Goal: Task Accomplishment & Management: Complete application form

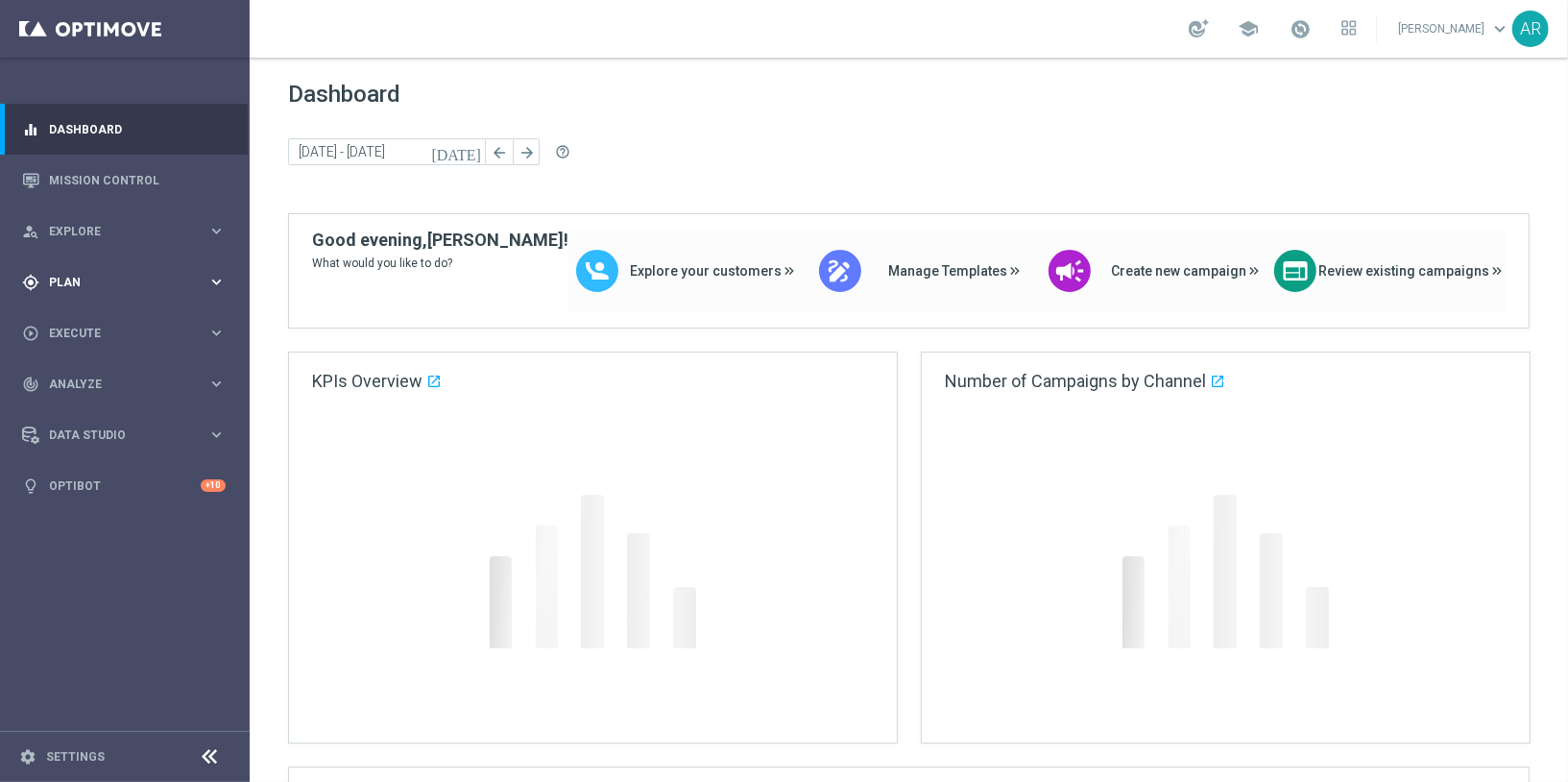
click at [74, 276] on span "Plan" at bounding box center [128, 282] width 159 height 12
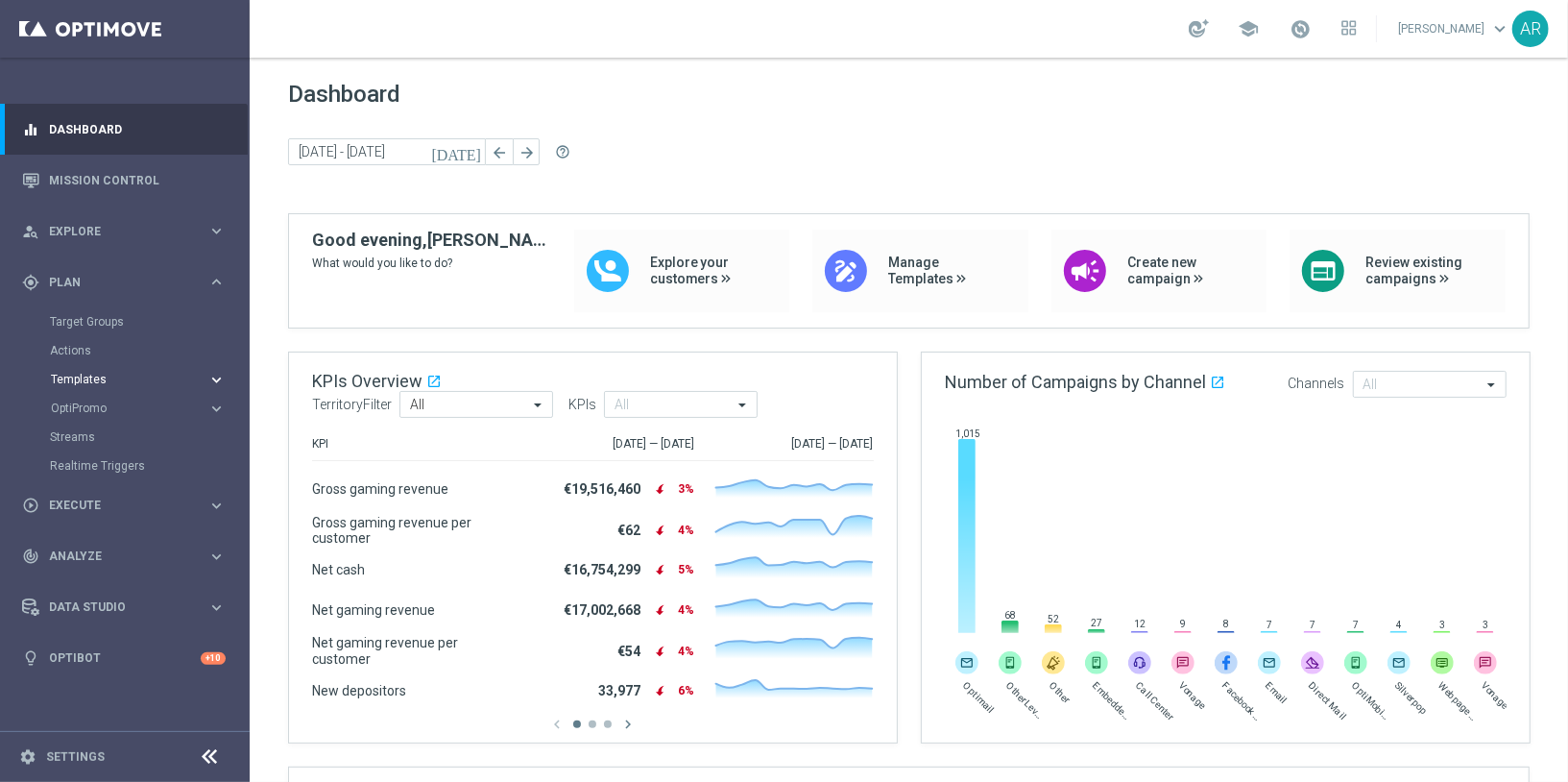
click at [76, 377] on span "Templates" at bounding box center [119, 379] width 137 height 12
click at [81, 403] on link "Optimail" at bounding box center [129, 409] width 140 height 16
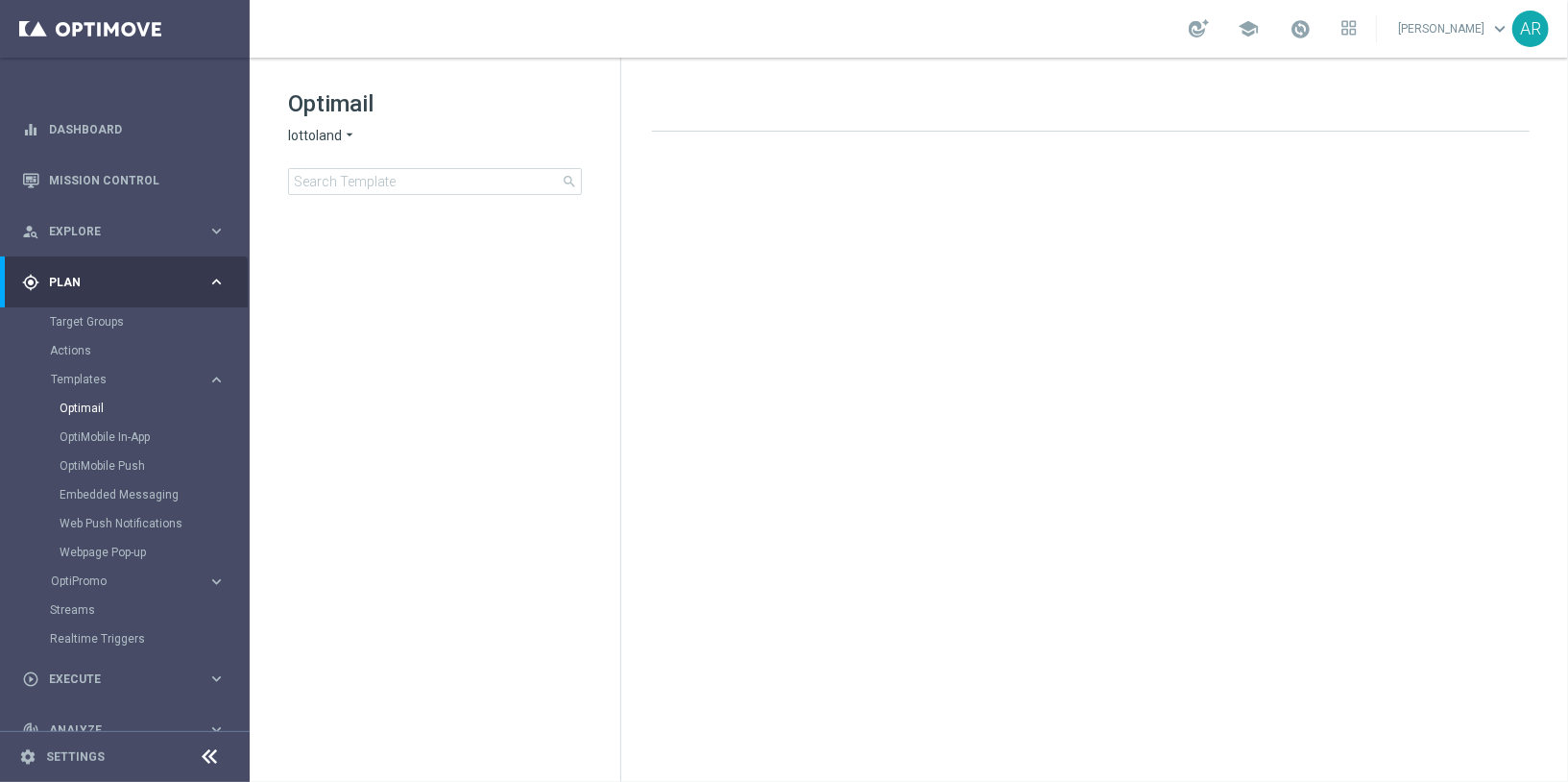
click at [327, 135] on span "lottoland" at bounding box center [314, 135] width 54 height 19
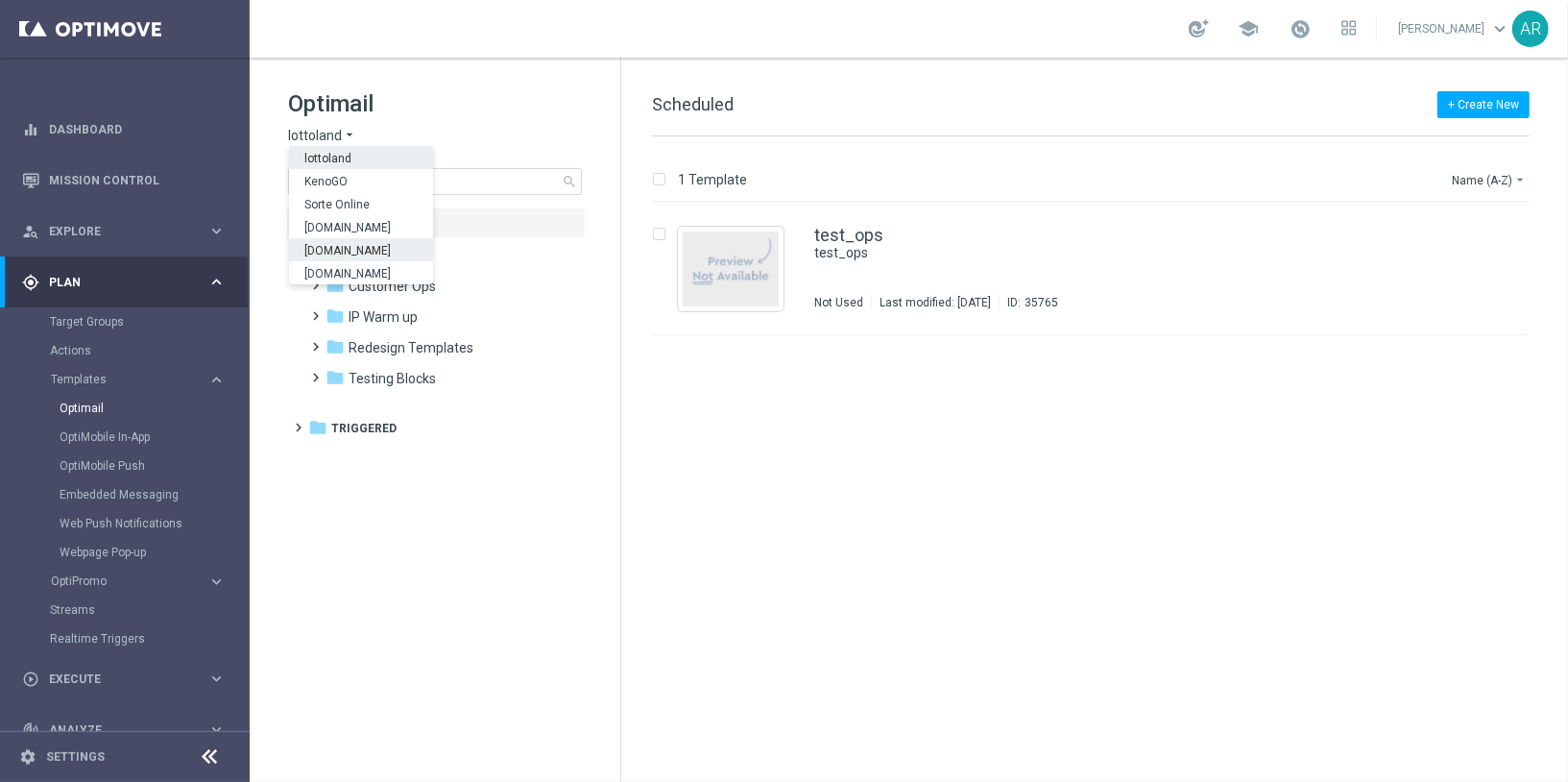
click at [0, 0] on span "[DOMAIN_NAME]" at bounding box center [0, 0] width 0 height 0
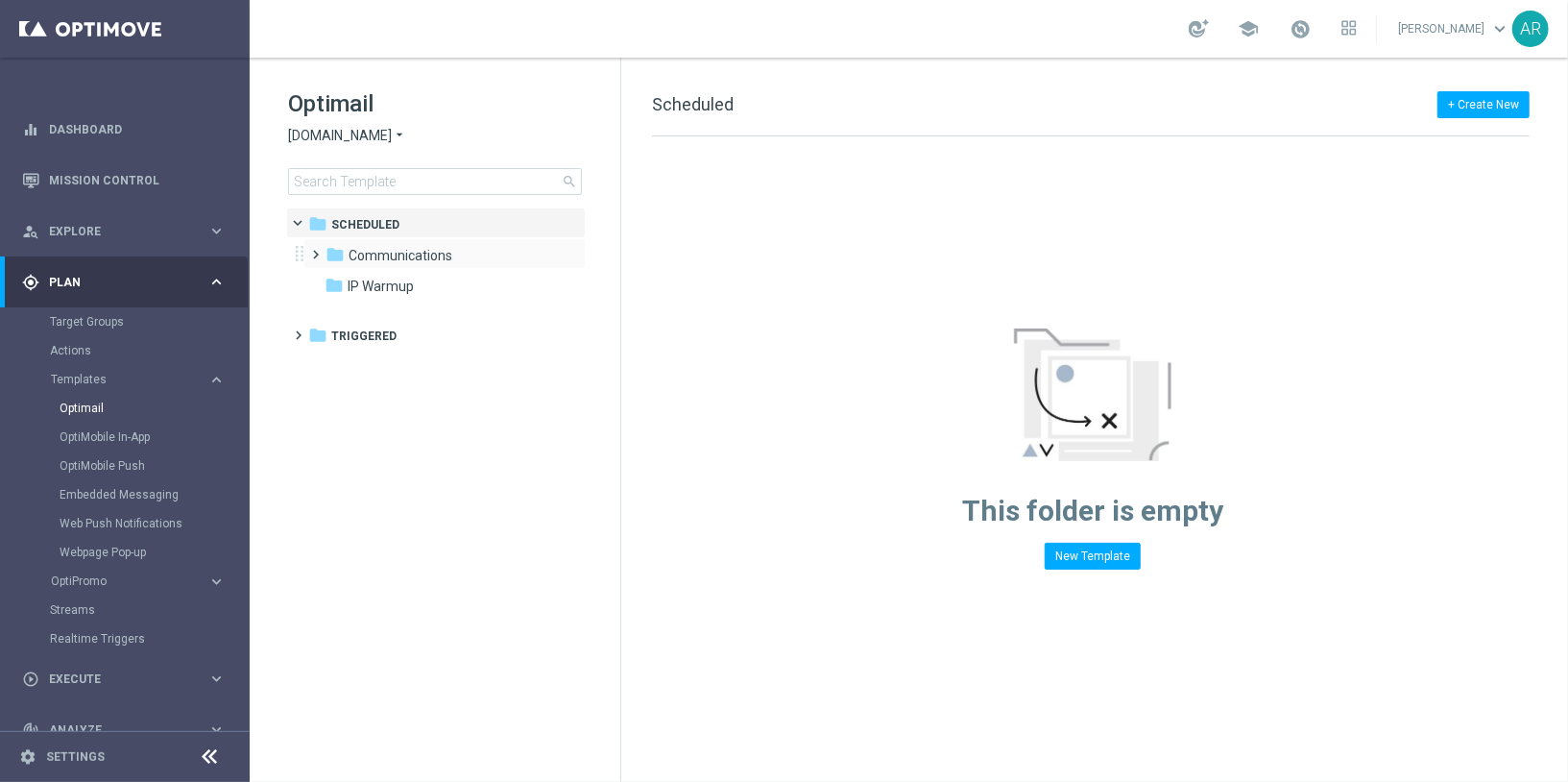
click at [316, 250] on span at bounding box center [312, 246] width 9 height 8
click at [336, 280] on span at bounding box center [331, 276] width 9 height 8
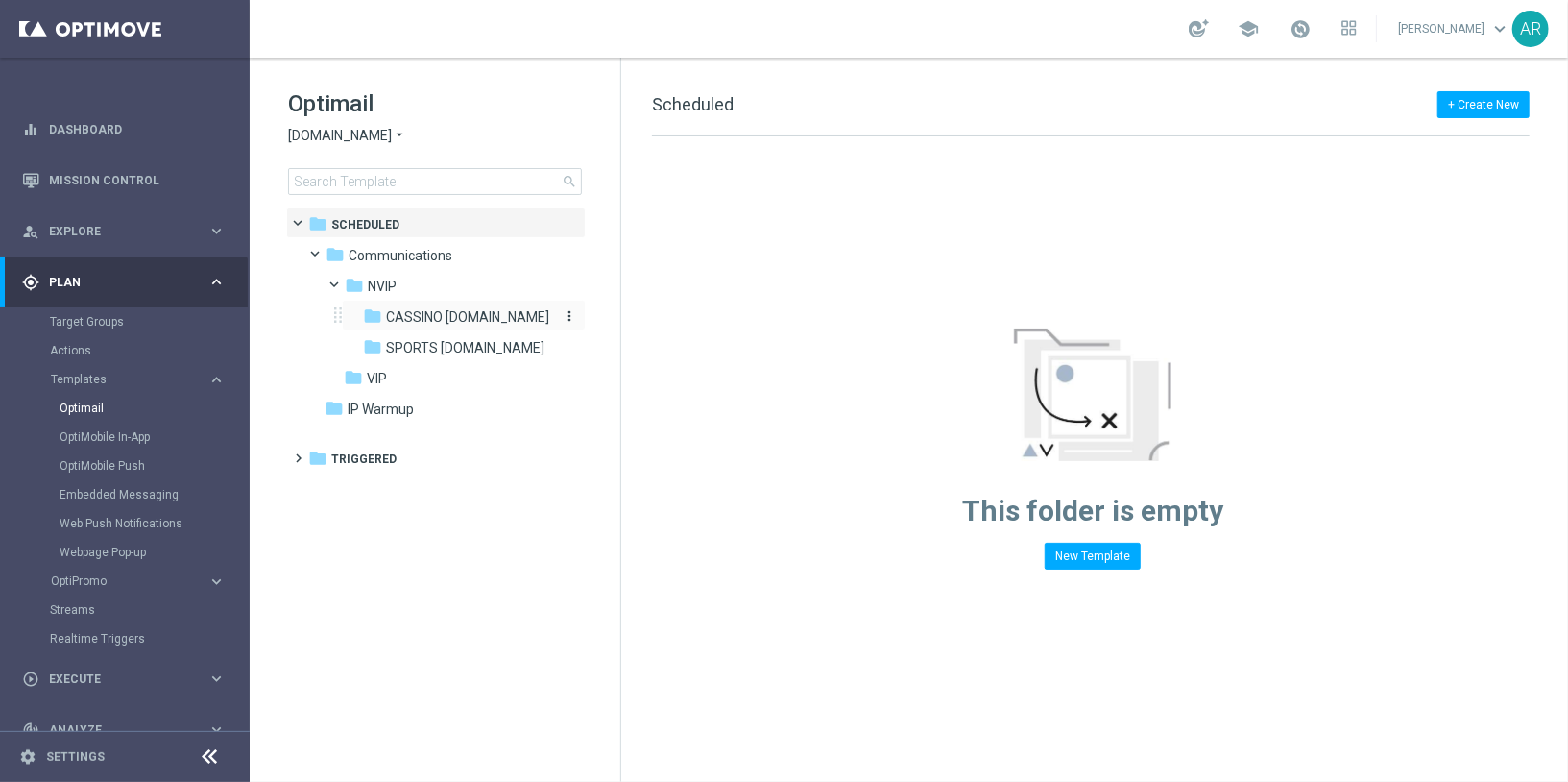
click at [445, 321] on span "CASSINO [DOMAIN_NAME]" at bounding box center [467, 318] width 164 height 18
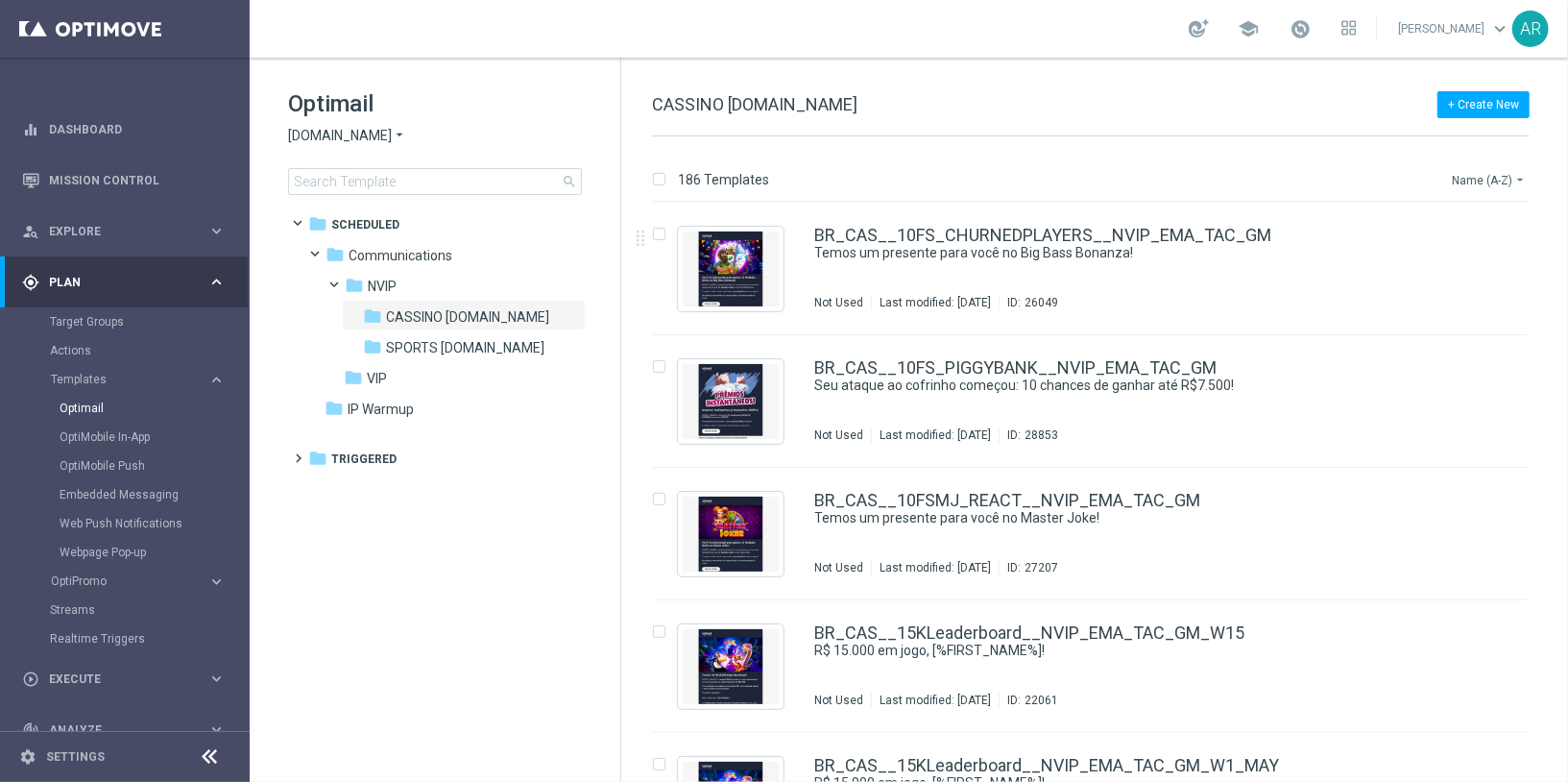
click at [1483, 176] on button "Name (A-Z) arrow_drop_down" at bounding box center [1489, 180] width 79 height 24
click at [1475, 264] on span "Date Modified (Newest)" at bounding box center [1455, 266] width 128 height 14
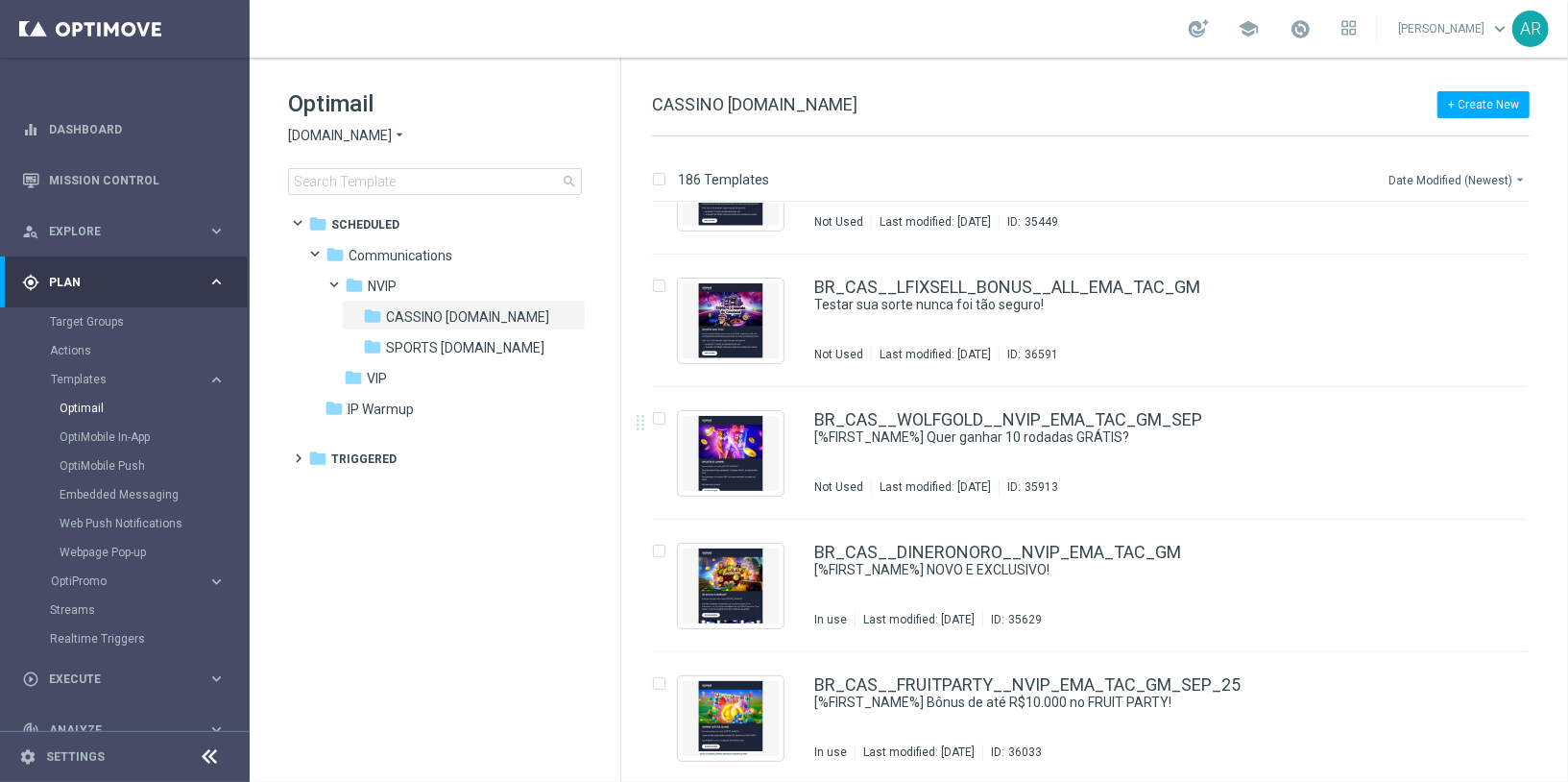
scroll to position [1682, 0]
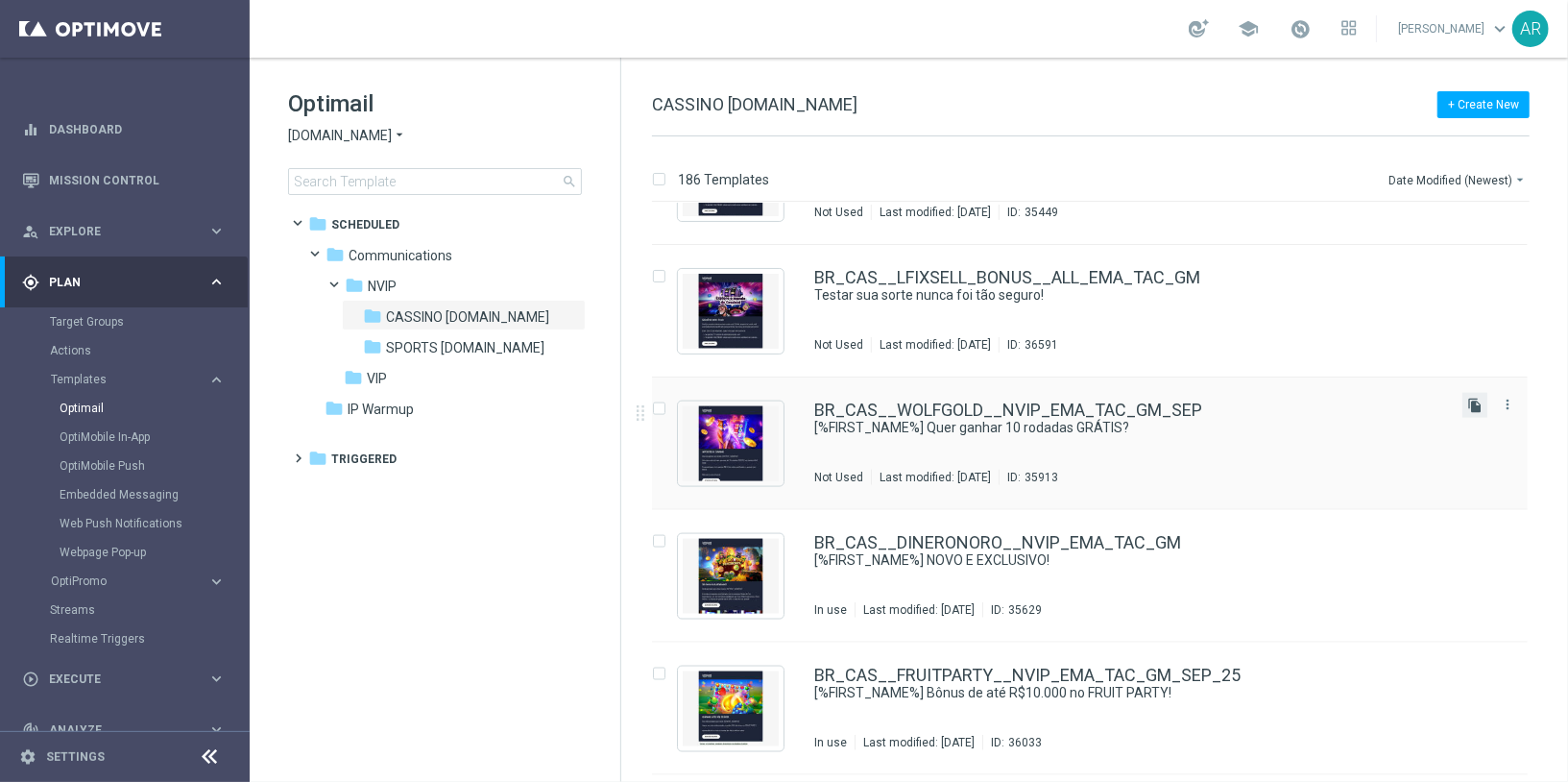
click at [1471, 405] on icon "file_copy" at bounding box center [1475, 406] width 16 height 16
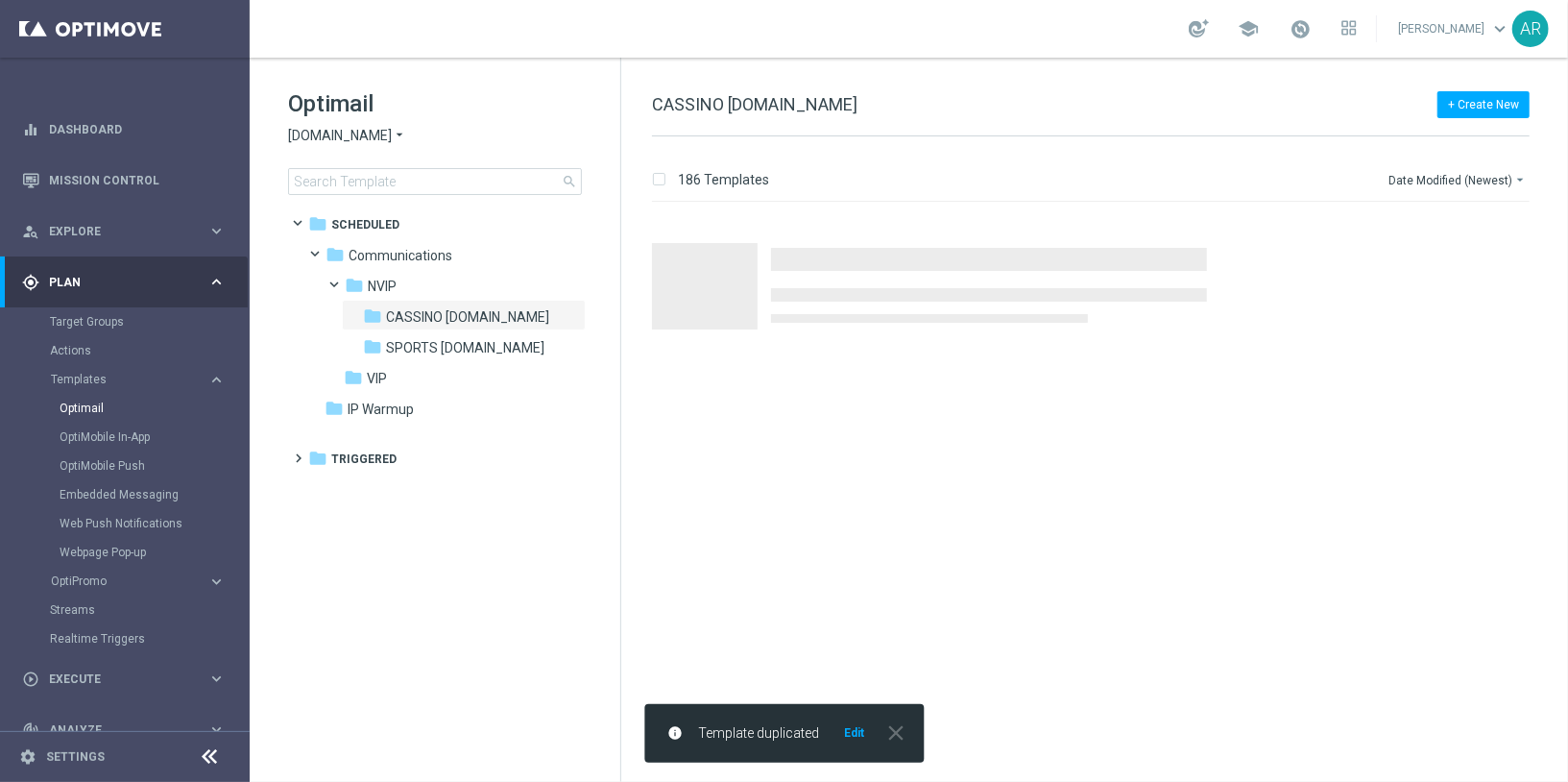
scroll to position [0, 0]
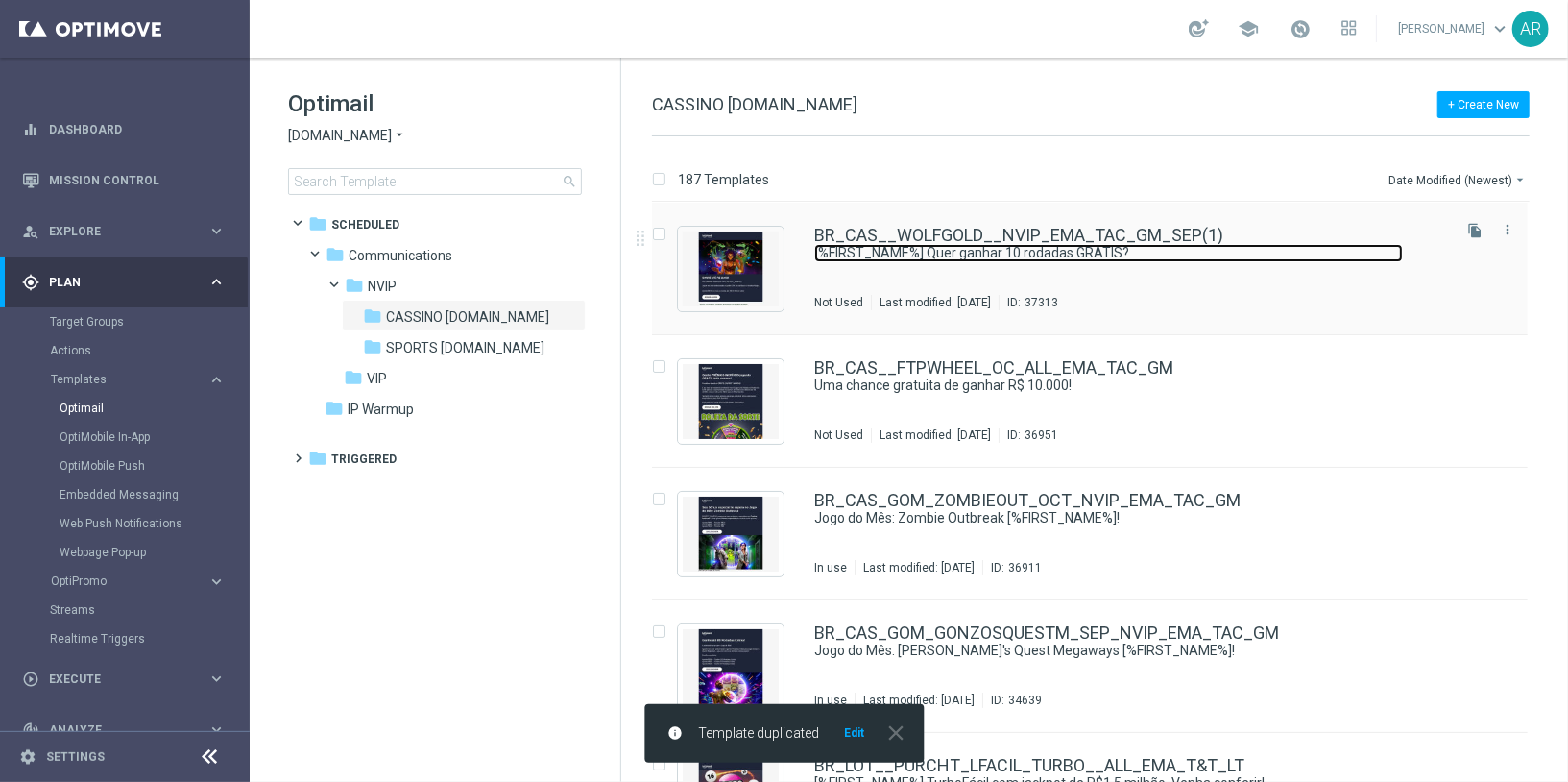
click at [996, 246] on link "[%FIRST_NAME%] Quer ganhar 10 rodadas GRÁTIS?" at bounding box center [1108, 253] width 589 height 19
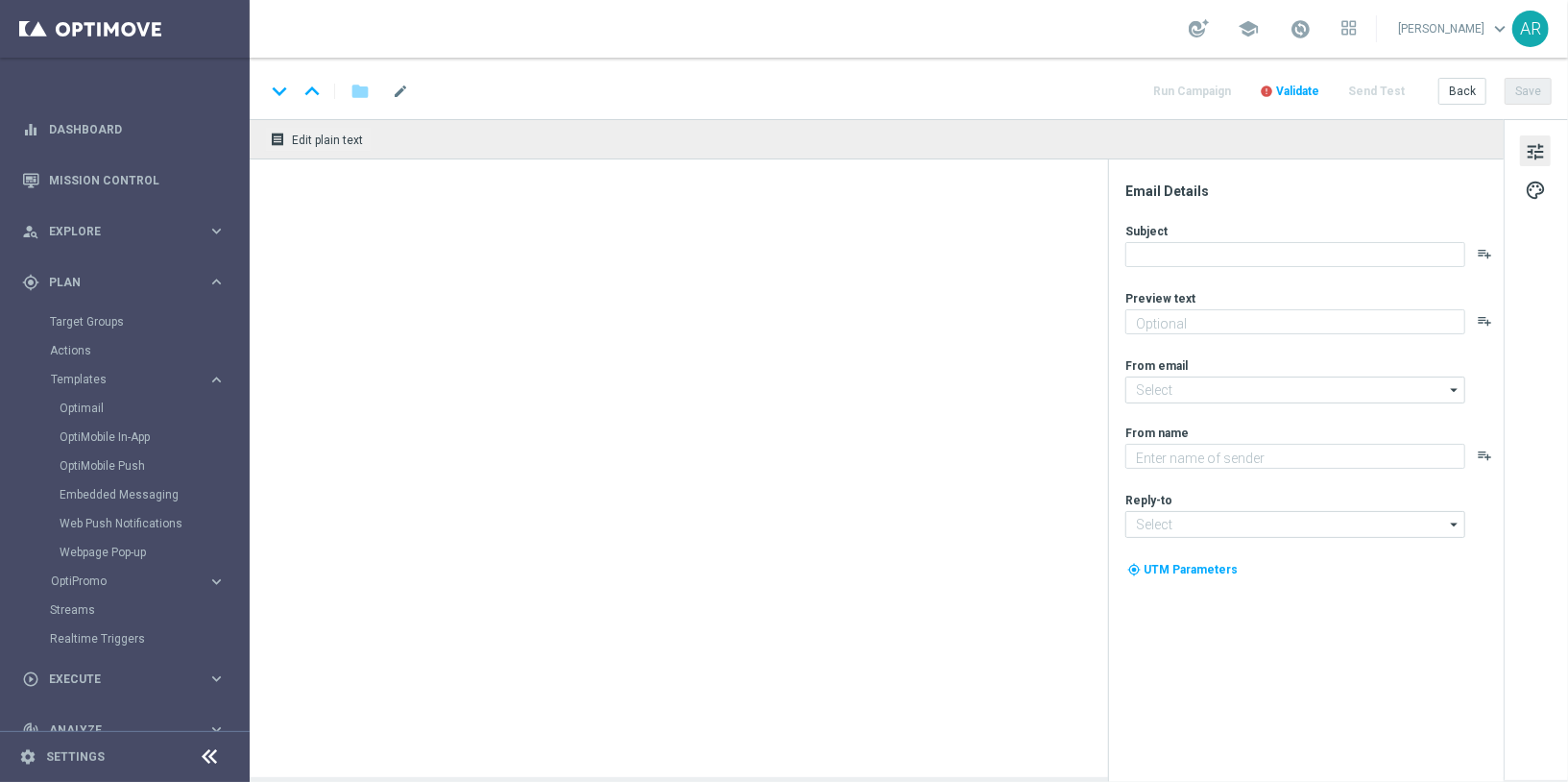
type textarea "Jogue Wolf Gold! Aposte apenas R$ 10 nos slots selecionados para garantir o bôn…"
type input "[EMAIL_ADDRESS][DOMAIN_NAME]"
type textarea "Lottoland"
type input "[EMAIL_ADDRESS][DOMAIN_NAME]"
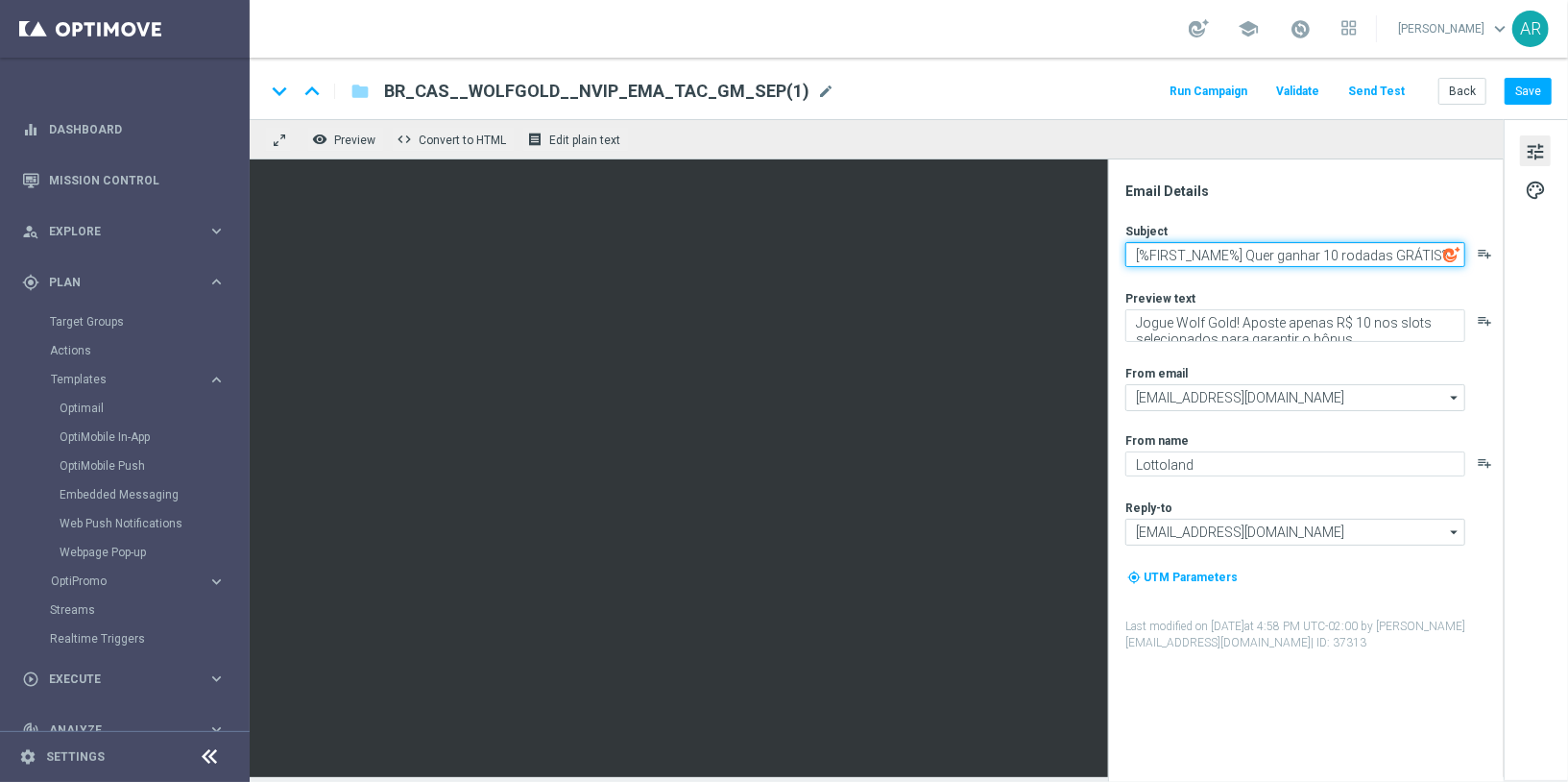
drag, startPoint x: 1245, startPoint y: 253, endPoint x: 1567, endPoint y: 285, distance: 323.6
click at [1567, 285] on div "Email Details Subject [%FIRST_NAME%] Quer ganhar 10 rodadas GRÁTIS? playlist_ad…" at bounding box center [1536, 449] width 65 height 659
paste textarea "Cashback de até R$10.000 no Voodoo Magic!"
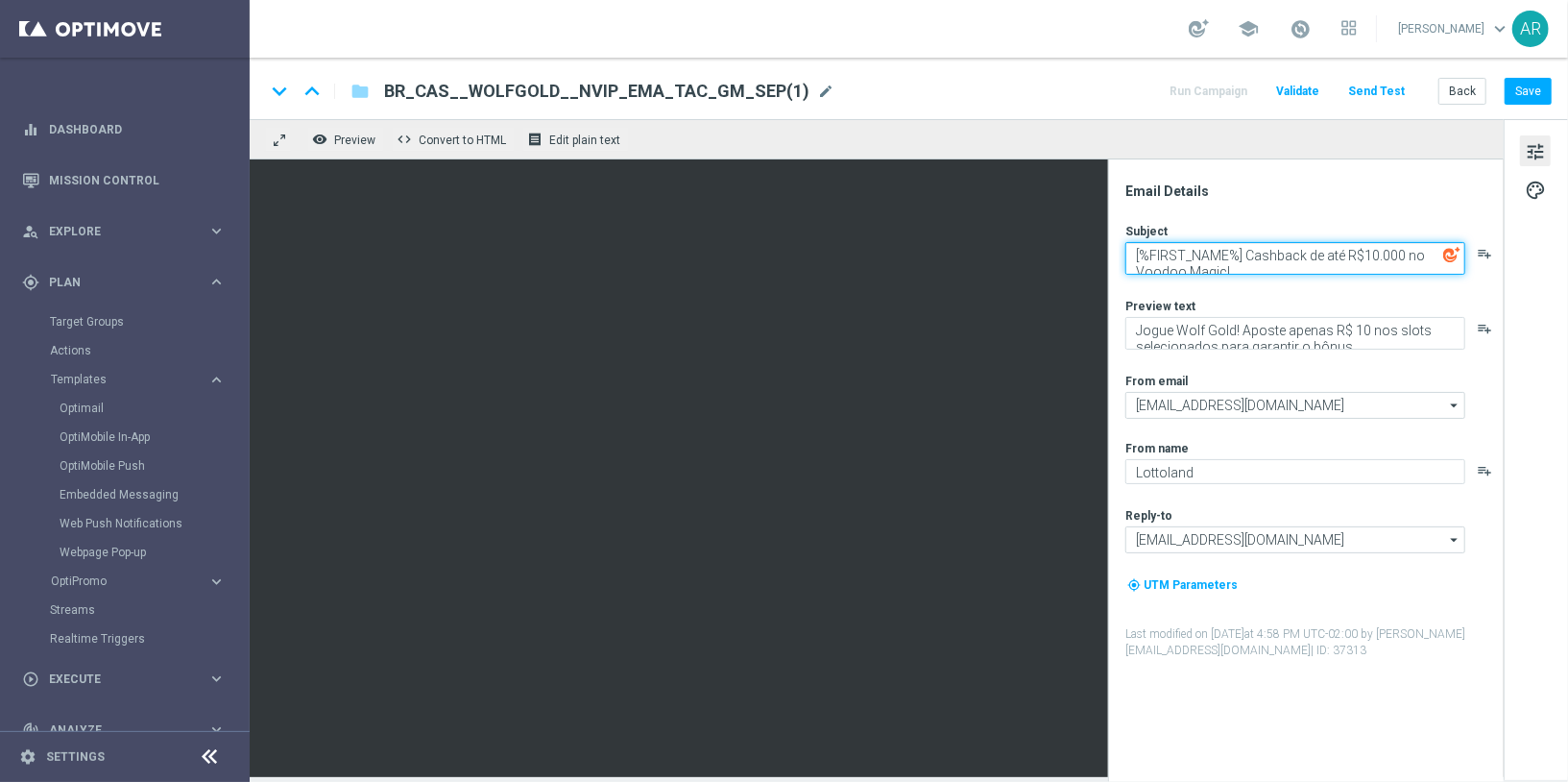
scroll to position [5, 0]
type textarea "[%FIRST_NAME%] Cashback de até R$10.000 no Voodoo Magic!"
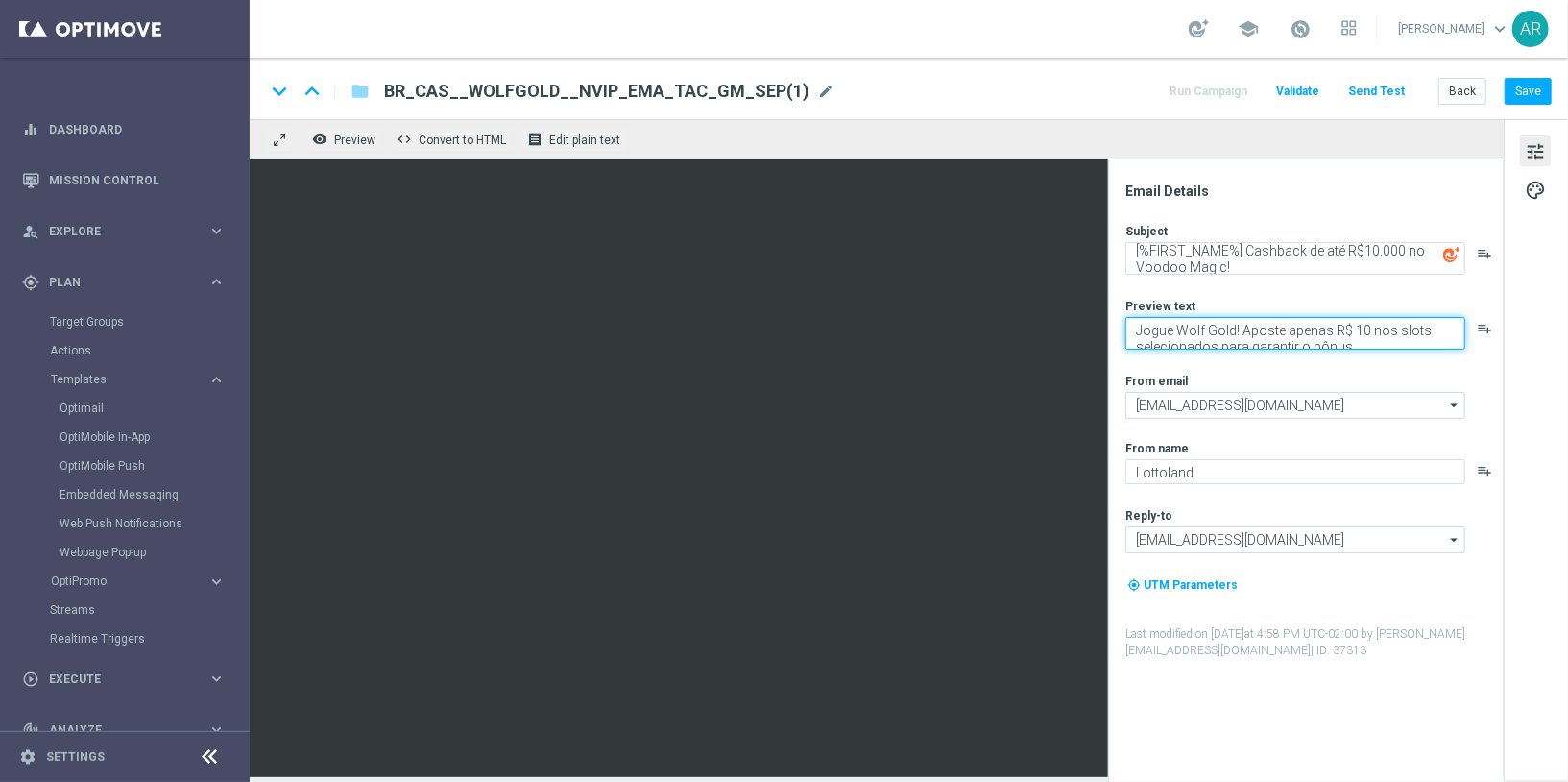
click at [1184, 328] on textarea "Jogue Wolf Gold! Aposte apenas R$ 10 nos slots selecionados para garantir o bôn…" at bounding box center [1295, 333] width 340 height 32
paste textarea "Aposte nos jogos selecionados e garanta até 25% em cashback!"
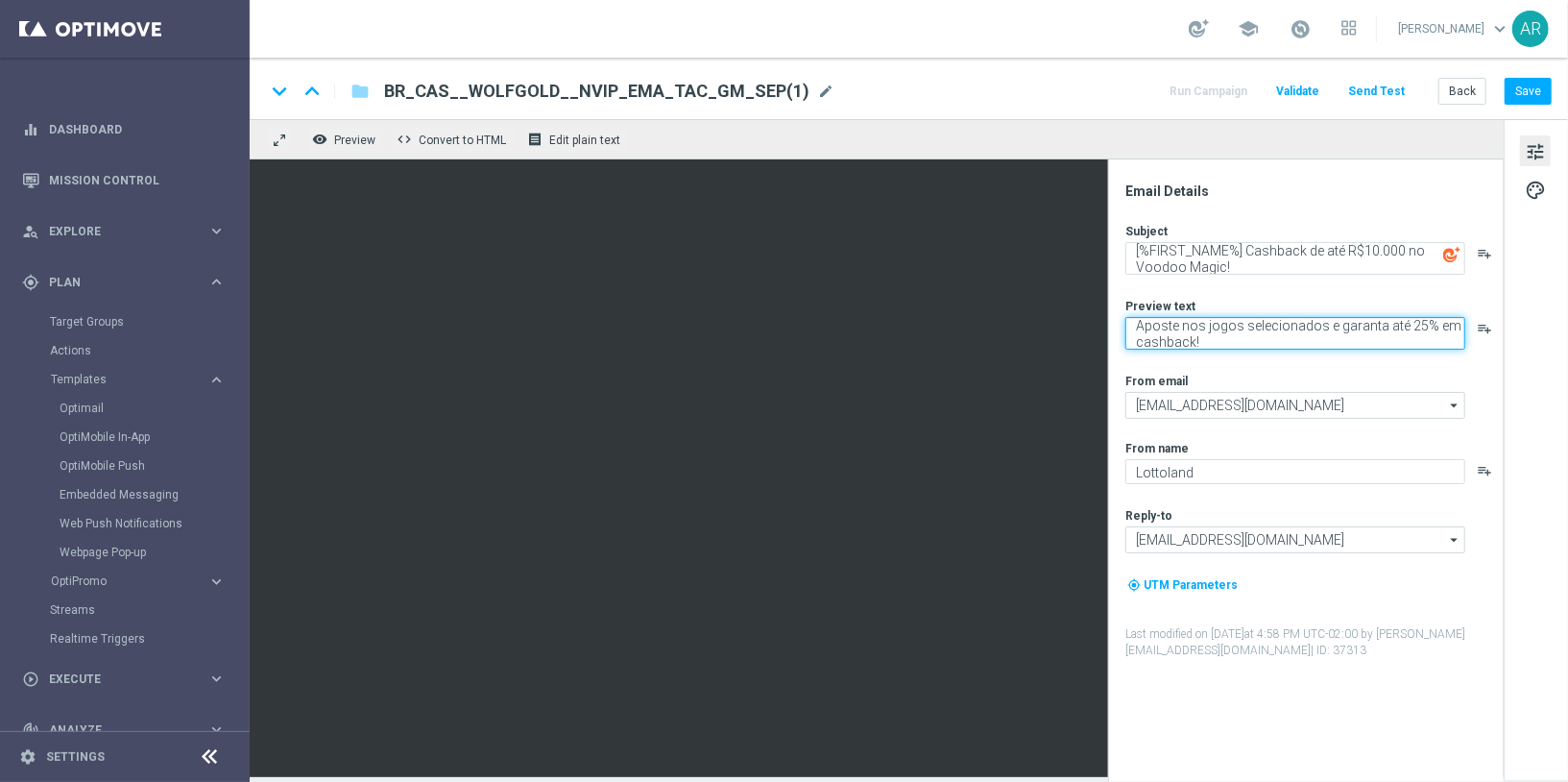
type textarea "Aposte nos jogos selecionados e garanta até 25% em cashback!"
click at [1251, 365] on div "Subject [%FIRST_NAME%] Cashback de até R$10.000 no Voodoo Magic! playlist_add P…" at bounding box center [1313, 440] width 376 height 436
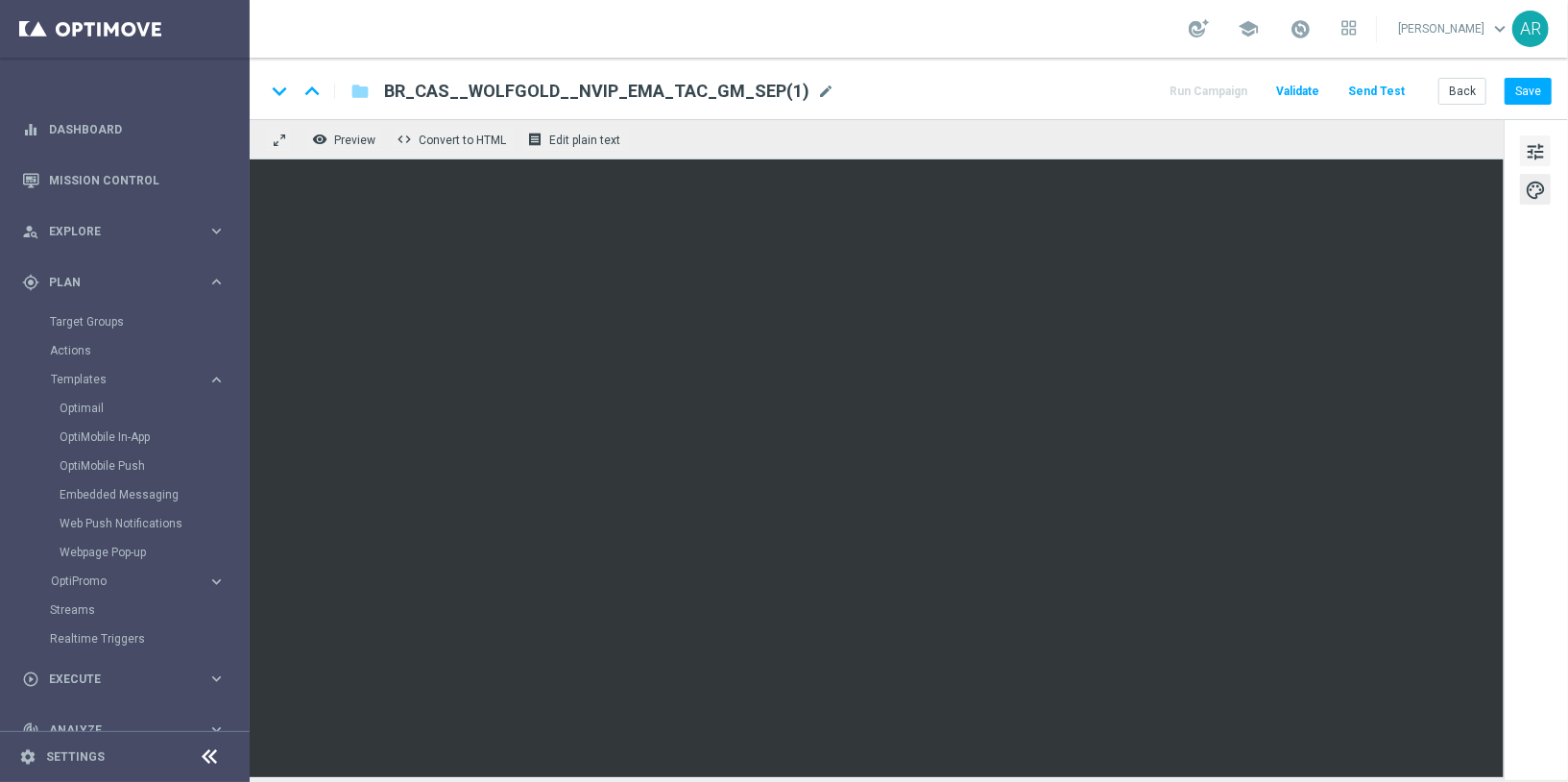
click at [1533, 158] on span "tune" at bounding box center [1536, 151] width 22 height 24
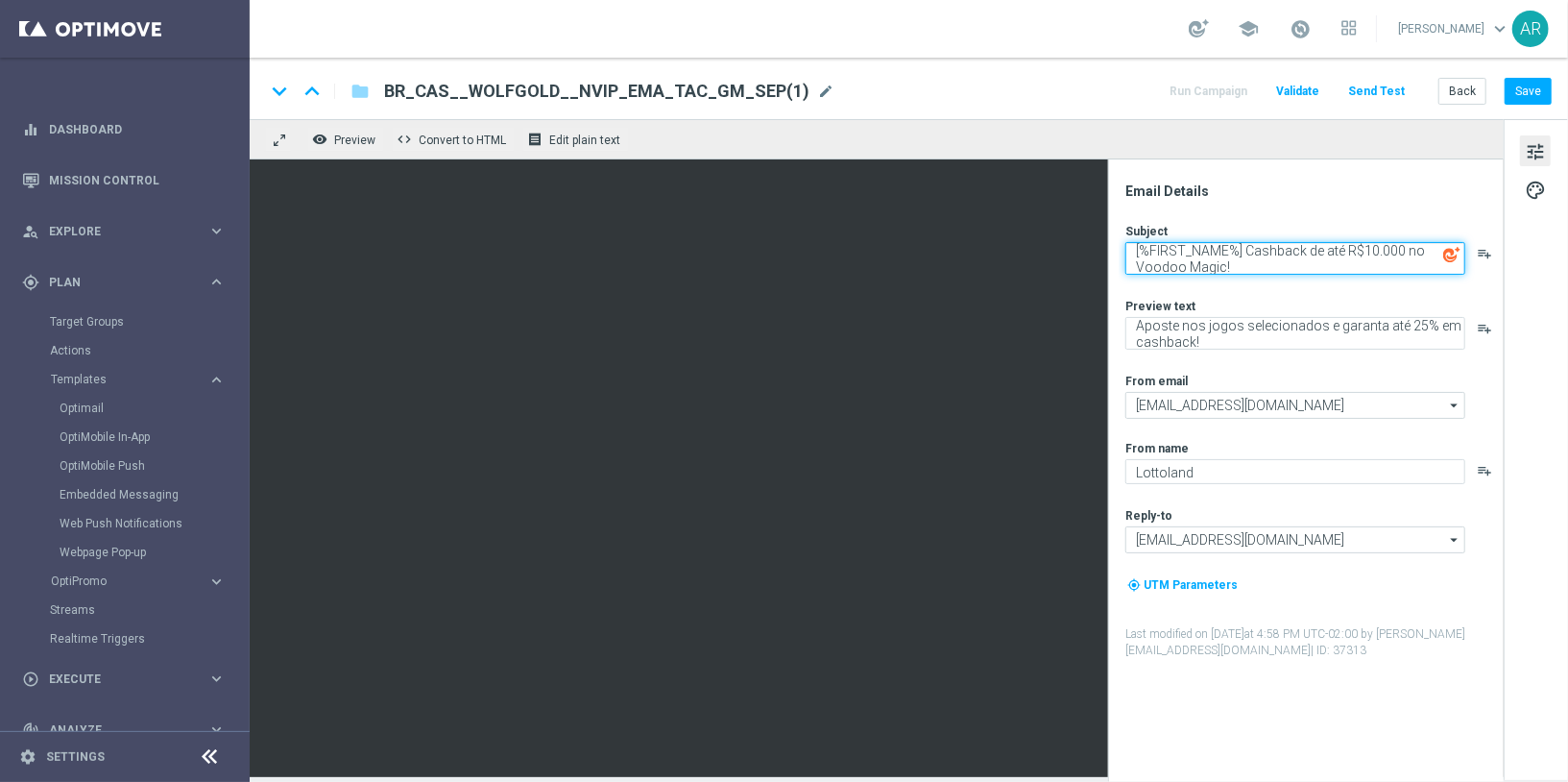
click at [1246, 248] on textarea "[%FIRST_NAME%] Cashback de até R$10.000 no Voodoo Magic!" at bounding box center [1295, 258] width 340 height 32
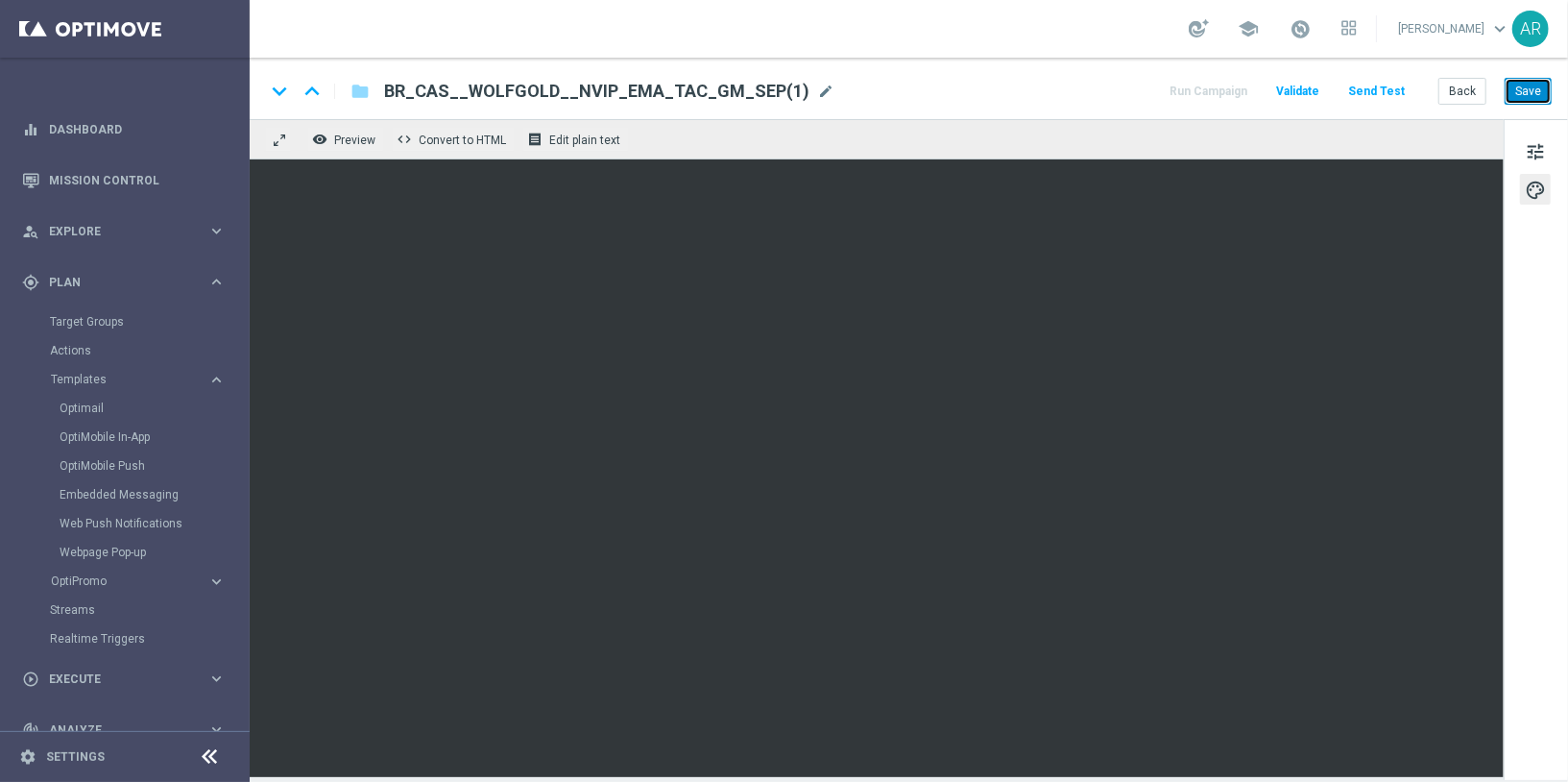
click at [1532, 92] on button "Save" at bounding box center [1528, 90] width 47 height 26
click at [817, 84] on span "mode_edit" at bounding box center [826, 91] width 18 height 18
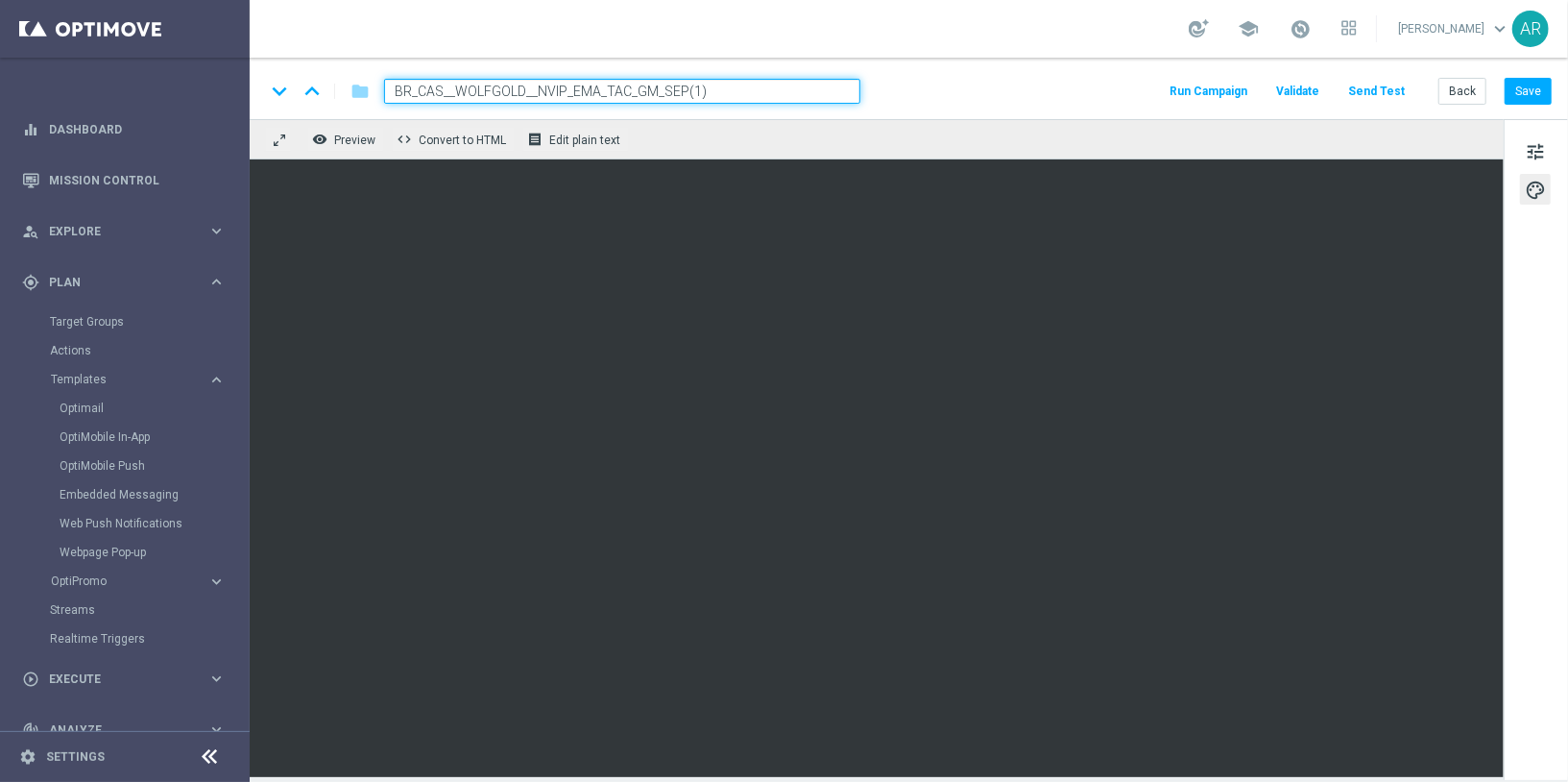
click at [522, 89] on input "BR_CAS__WOLFGOLD__NVIP_EMA_TAC_GM_SEP(1)" at bounding box center [622, 90] width 476 height 24
click at [843, 99] on input "BR_CAS__GG_VOODOOMAGIC_CASHBACK__NVIP_EMA_TAC_GM_SEP(1)" at bounding box center [622, 90] width 476 height 24
click at [761, 95] on input "BR_CAS__GG_VOODOOMAGIC_CASHBACK__NVIP_EMA_TAC_GM_OCT" at bounding box center [622, 90] width 476 height 24
click at [761, 94] on input "BR_CAS__GG_VOODOOMAGIC_CASHBACK__NVIP_EMA_TAC_GM_OCT" at bounding box center [622, 90] width 476 height 24
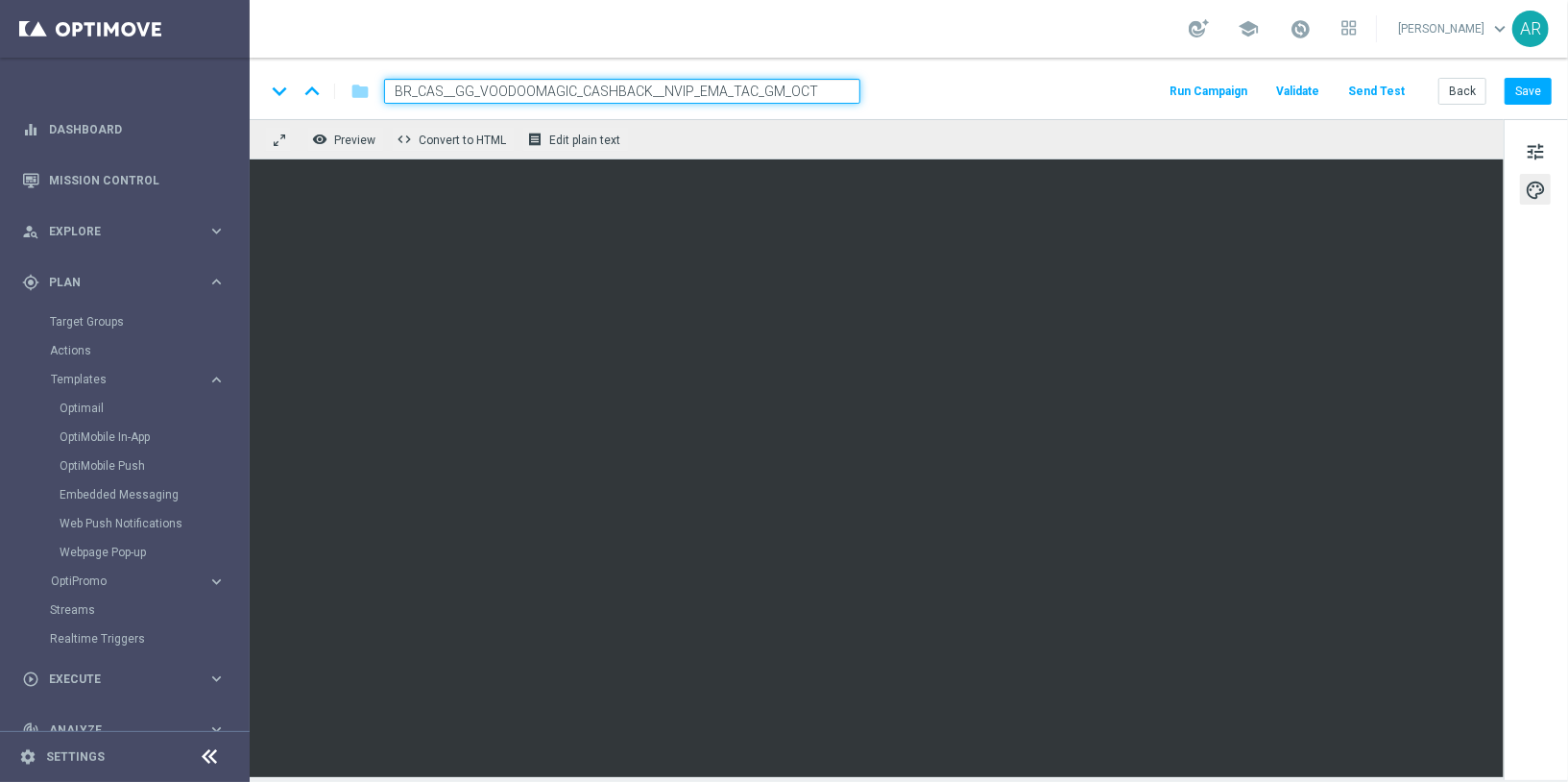
type input "BR_CAS__GG_VOODOOMAGIC_CASHBACK__NVIP_EMA_TAC_GM_OCT"
click at [980, 86] on div "keyboard_arrow_down keyboard_arrow_up folder BR_CAS__GG_VOODOOMAGIC_CASHBACK__N…" at bounding box center [909, 90] width 1287 height 24
click at [976, 152] on div "remove_red_eye Preview code Convert to HTML receipt Edit plain text" at bounding box center [877, 139] width 1254 height 40
click at [796, 85] on input "BR_CAS__GG_VOODOOMAGIC_CASHBACK__NVIP_EMA_TAC_GM_OCT" at bounding box center [622, 90] width 476 height 24
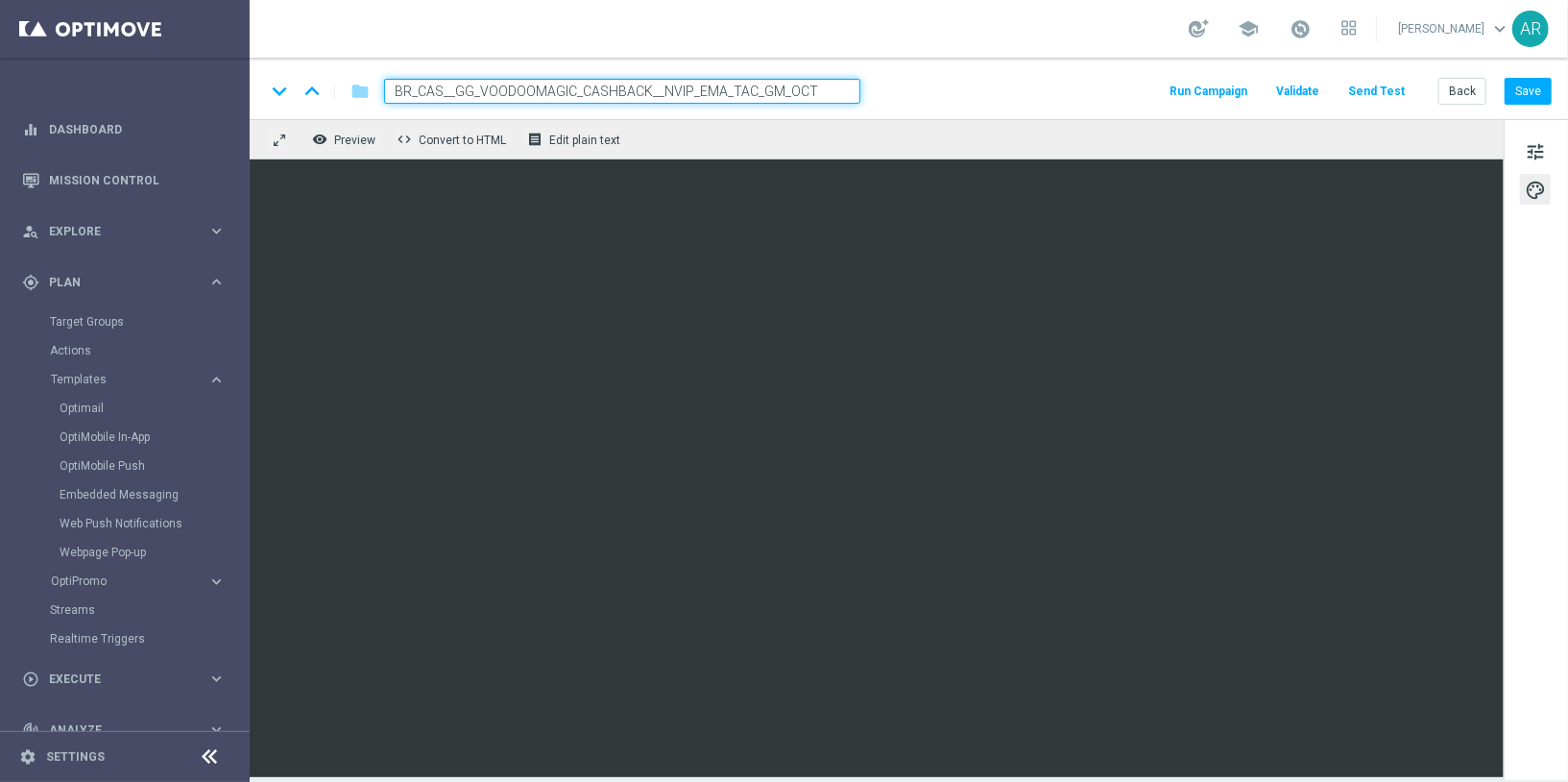
click at [796, 85] on input "BR_CAS__GG_VOODOOMAGIC_CASHBACK__NVIP_EMA_TAC_GM_OCT" at bounding box center [622, 90] width 476 height 24
click at [944, 83] on div "keyboard_arrow_down keyboard_arrow_up folder BR_CAS__GG_VOODOOMAGIC_CASHBACK__N…" at bounding box center [909, 90] width 1287 height 24
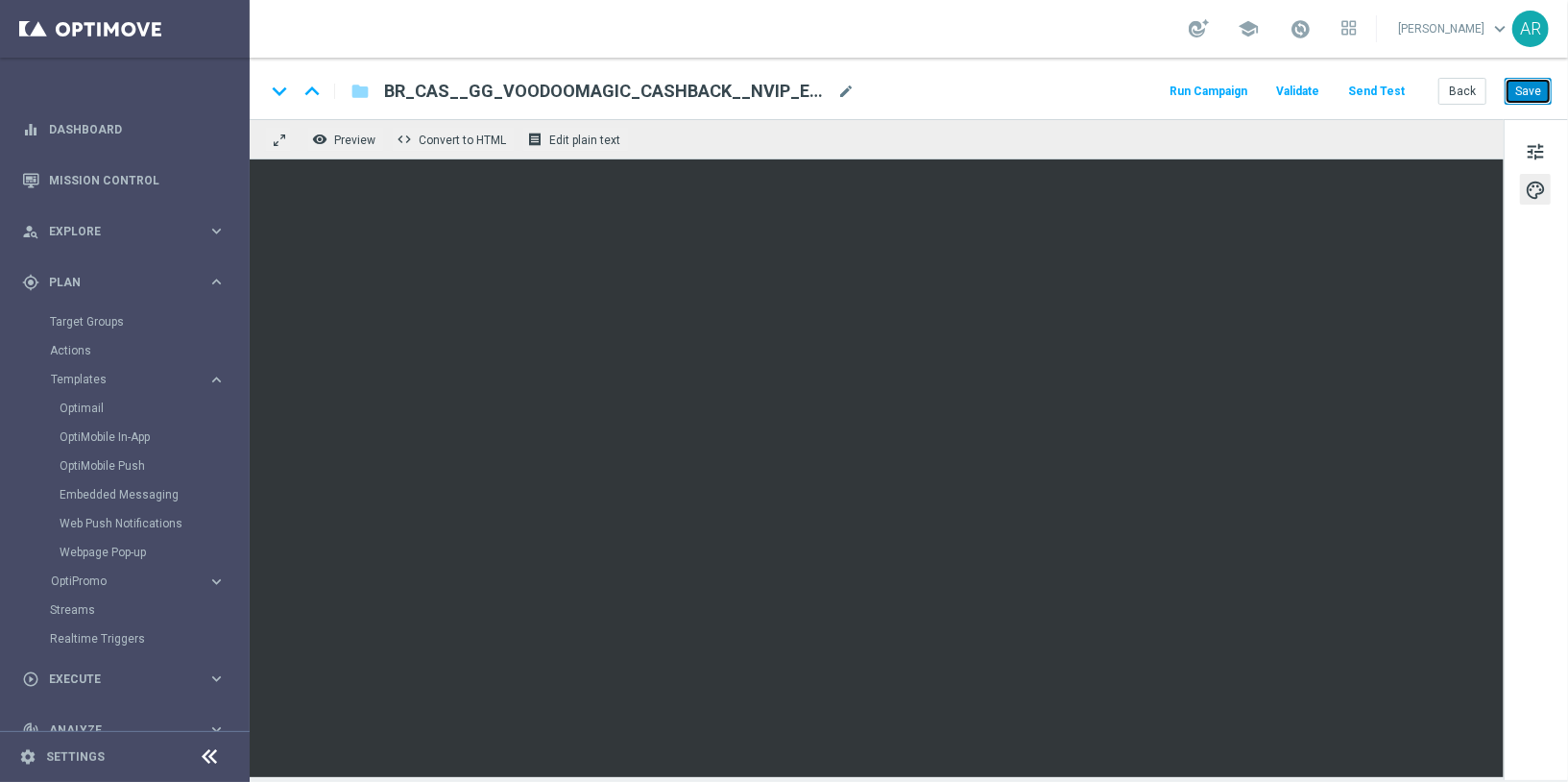
click at [1534, 96] on button "Save" at bounding box center [1528, 90] width 47 height 26
click at [110, 491] on link "Embedded Messaging" at bounding box center [129, 495] width 140 height 16
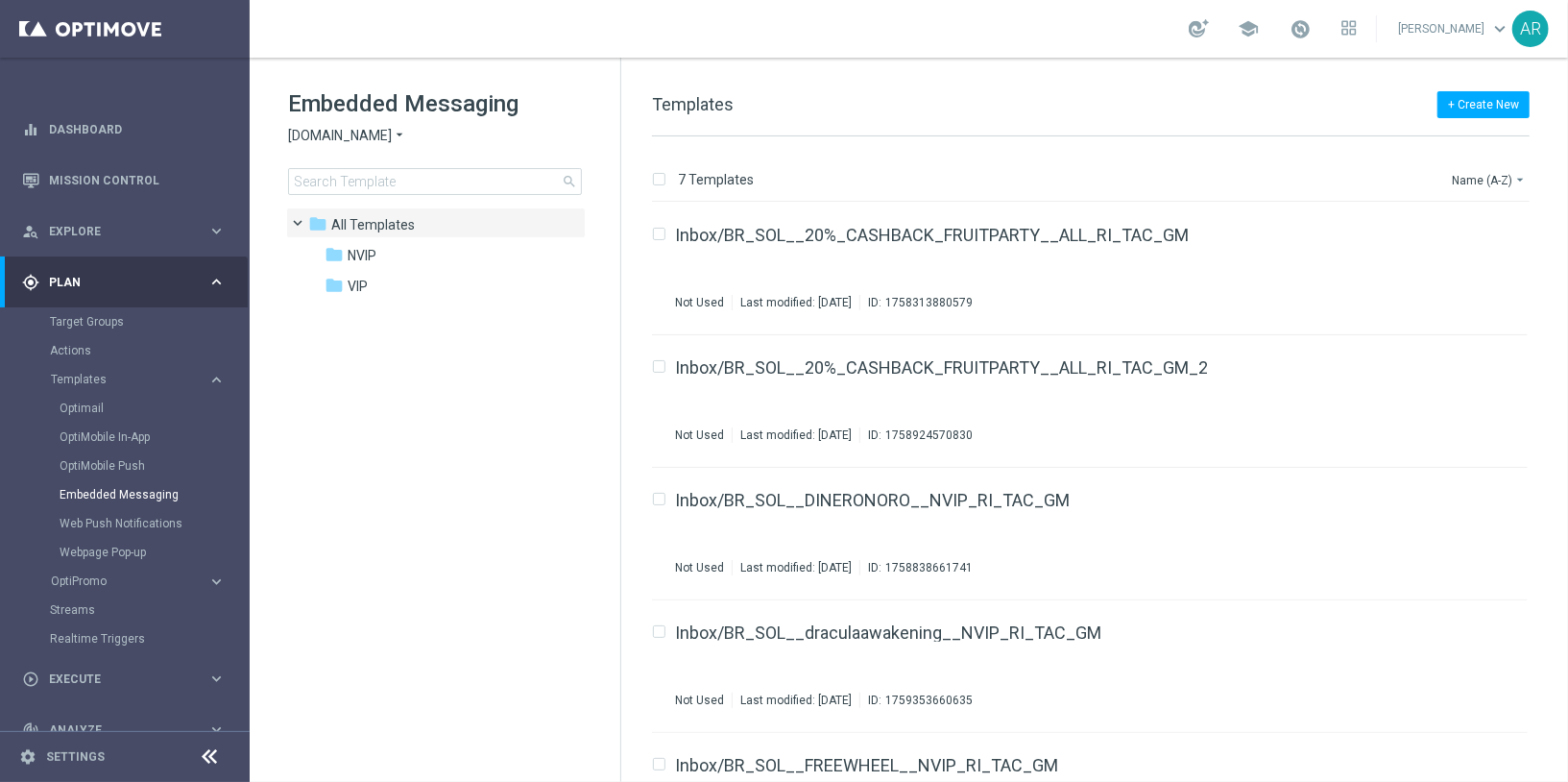
click at [385, 137] on span "[DOMAIN_NAME]" at bounding box center [340, 135] width 104 height 19
click at [0, 0] on span "[DOMAIN_NAME]" at bounding box center [0, 0] width 0 height 0
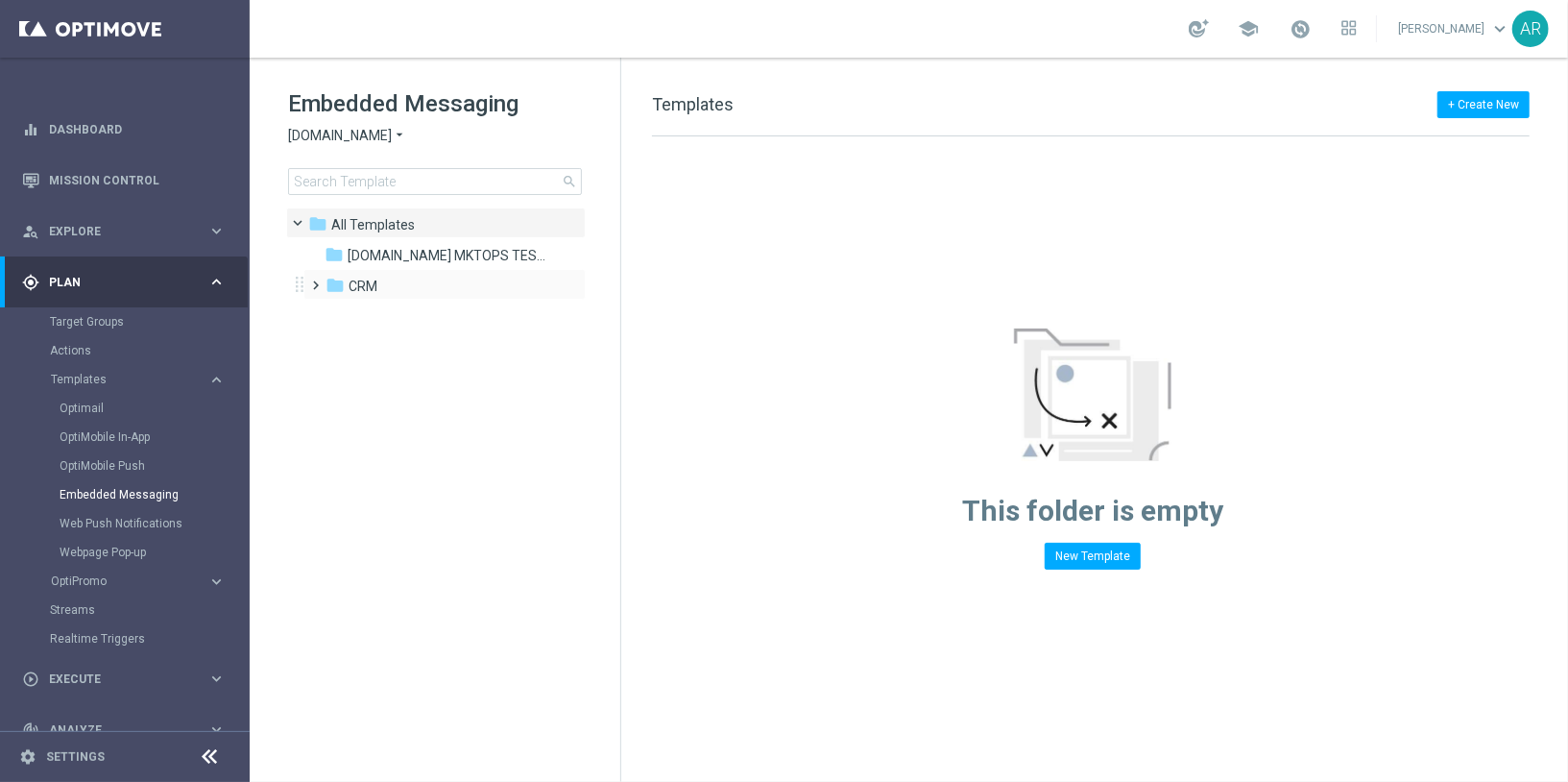
click at [317, 275] on span at bounding box center [312, 276] width 9 height 8
click at [402, 351] on span "2. Non-VIP" at bounding box center [399, 348] width 63 height 18
click at [449, 376] on span "pt_BR ([DOMAIN_NAME])" at bounding box center [462, 378] width 154 height 18
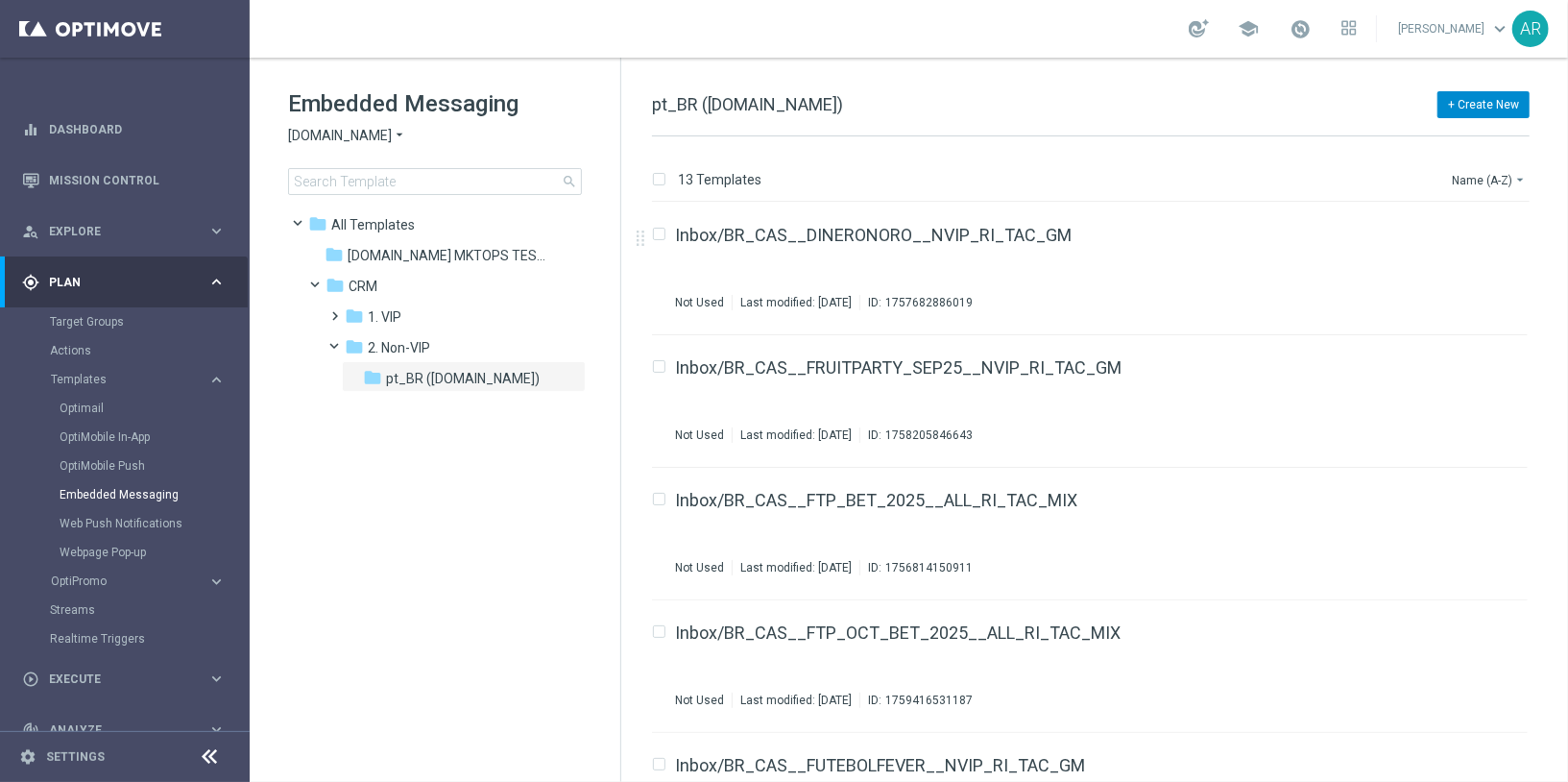
click at [1486, 101] on button "+ Create New" at bounding box center [1484, 104] width 92 height 26
click at [1430, 142] on span "New Template" at bounding box center [1430, 138] width 76 height 14
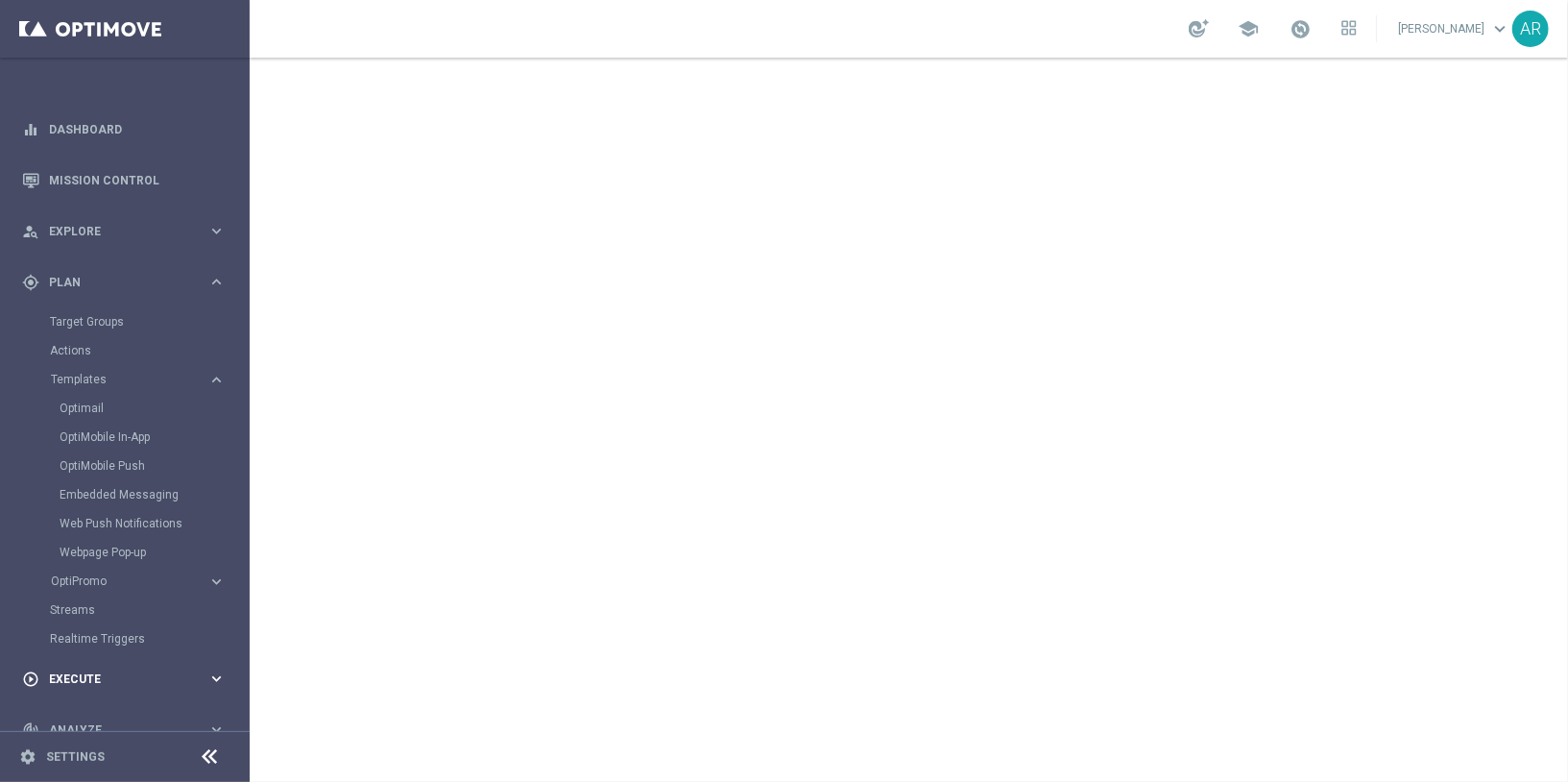
click at [83, 679] on span "Execute" at bounding box center [128, 679] width 159 height 12
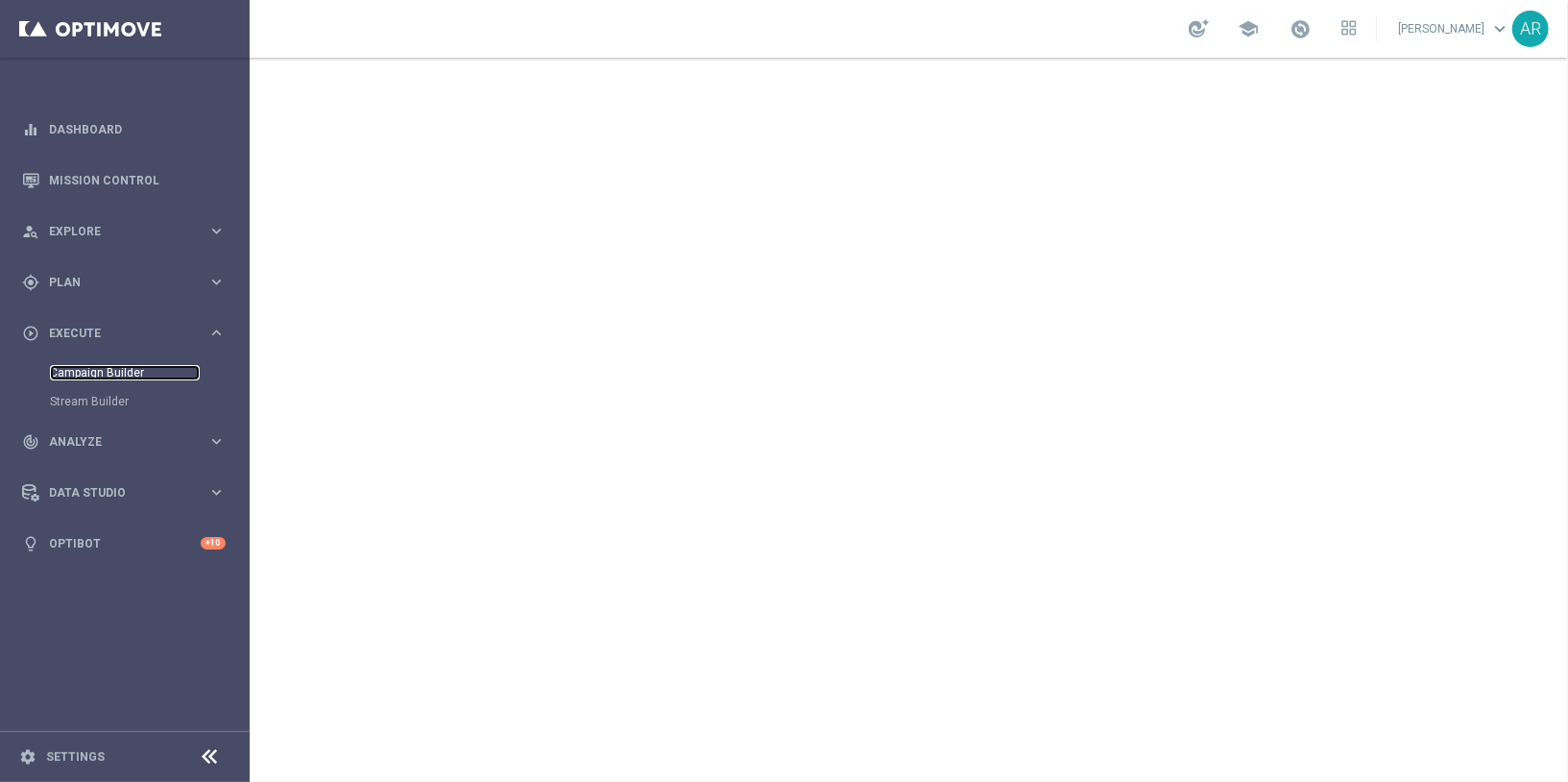
click at [118, 373] on link "Campaign Builder" at bounding box center [124, 373] width 150 height 16
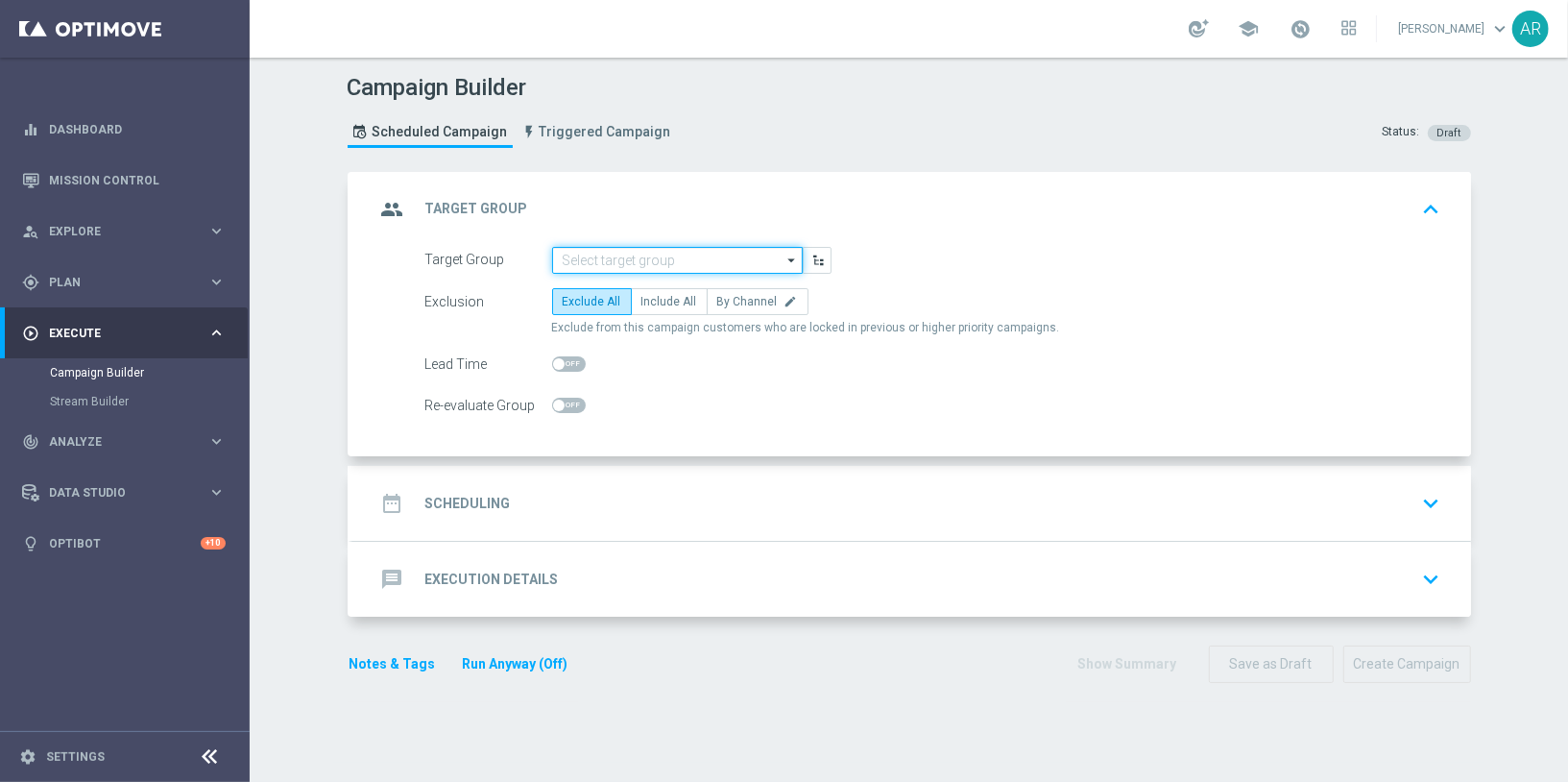
click at [616, 261] on input at bounding box center [678, 260] width 251 height 26
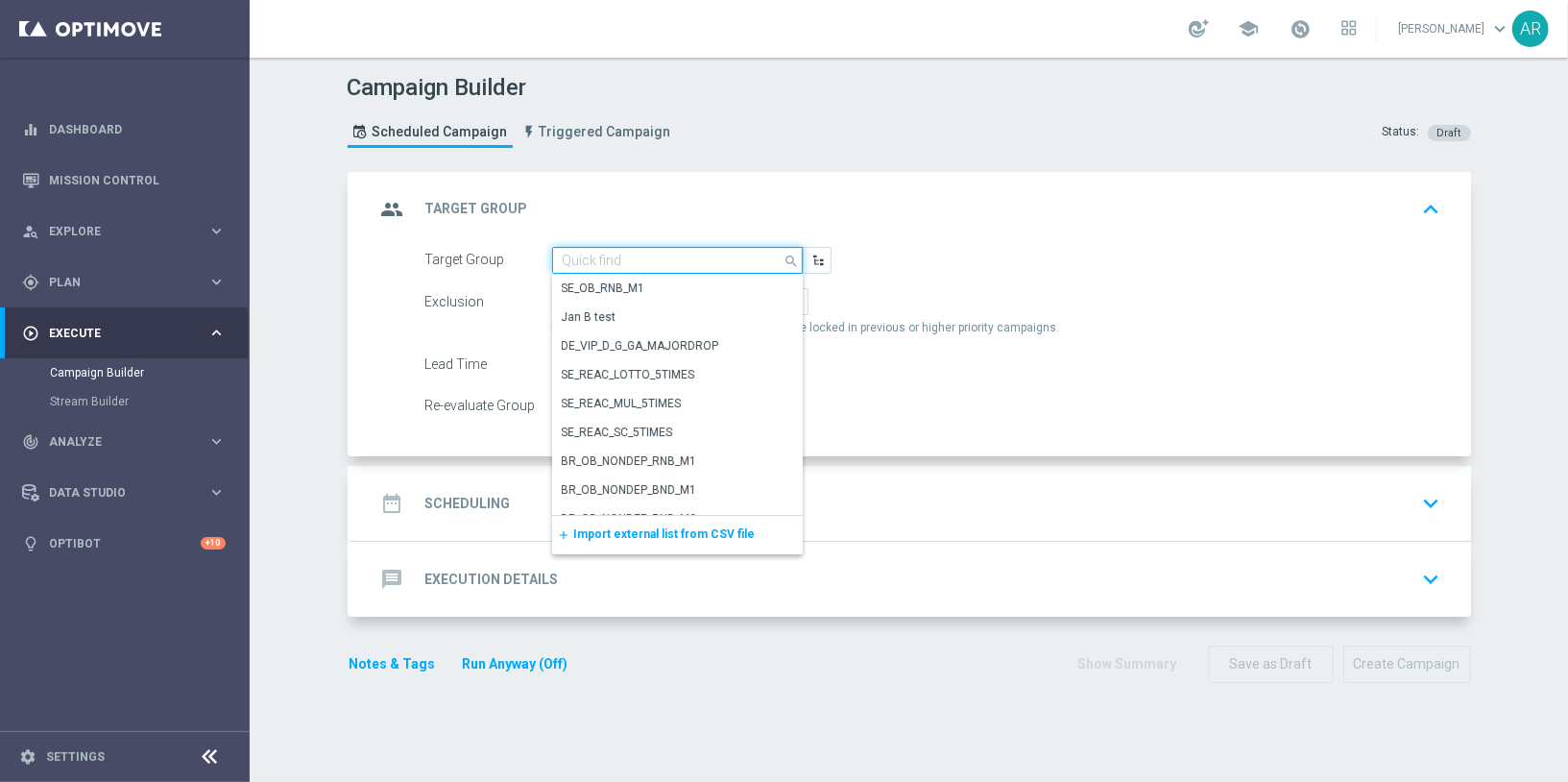
paste input "BR_CAS__GLOBALG_DEPOSITERS__NVIP_EMA_TAC_GM"
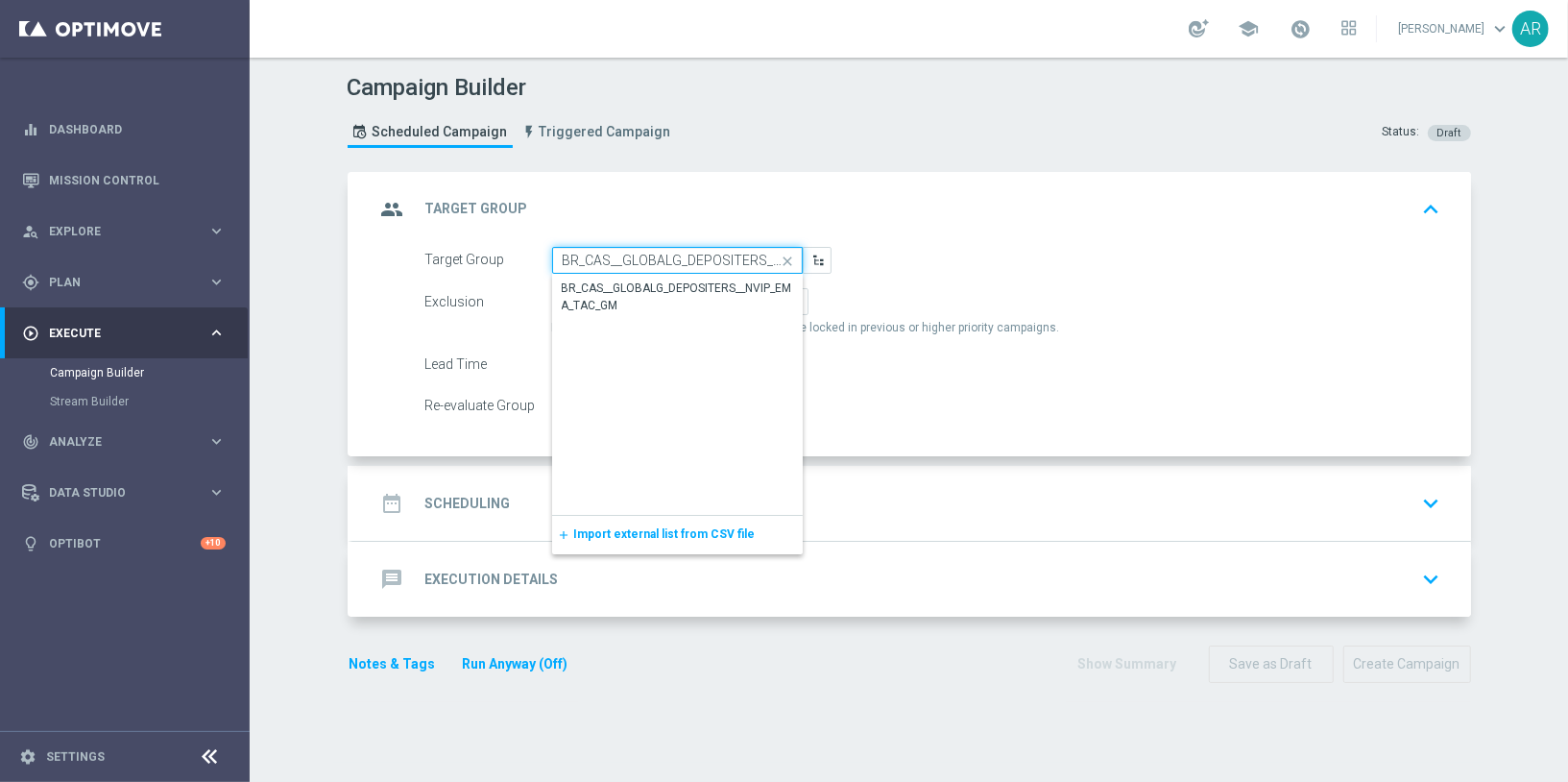
scroll to position [0, 111]
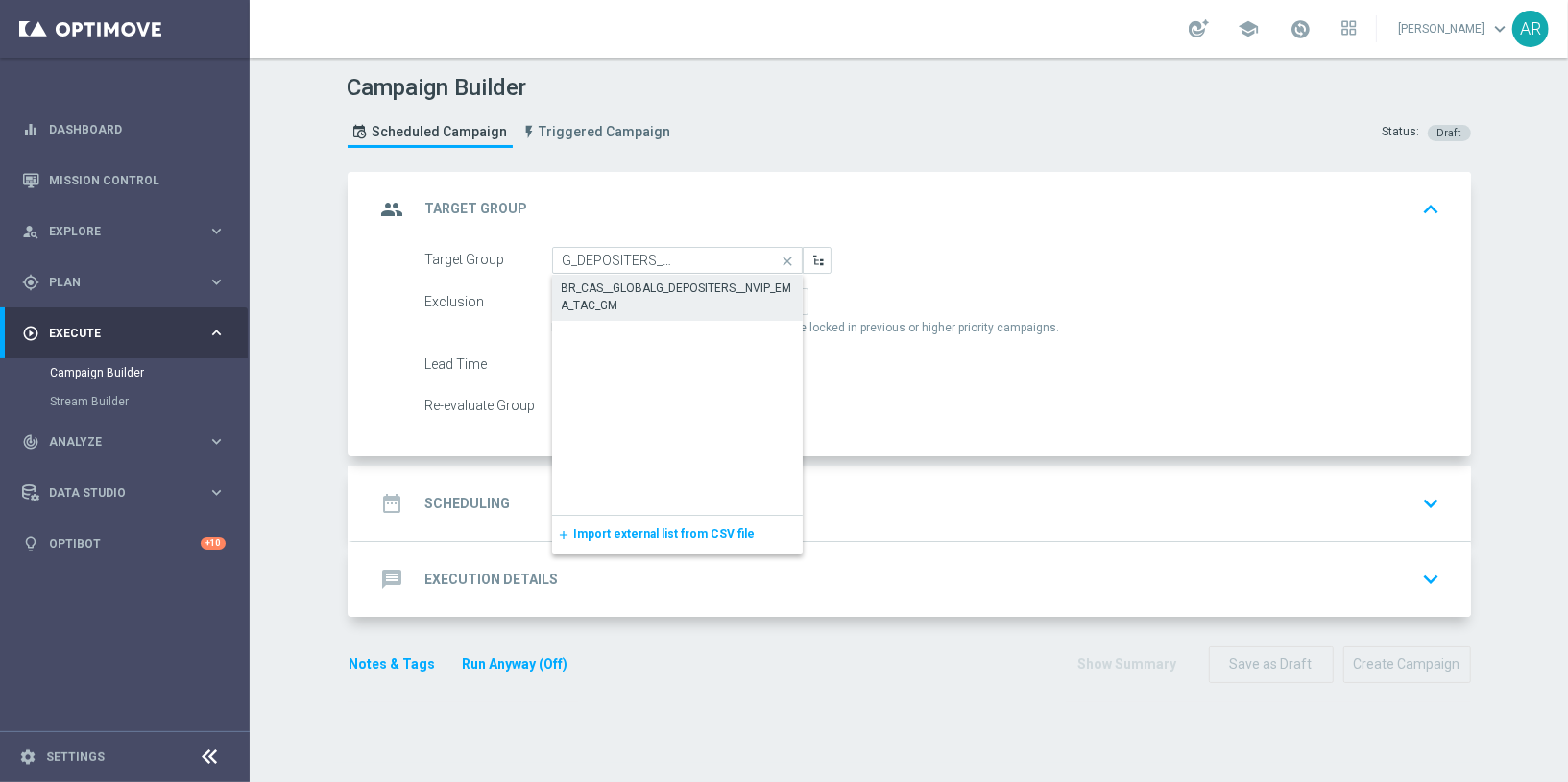
click at [654, 292] on div "BR_CAS__GLOBALG_DEPOSITERS__NVIP_EMA_TAC_GM" at bounding box center [678, 296] width 231 height 34
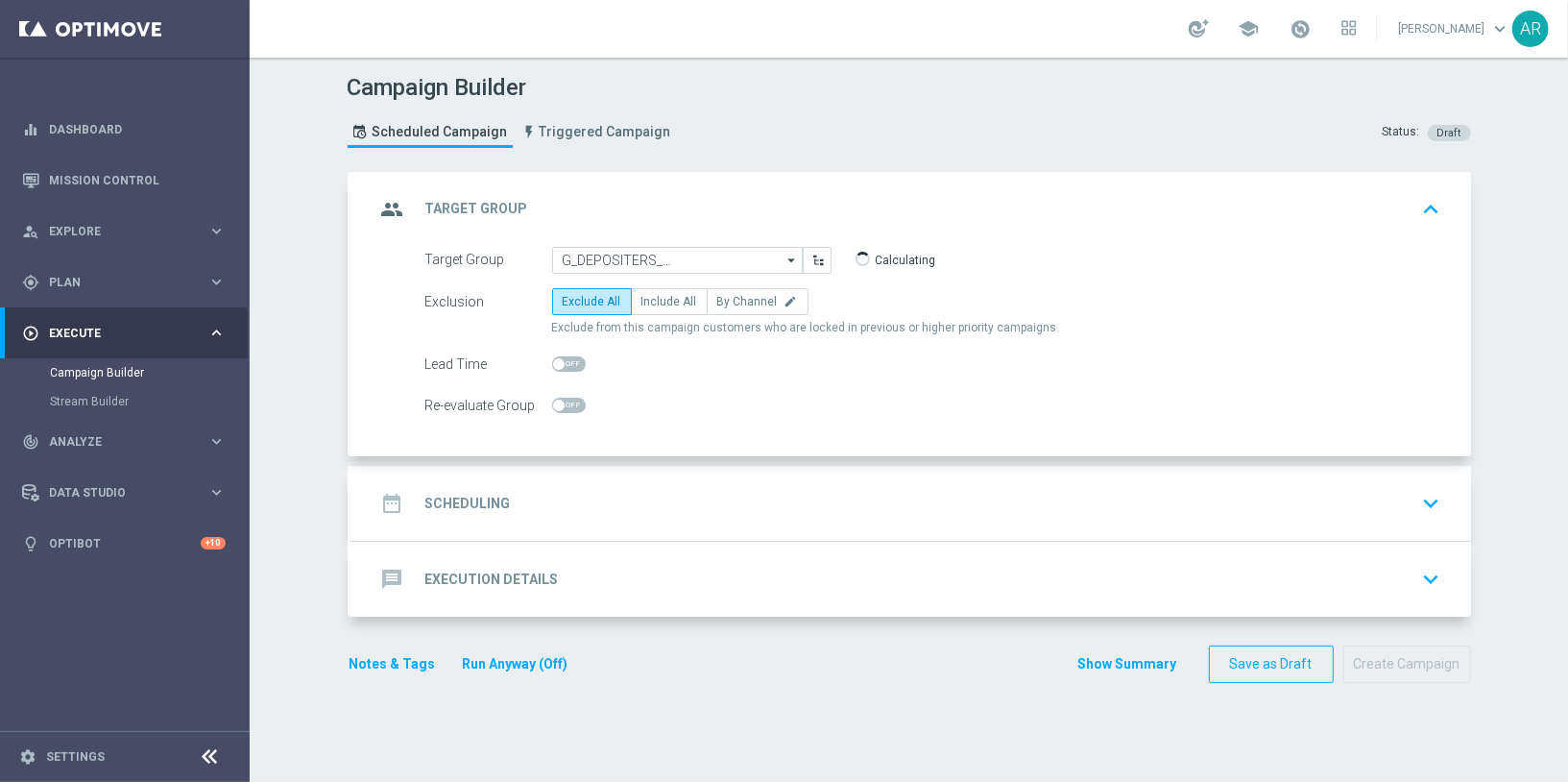
type input "BR_CAS__GLOBALG_DEPOSITERS__NVIP_EMA_TAC_GM"
click at [648, 295] on span "Include All" at bounding box center [669, 302] width 56 height 14
click at [648, 299] on input "Include All" at bounding box center [647, 305] width 13 height 13
radio input "true"
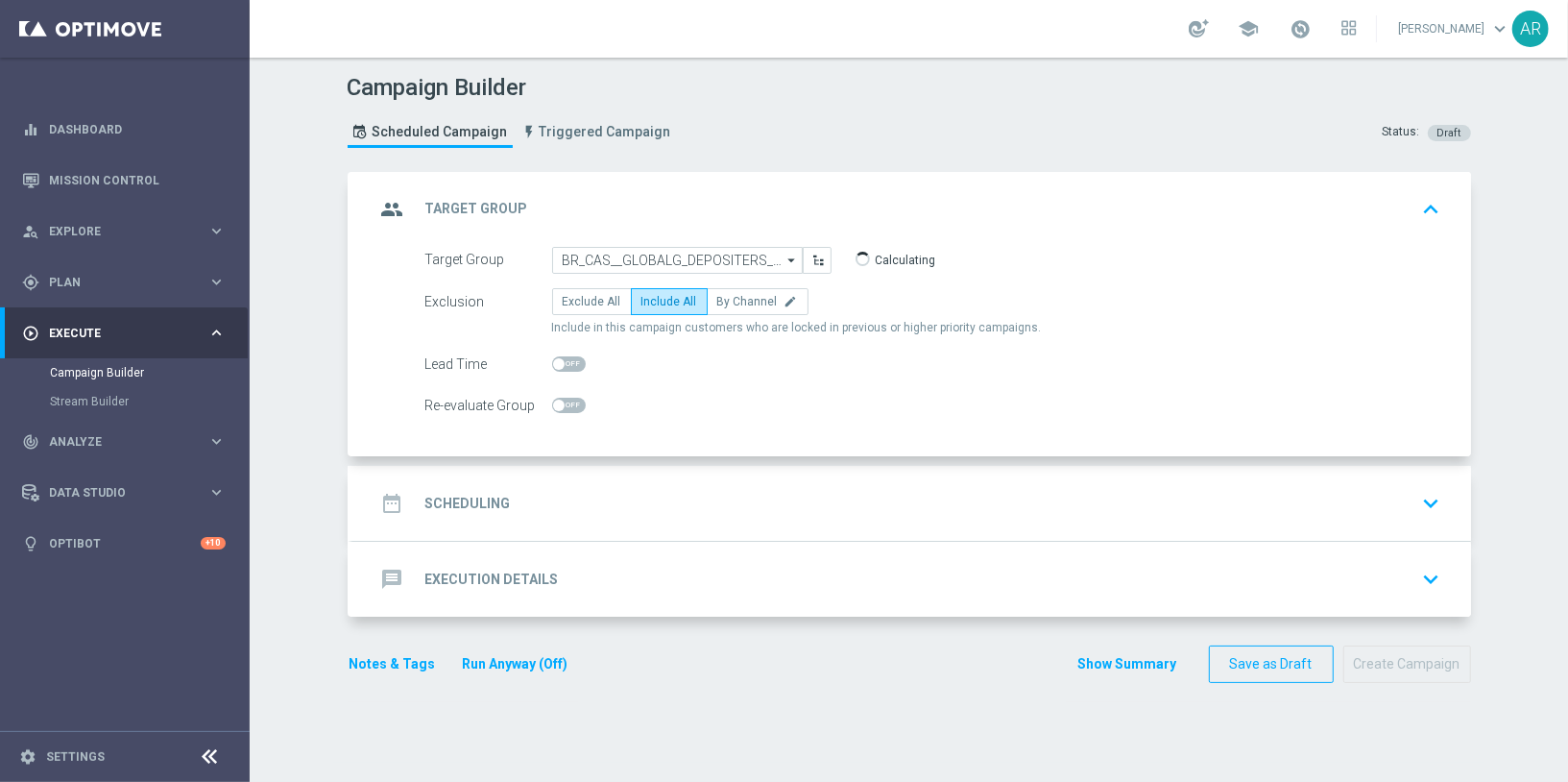
click at [603, 499] on div "date_range Scheduling keyboard_arrow_down" at bounding box center [911, 503] width 1072 height 36
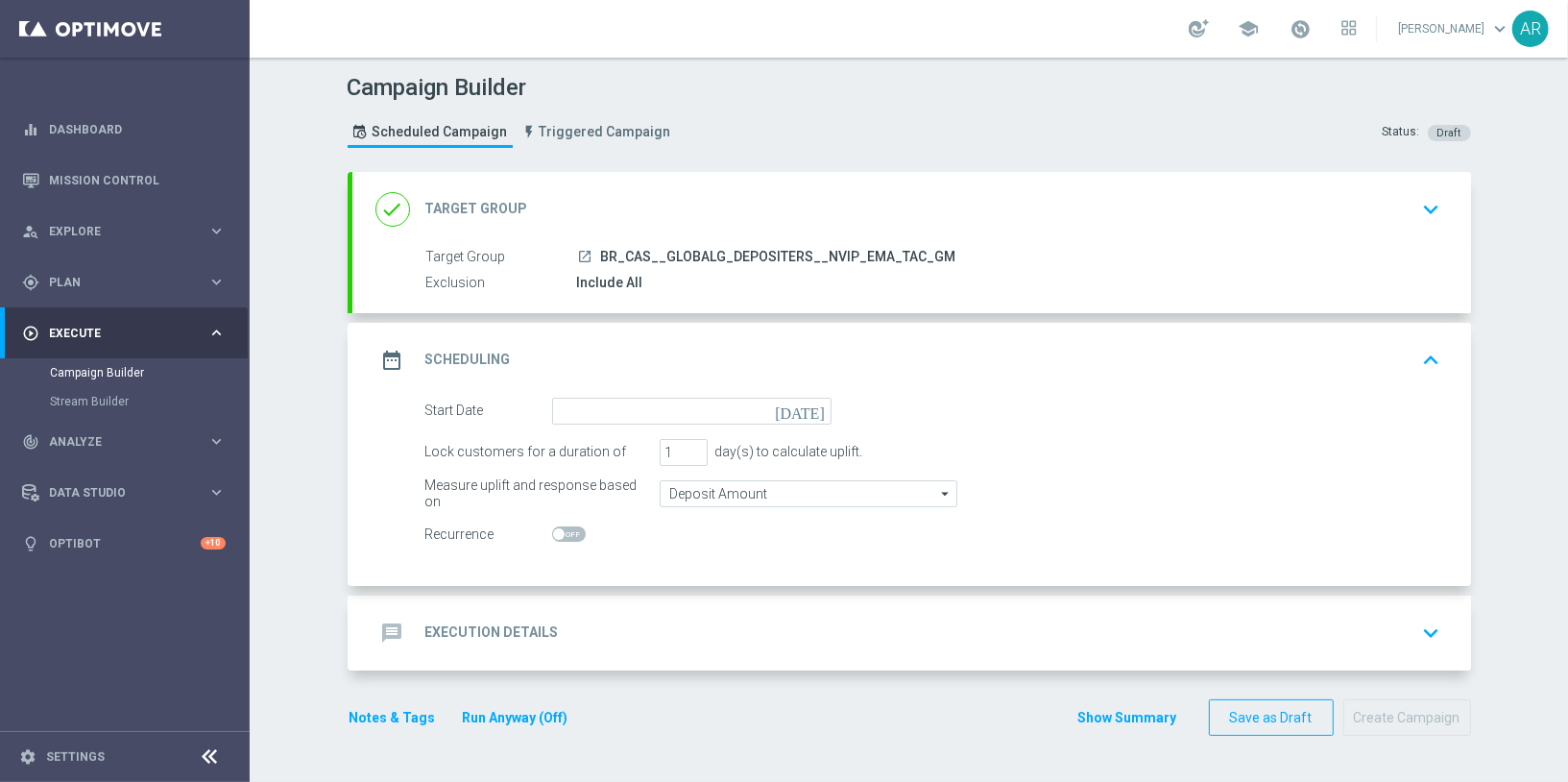
click at [820, 402] on icon "[DATE]" at bounding box center [803, 409] width 57 height 22
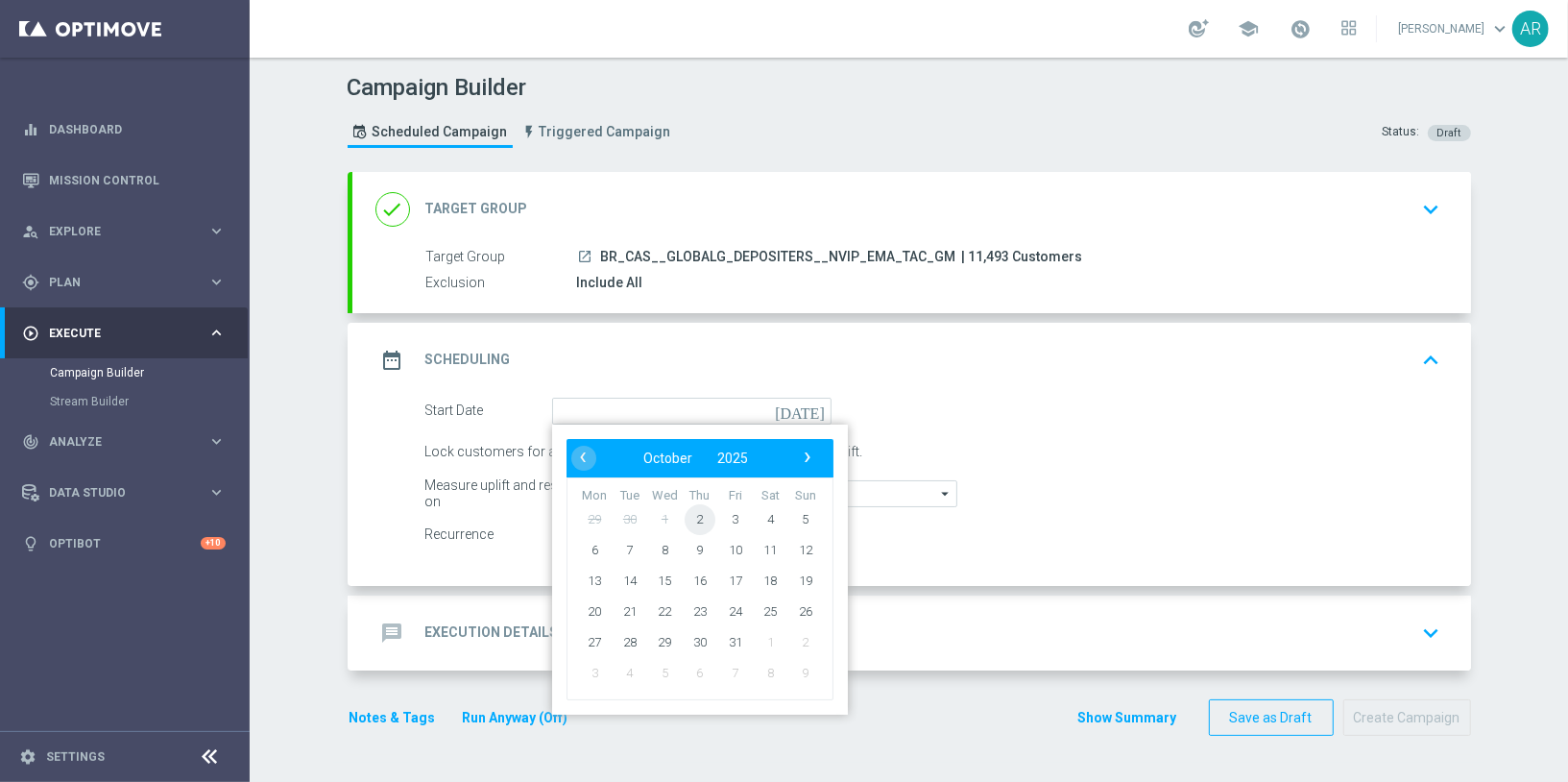
click at [695, 518] on span "2" at bounding box center [698, 518] width 30 height 30
type input "[DATE]"
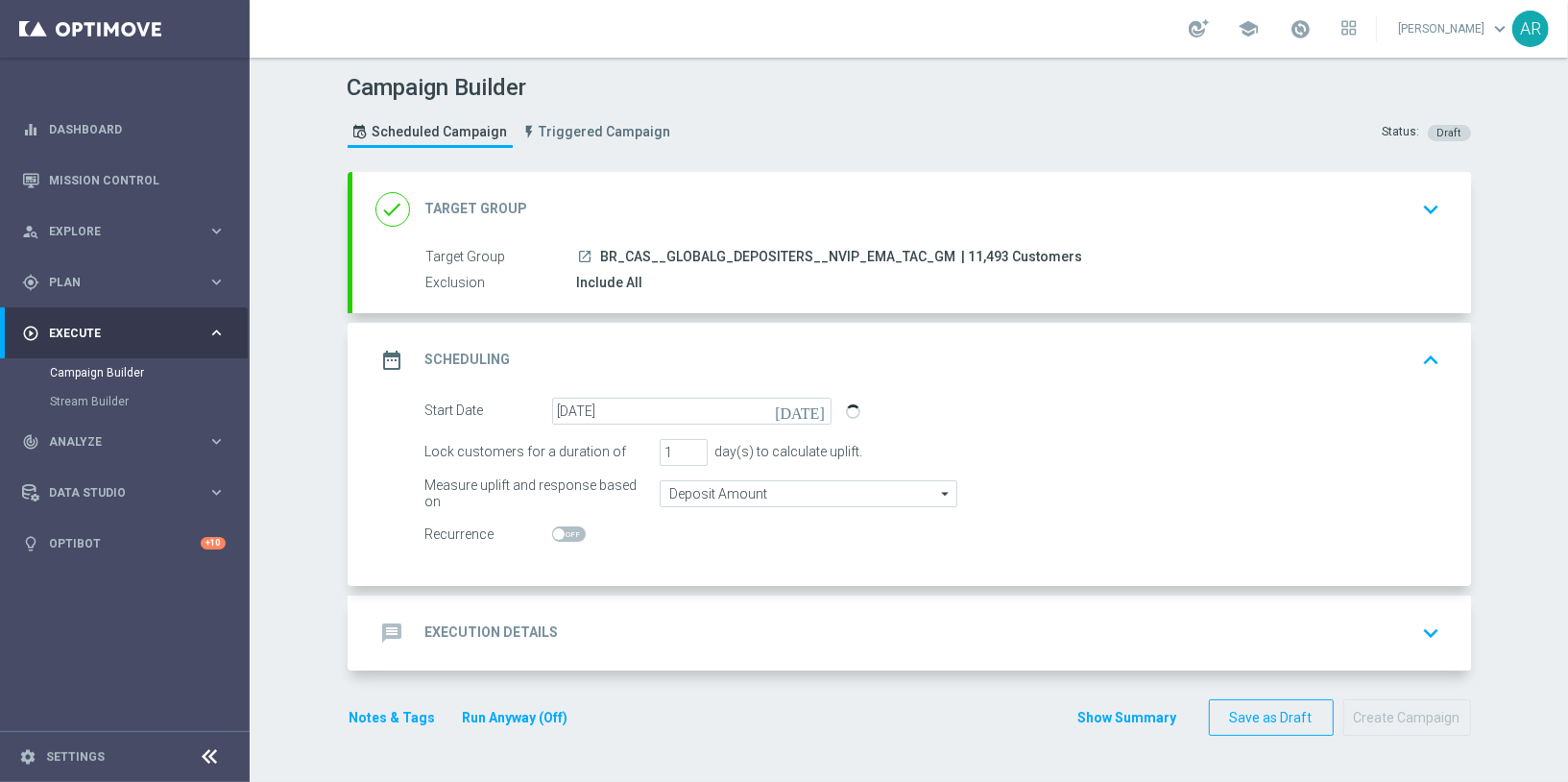
click at [526, 625] on h2 "Execution Details" at bounding box center [492, 632] width 133 height 19
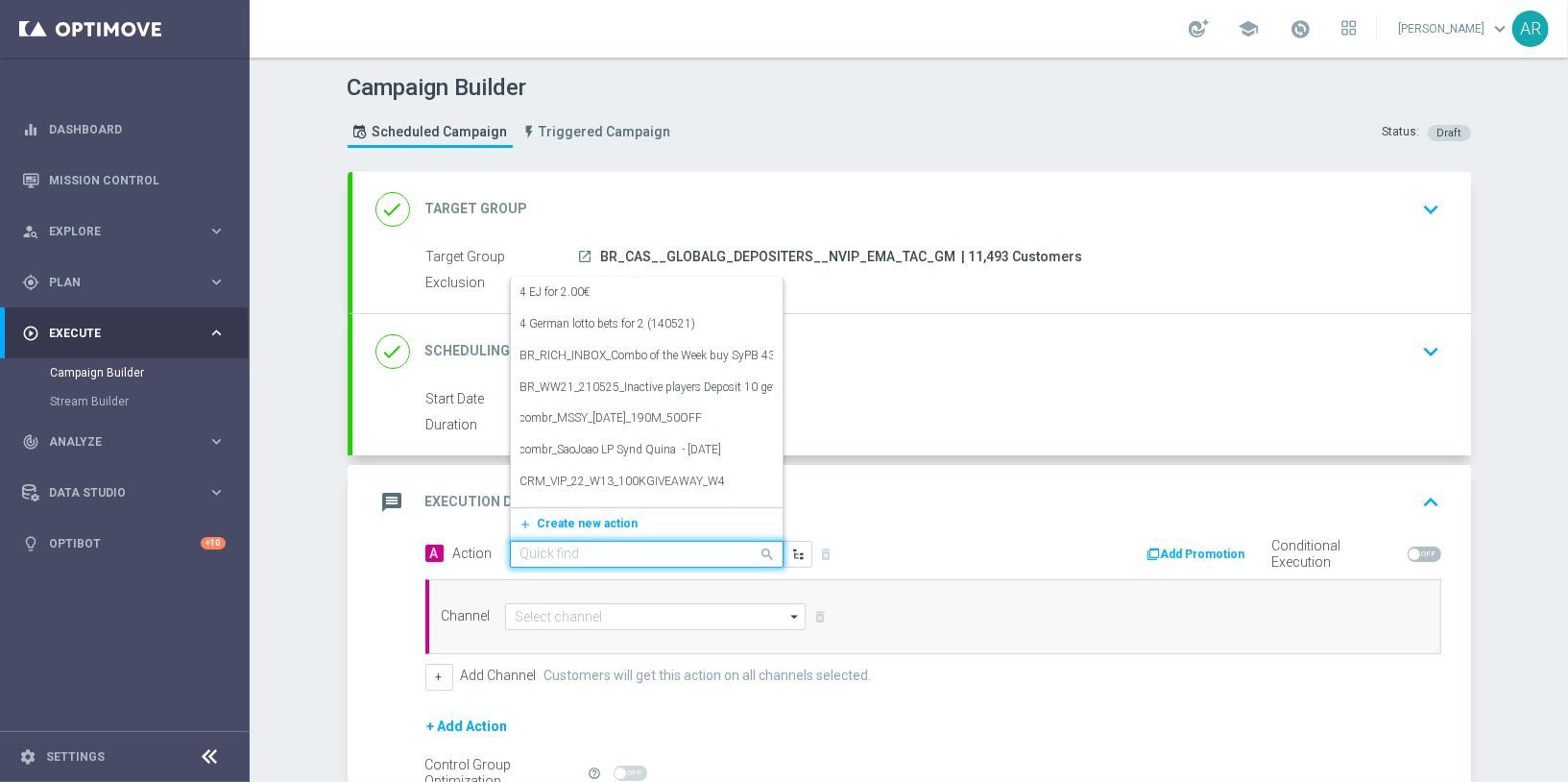
click at [624, 555] on input "text" at bounding box center [627, 555] width 214 height 17
click at [617, 550] on input "text" at bounding box center [627, 555] width 214 height 17
paste input "BR_CAS__GG_VOODOOMAGIC_CASHBACK__NVIP_EMA_TAC_GM_OCT"
type input "BR_CAS__GG_VOODOOMAGIC_CASHBACK__NVIP_EMA_TAC_GM_OCT"
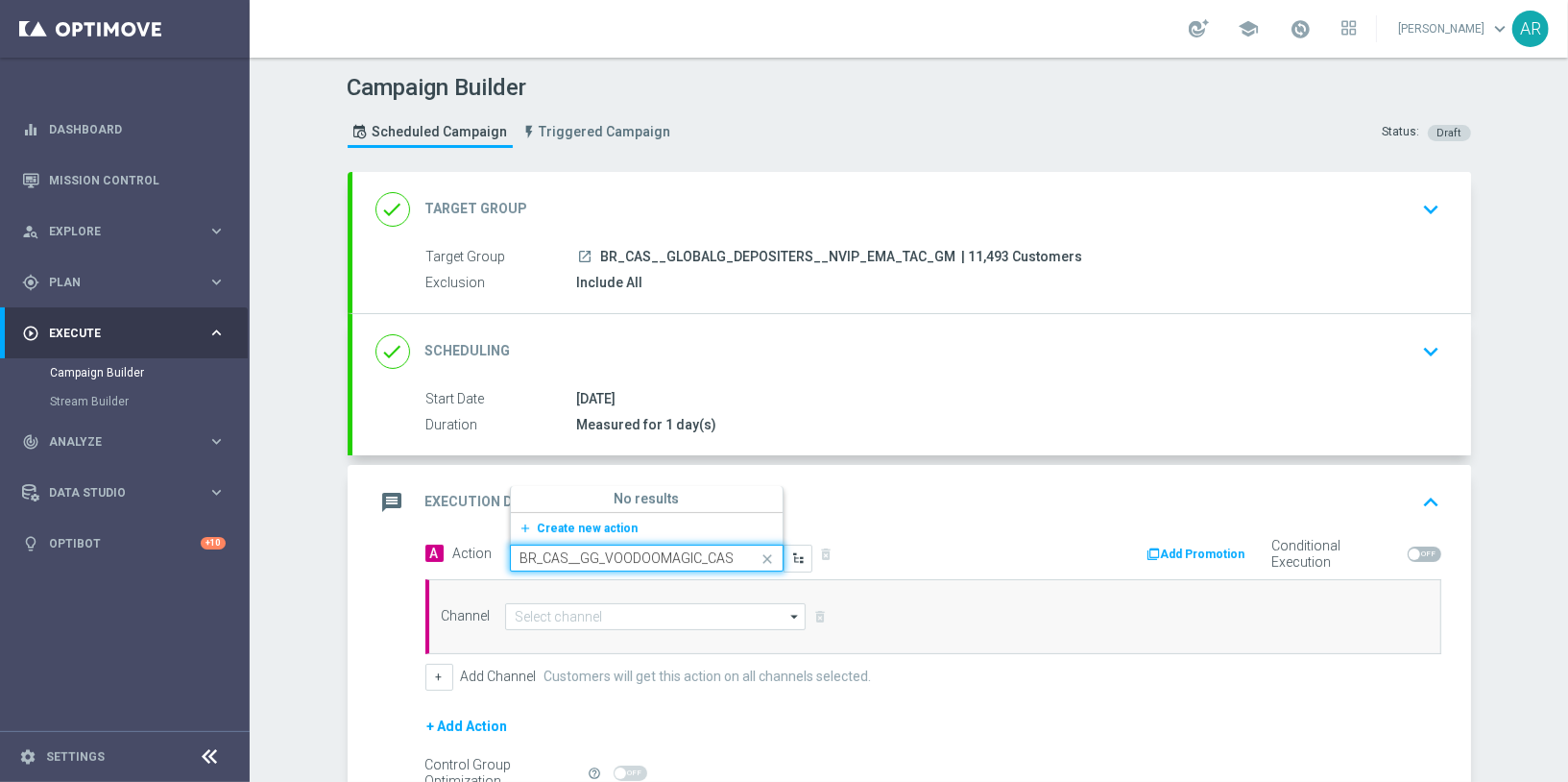
scroll to position [0, 201]
click at [603, 522] on span "Create new action" at bounding box center [588, 528] width 101 height 14
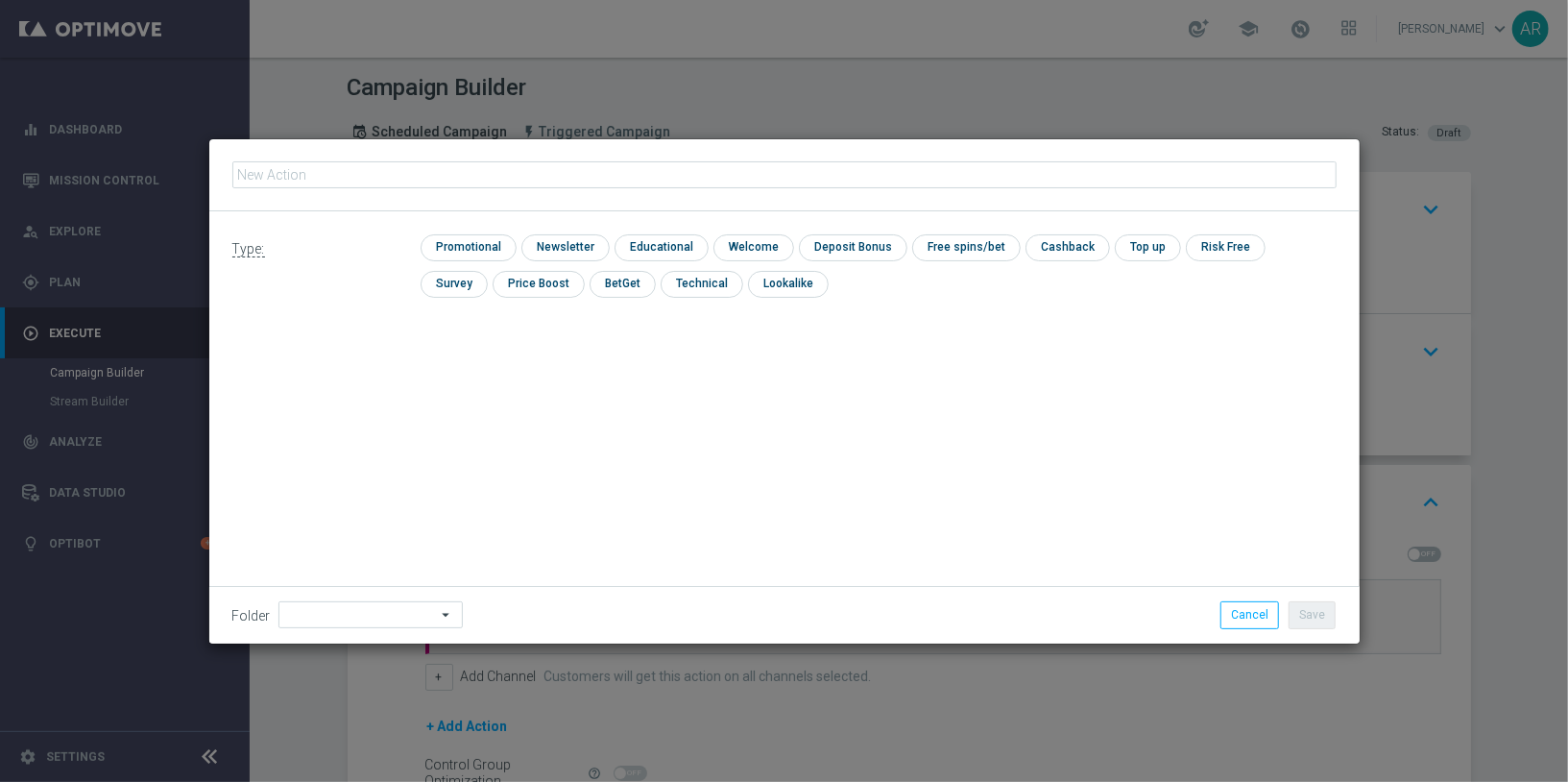
click at [626, 176] on input "text" at bounding box center [784, 174] width 1104 height 26
type input "BR_CAS__GG_VOODOOMAGIC_CASHBACK__NVIP_EMA_TAC_GM_OCT"
click at [482, 246] on input "checkbox" at bounding box center [465, 247] width 91 height 25
checkbox input "true"
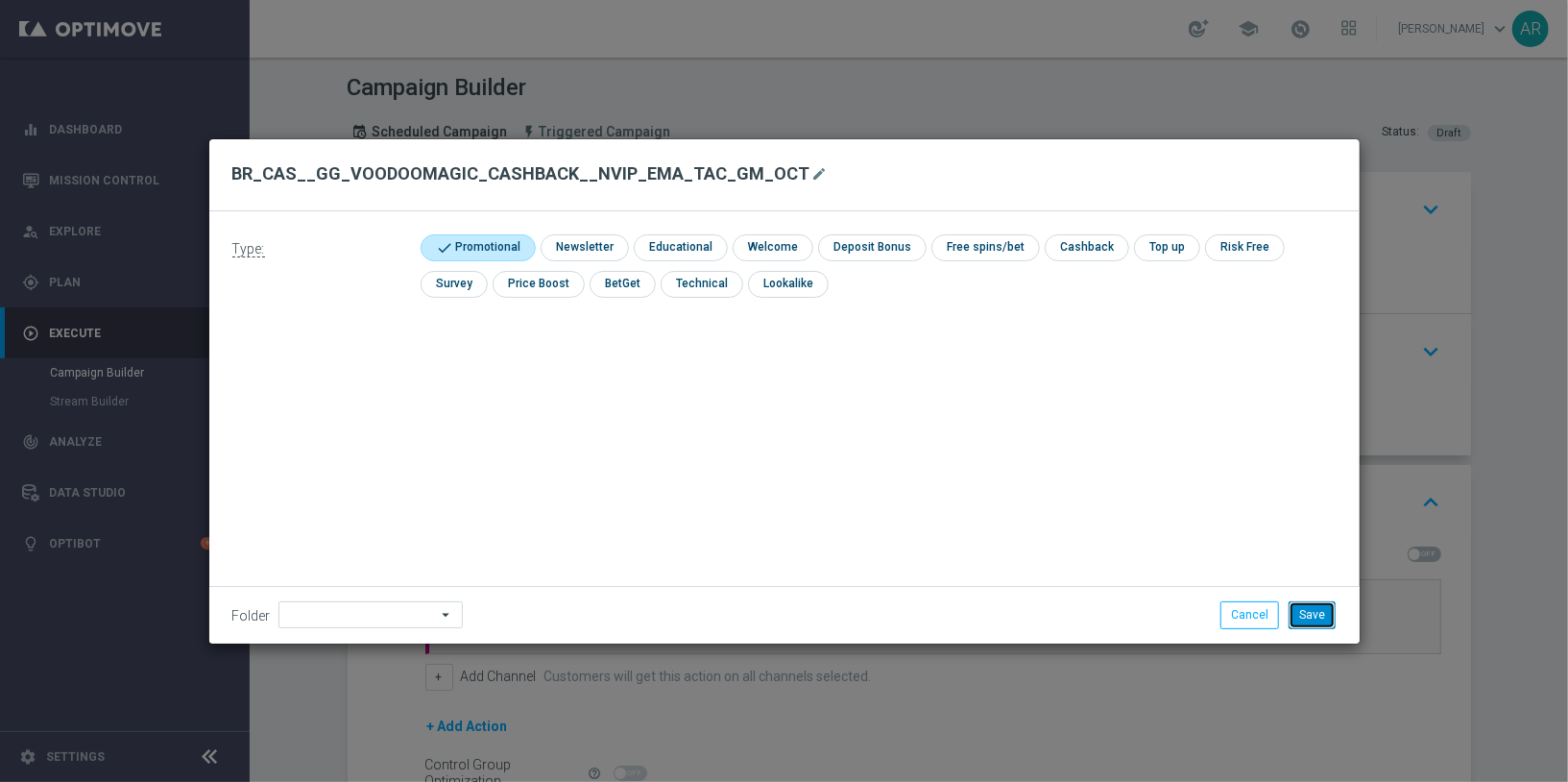
click at [1310, 619] on button "Save" at bounding box center [1312, 614] width 47 height 26
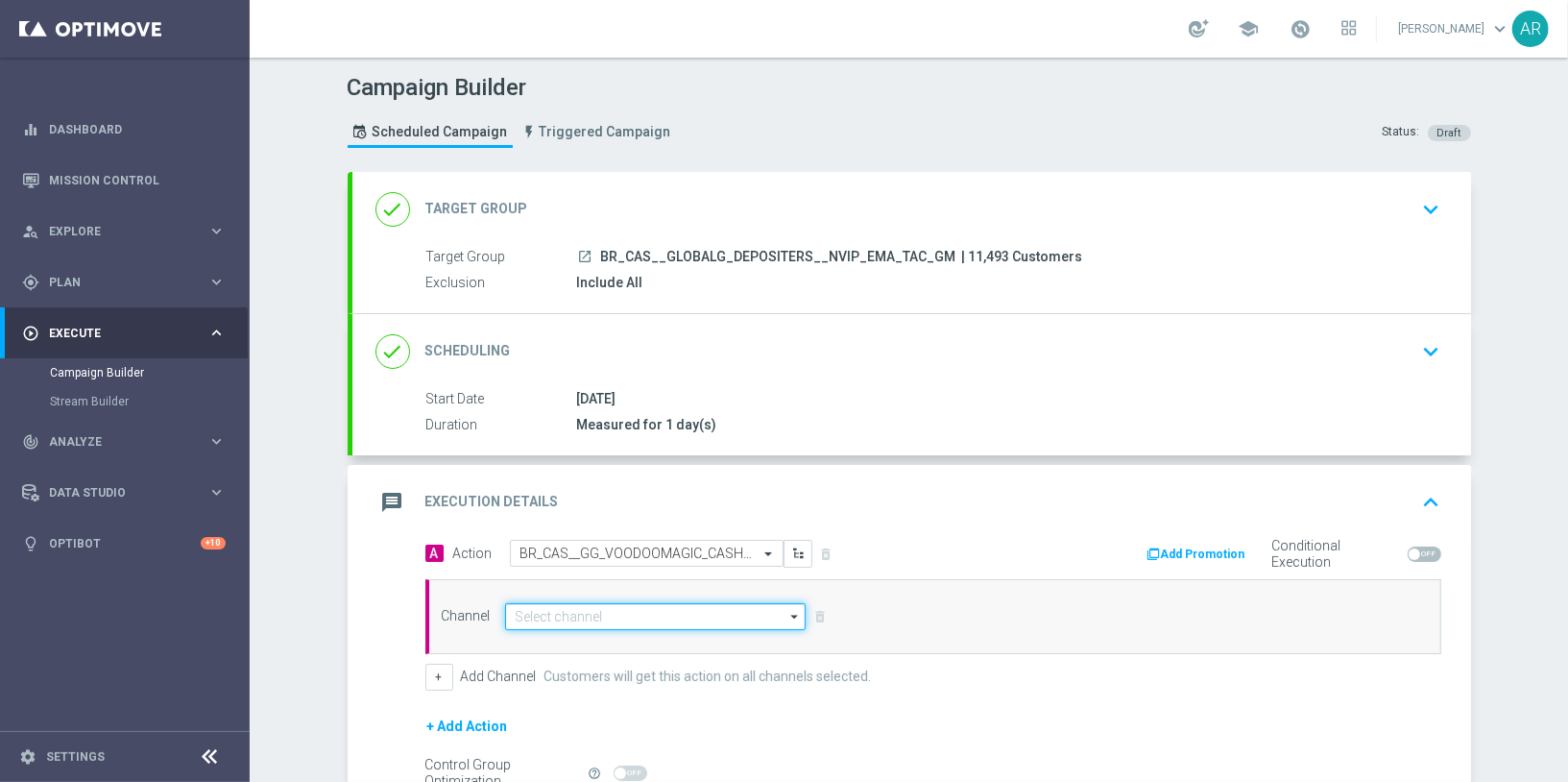
click at [556, 610] on input at bounding box center [656, 616] width 302 height 26
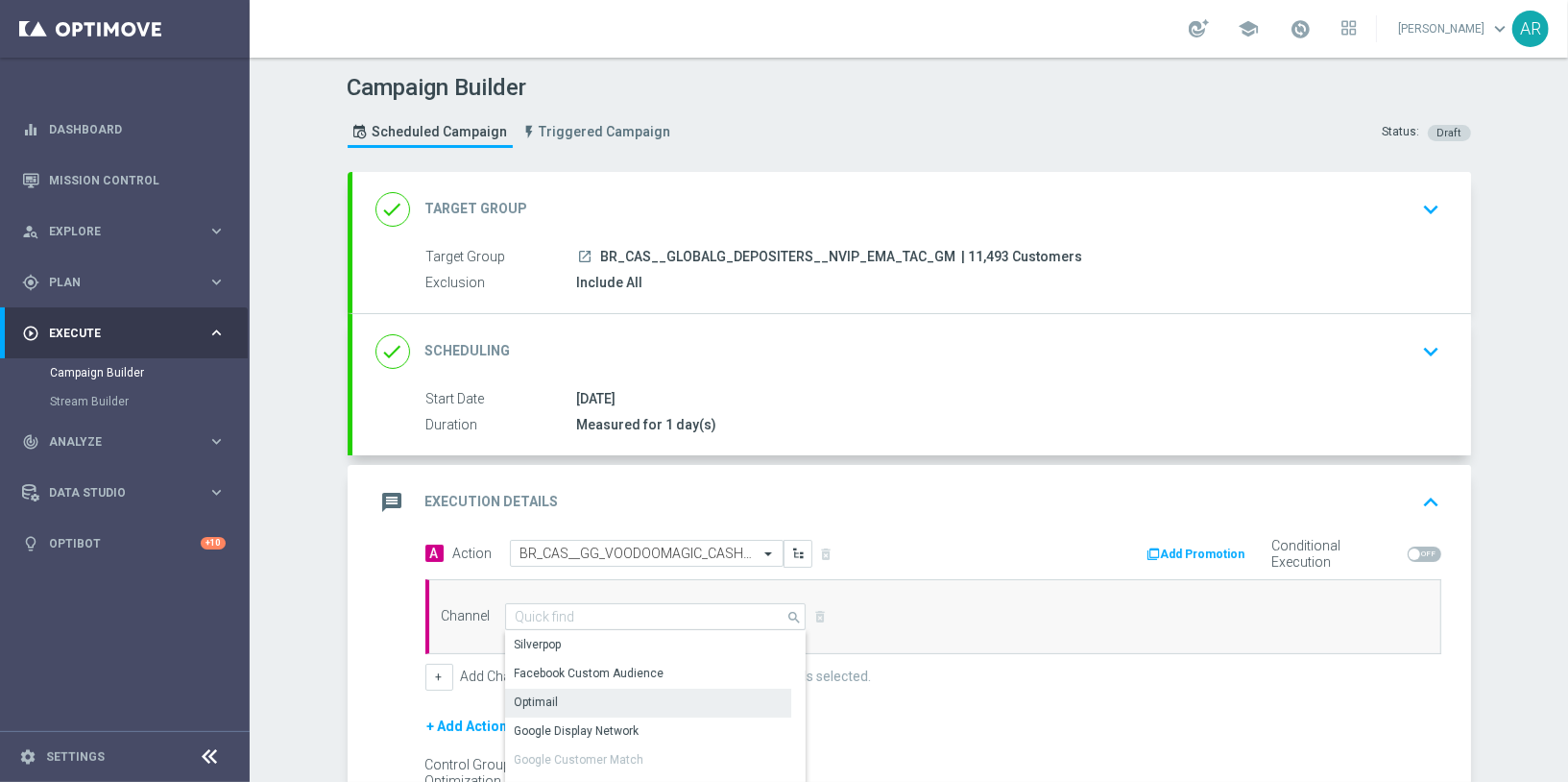
click at [583, 699] on div "Optimail" at bounding box center [648, 702] width 287 height 26
type input "Optimail"
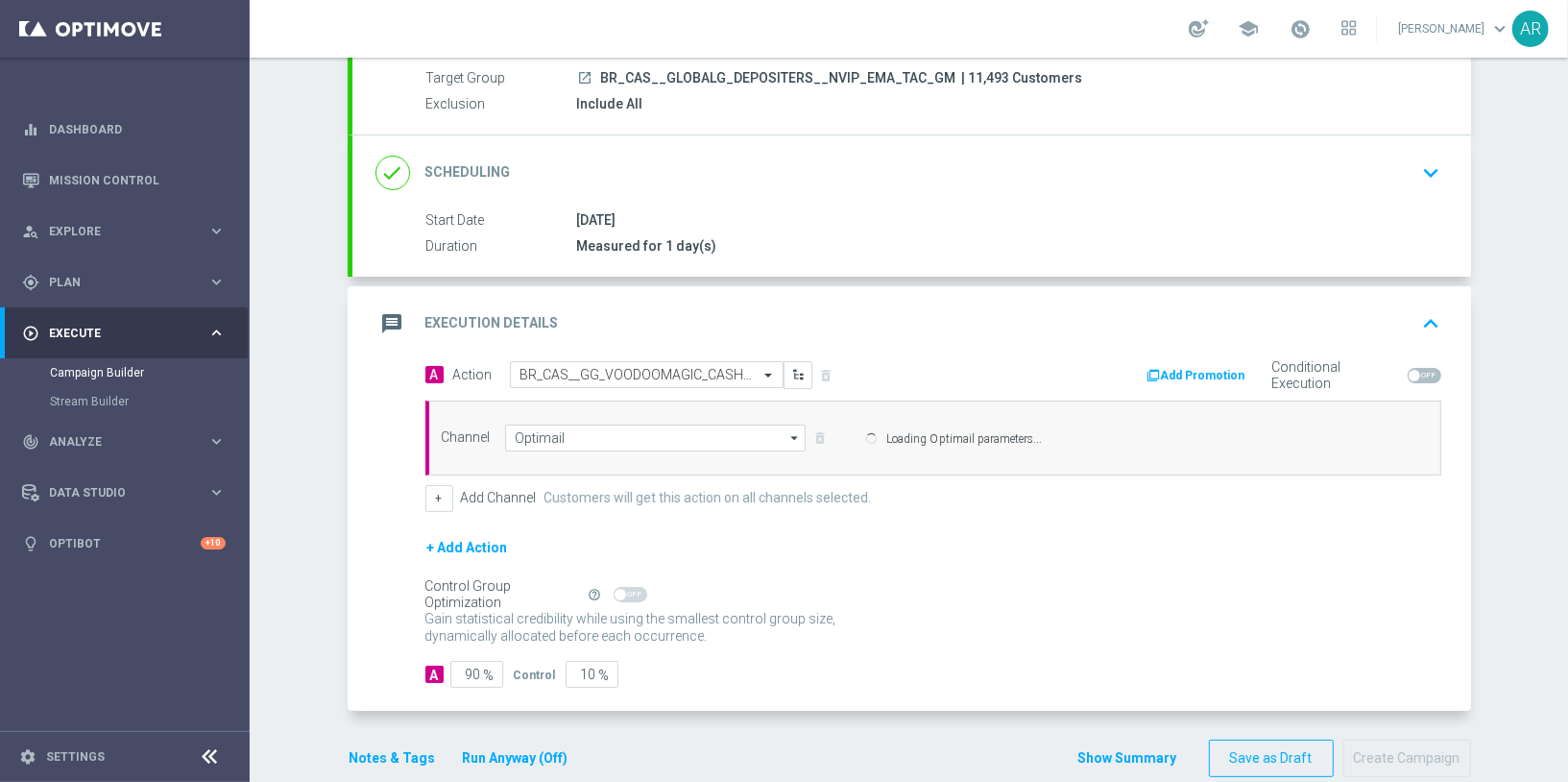
scroll to position [180, 0]
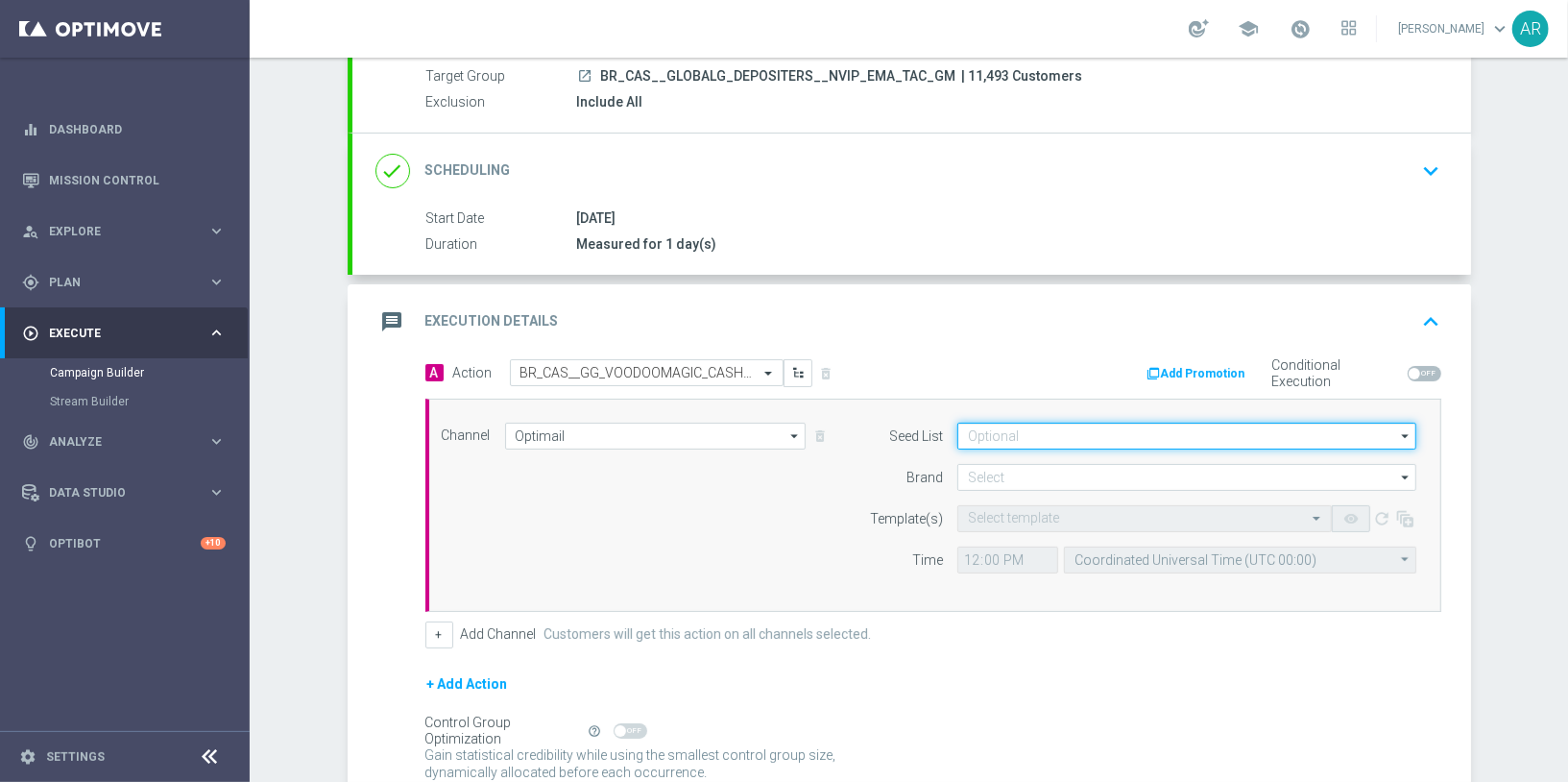
click at [1001, 429] on input at bounding box center [1186, 435] width 459 height 26
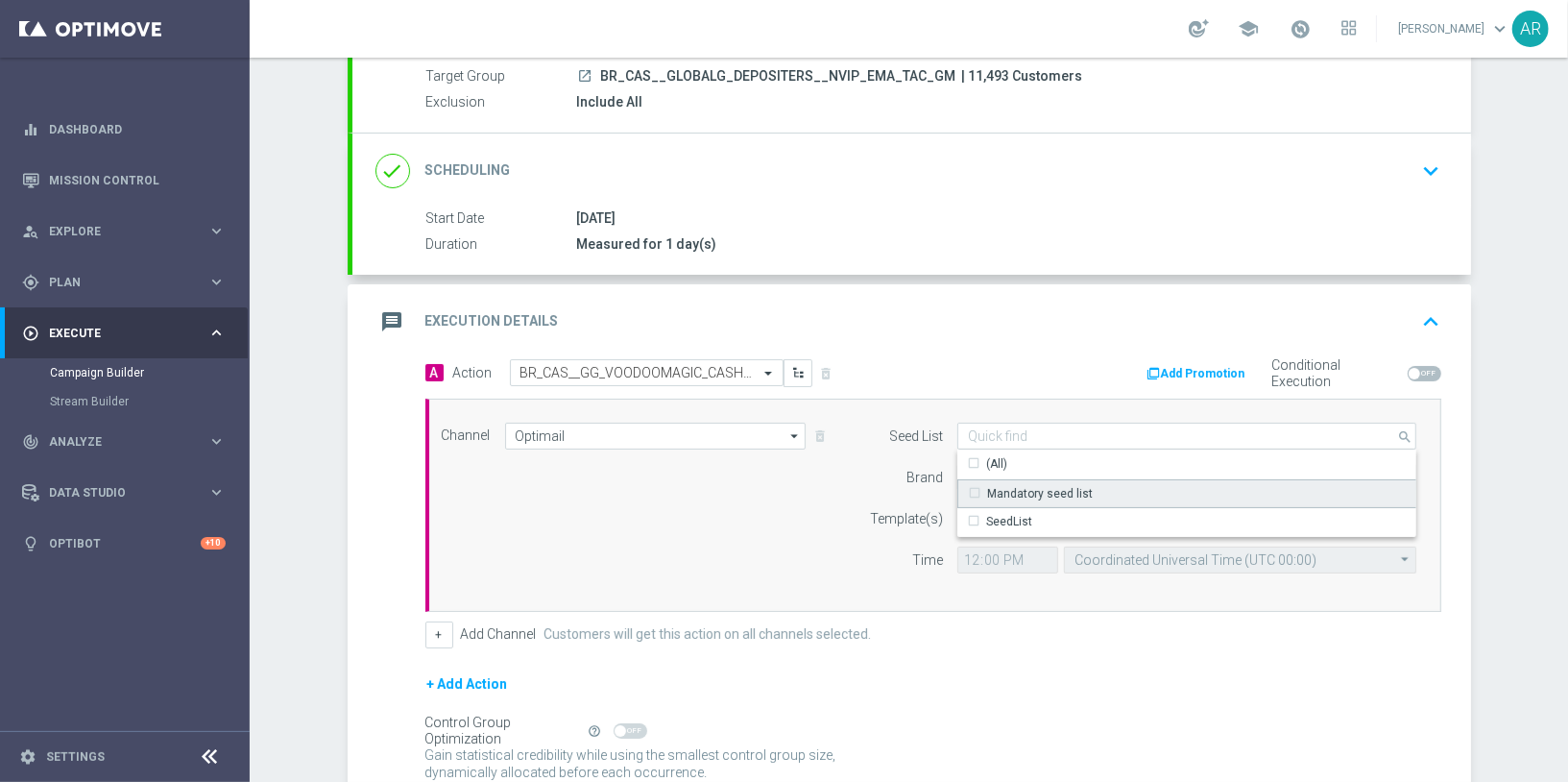
click at [1065, 486] on div "Mandatory seed list" at bounding box center [1040, 494] width 106 height 18
click at [739, 512] on div "Channel Optimail Optimail arrow_drop_down Drag here to set row groups Drag here…" at bounding box center [928, 505] width 1004 height 166
type input "Mandatory seed list"
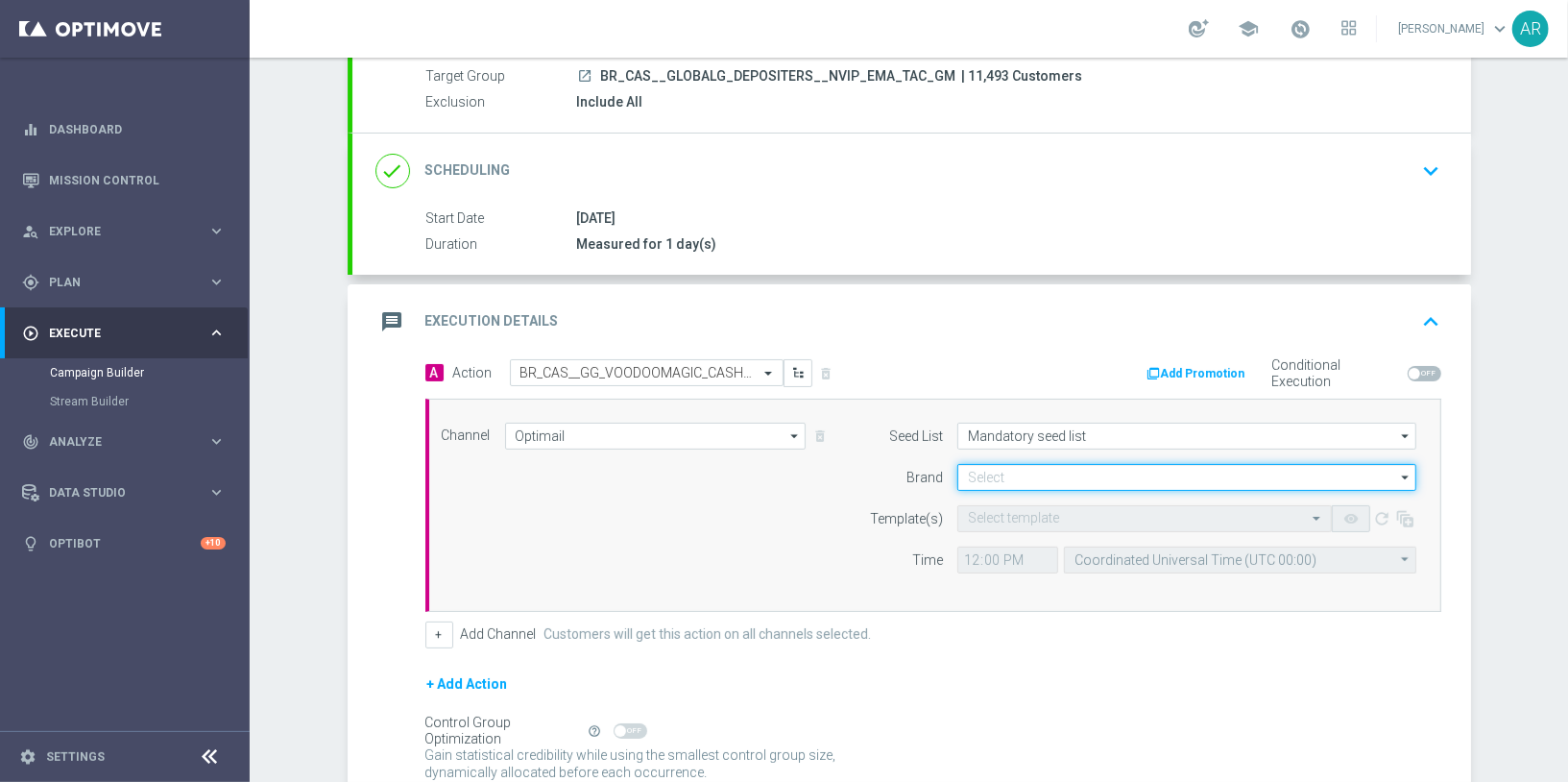
click at [1012, 466] on input at bounding box center [1186, 477] width 459 height 26
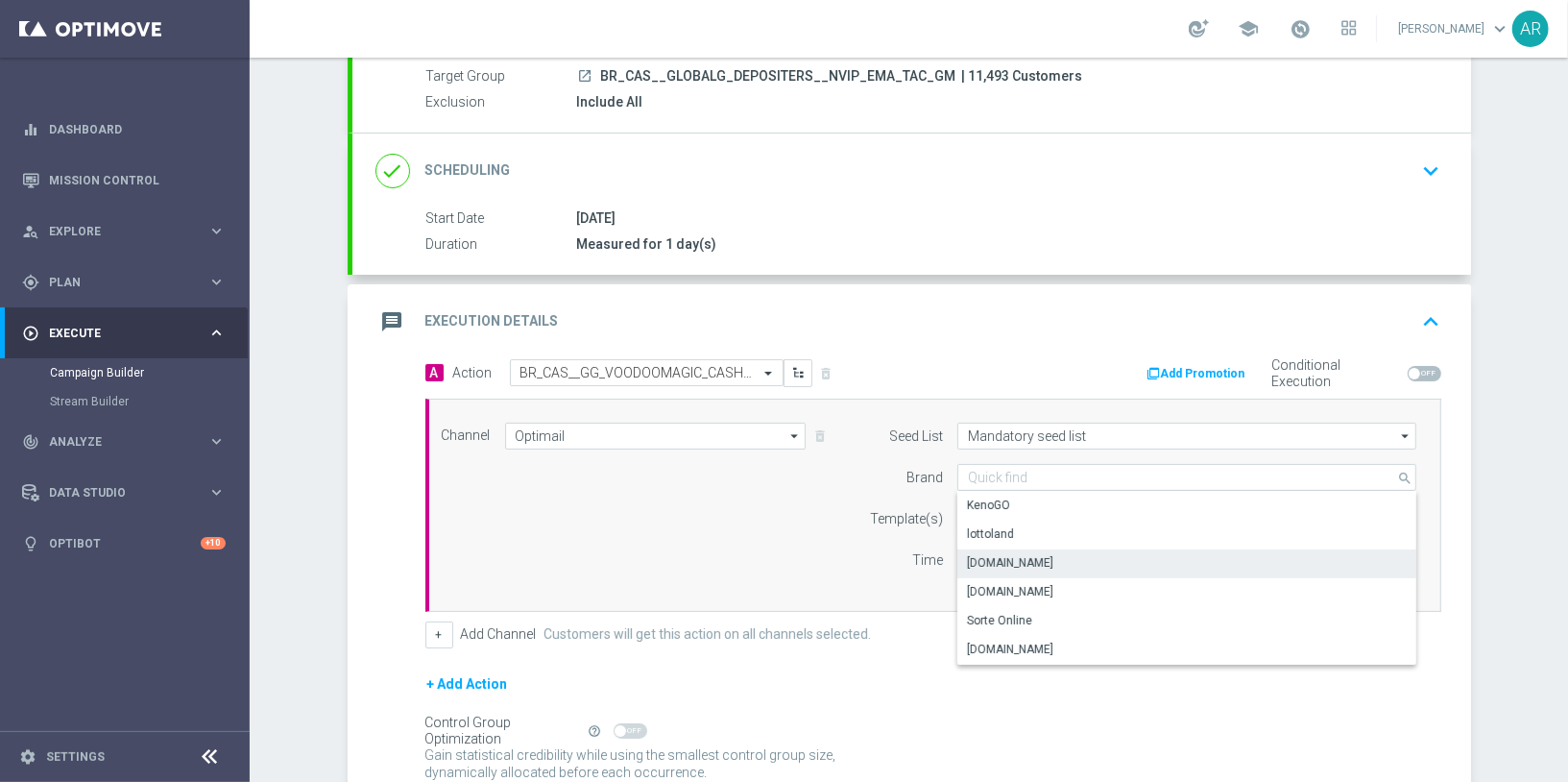
click at [1064, 559] on div "[DOMAIN_NAME]" at bounding box center [1187, 562] width 460 height 26
type input "[DOMAIN_NAME]"
click at [996, 518] on input "text" at bounding box center [1125, 519] width 315 height 17
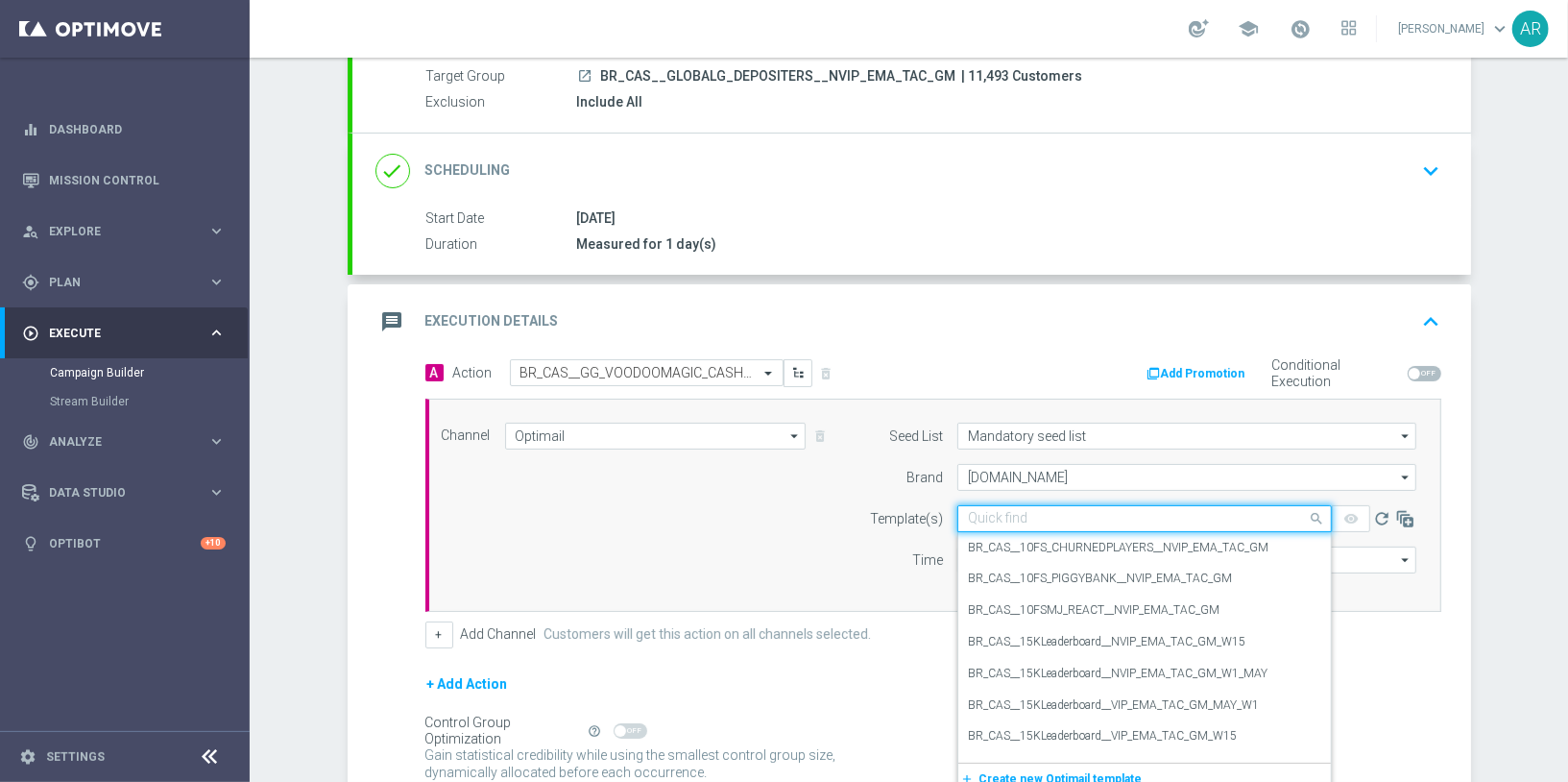
paste input "BR_CAS__GG_VOODOOMAGIC_CASHBACK__NVIP_EMA_TAC_GM_OCT"
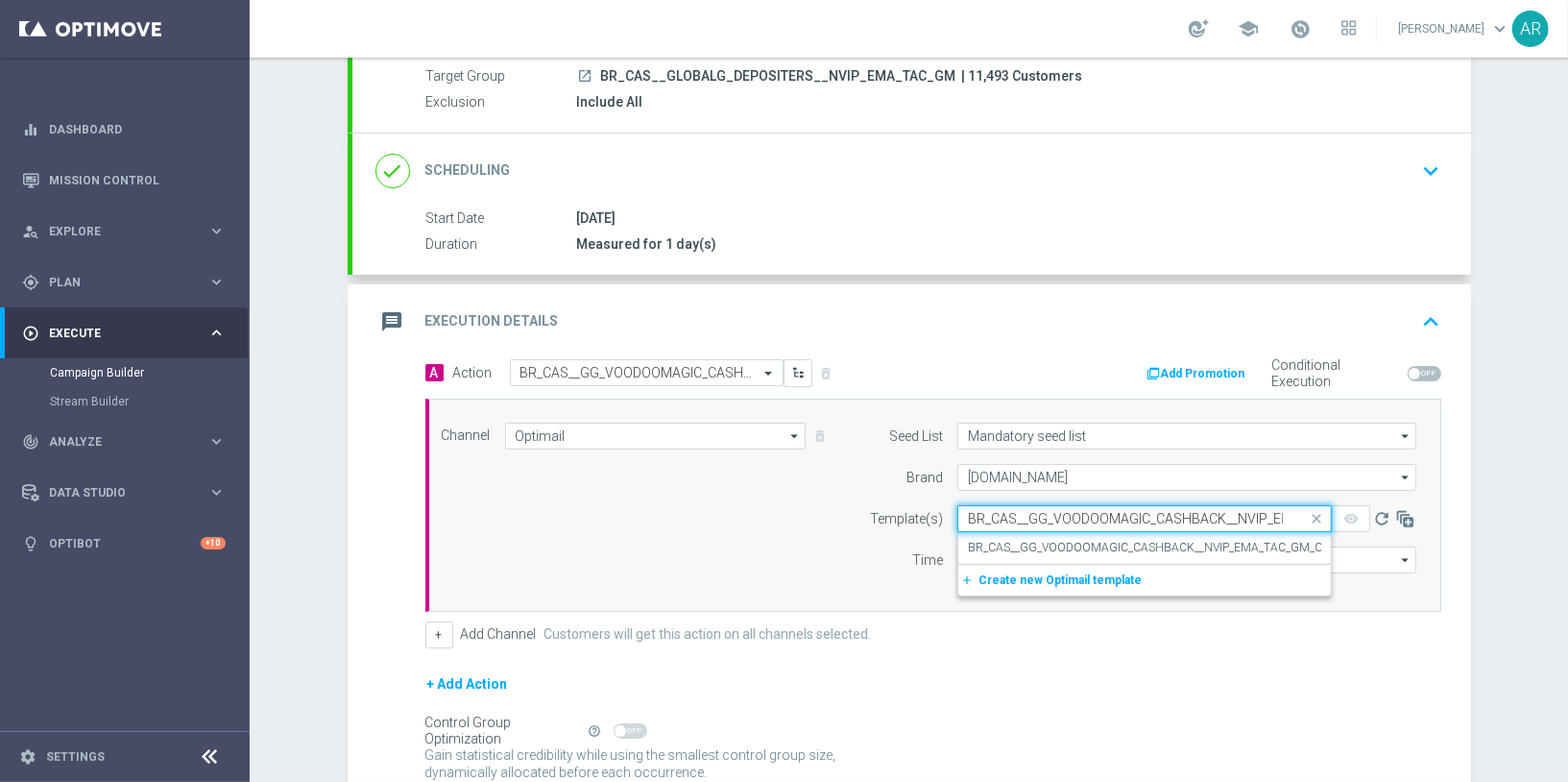
scroll to position [0, 97]
click at [1076, 542] on label "BR_CAS__GG_VOODOOMAGIC_CASHBACK__NVIP_EMA_TAC_GM_OCT" at bounding box center [1152, 548] width 369 height 17
type input "BR_CAS__GG_VOODOOMAGIC_CASHBACK__NVIP_EMA_TAC_GM_OCT"
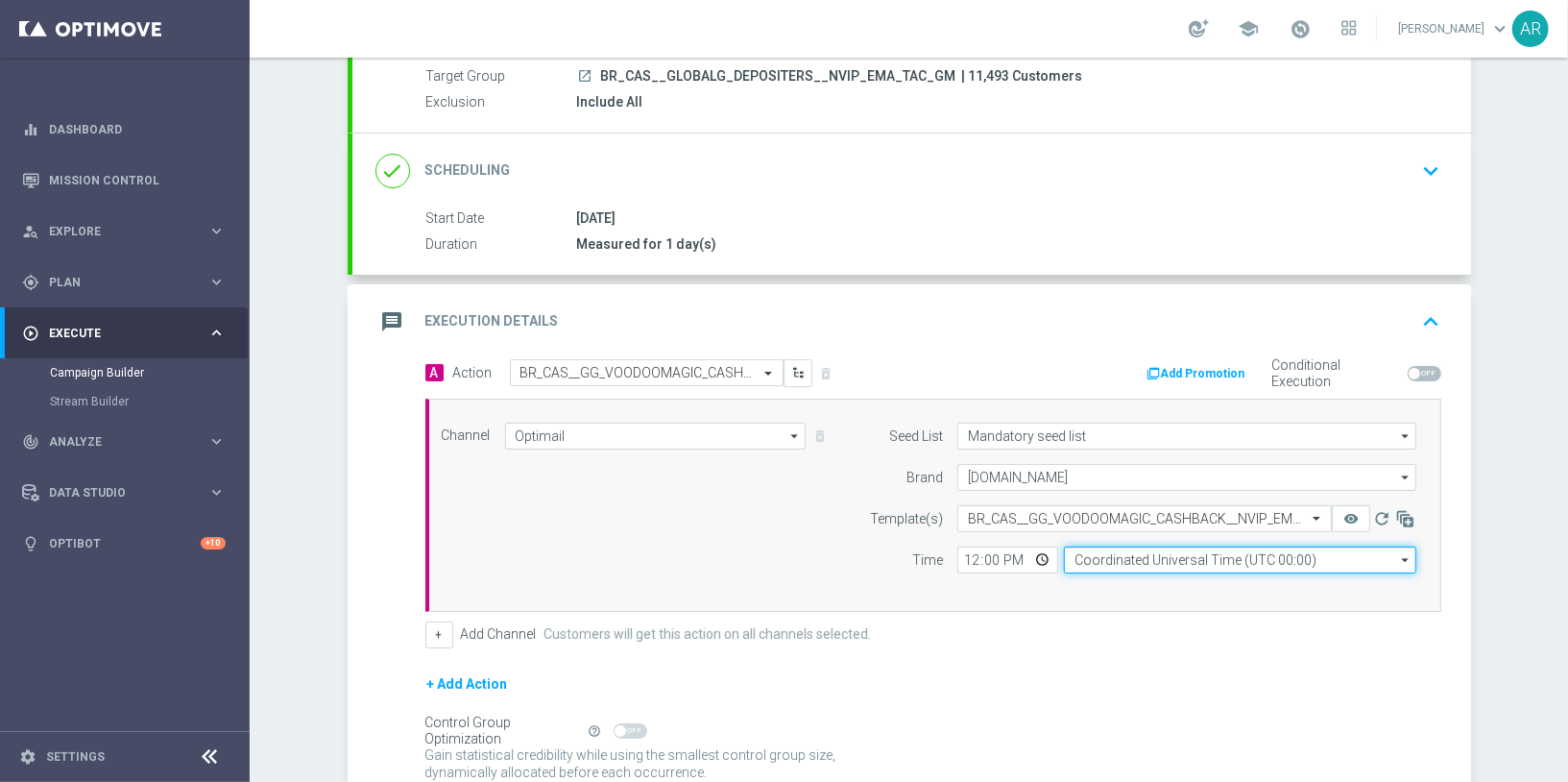
click at [1112, 556] on input "Coordinated Universal Time (UTC 00:00)" at bounding box center [1240, 560] width 353 height 26
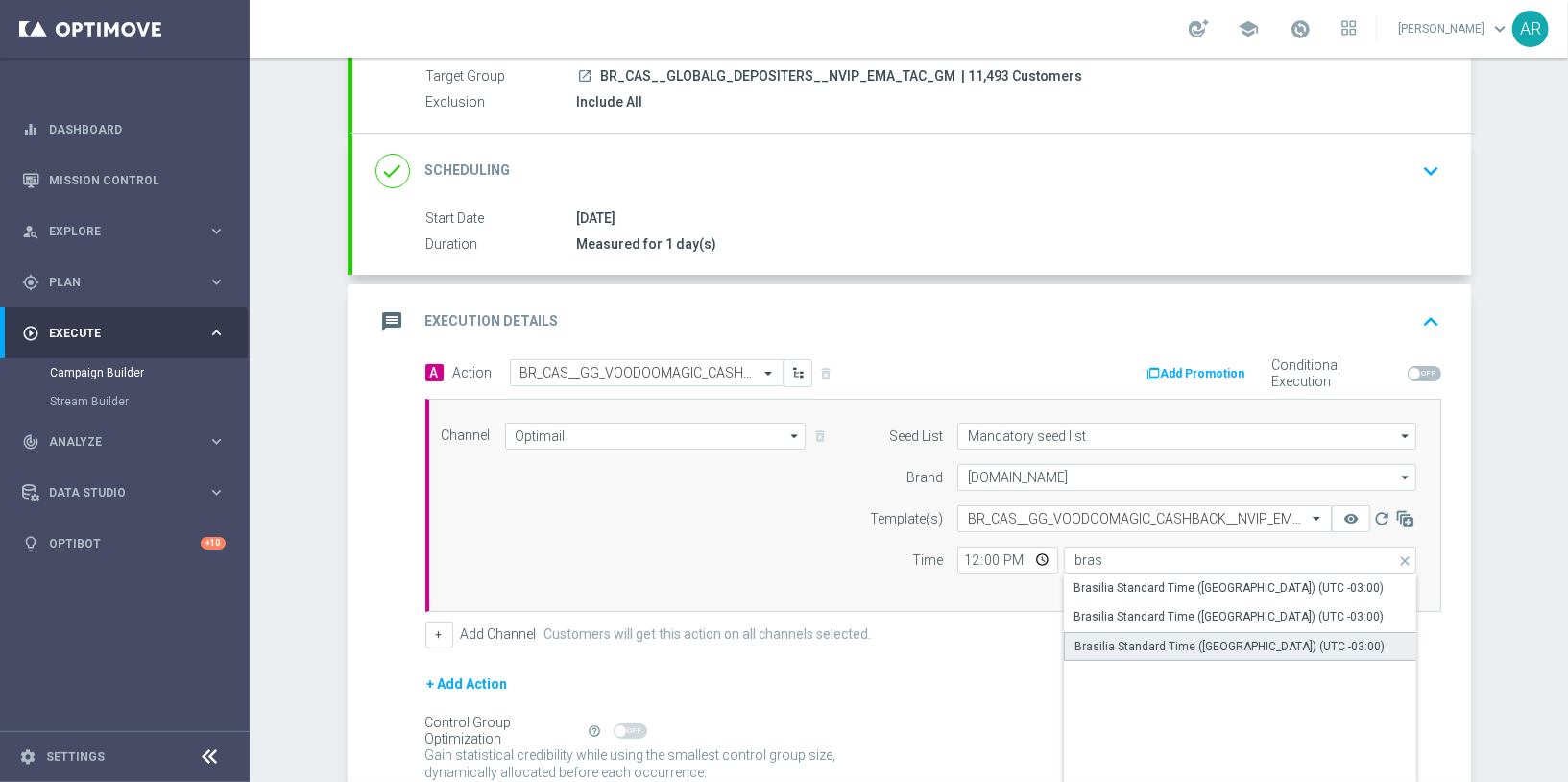
click at [1188, 646] on div "Brasilia Standard Time ([GEOGRAPHIC_DATA]) (UTC -03:00)" at bounding box center [1229, 647] width 310 height 18
type input "Brasilia Standard Time ([GEOGRAPHIC_DATA]) (UTC -03:00)"
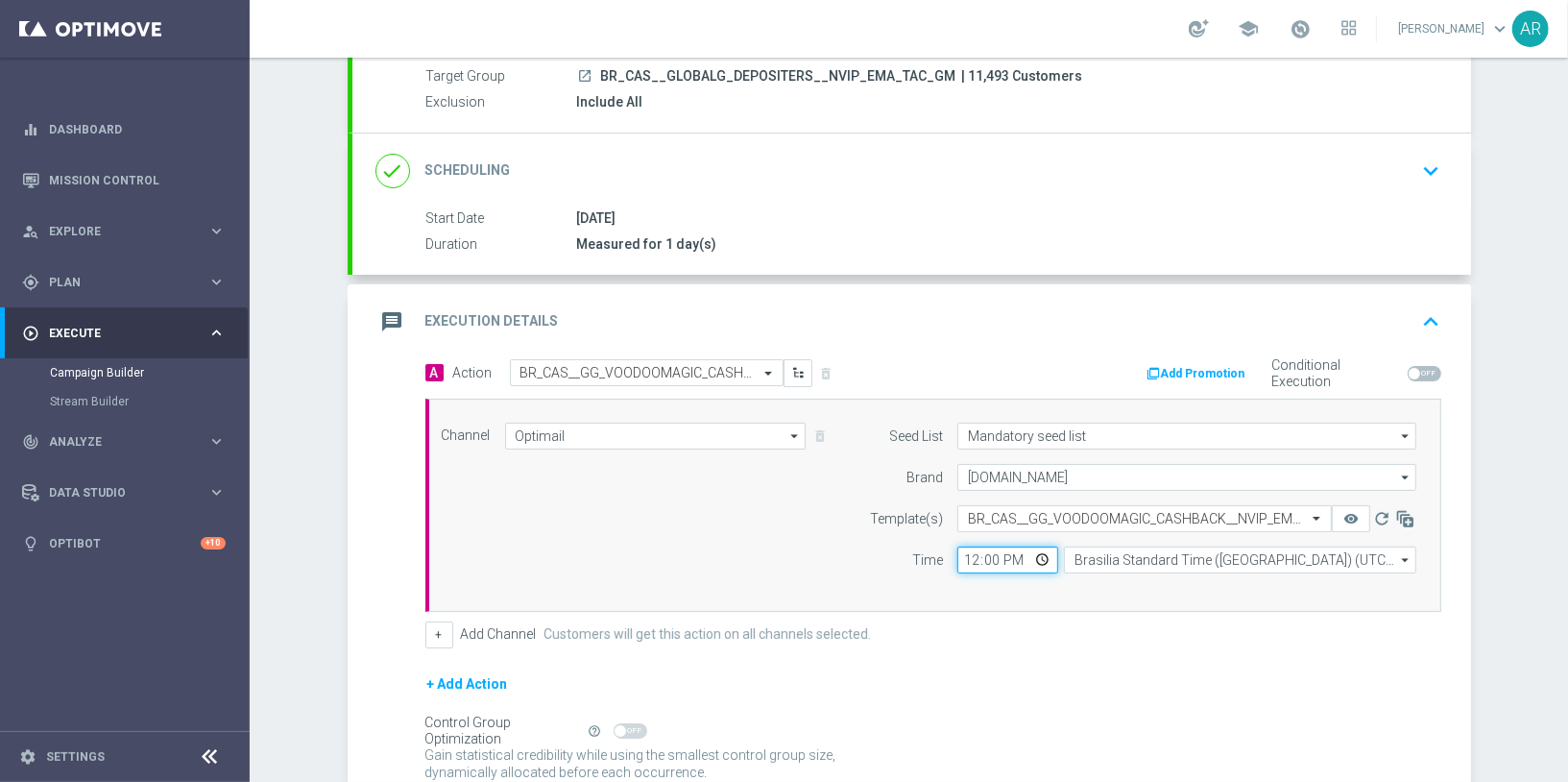
click at [1045, 561] on input "12:00" at bounding box center [1007, 560] width 101 height 26
type input "14:00"
click at [625, 563] on div "Channel Optimail Optimail arrow_drop_down Drag here to set row groups Drag here…" at bounding box center [928, 505] width 1004 height 166
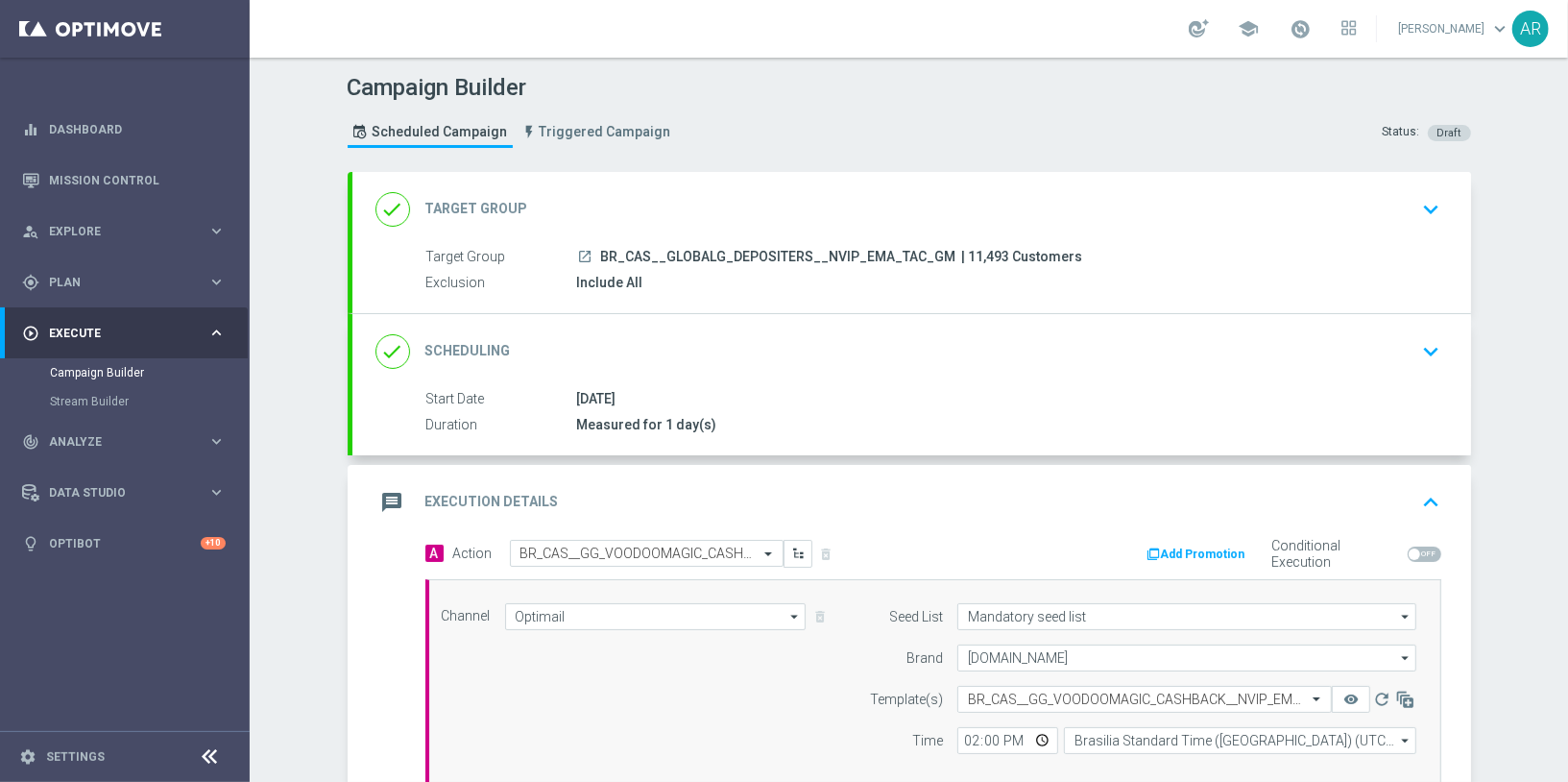
scroll to position [342, 0]
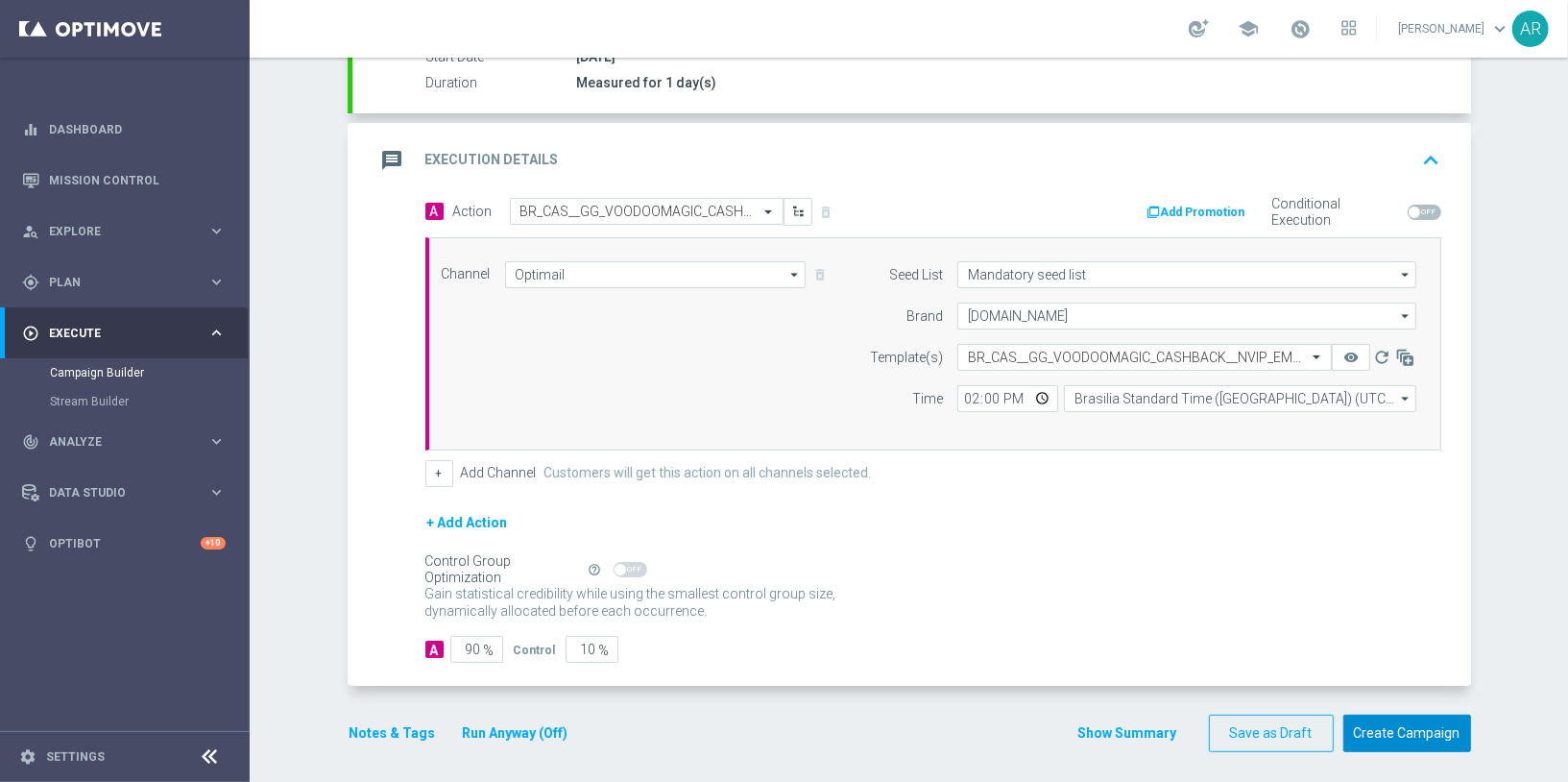
click at [1418, 731] on button "Create Campaign" at bounding box center [1407, 733] width 127 height 37
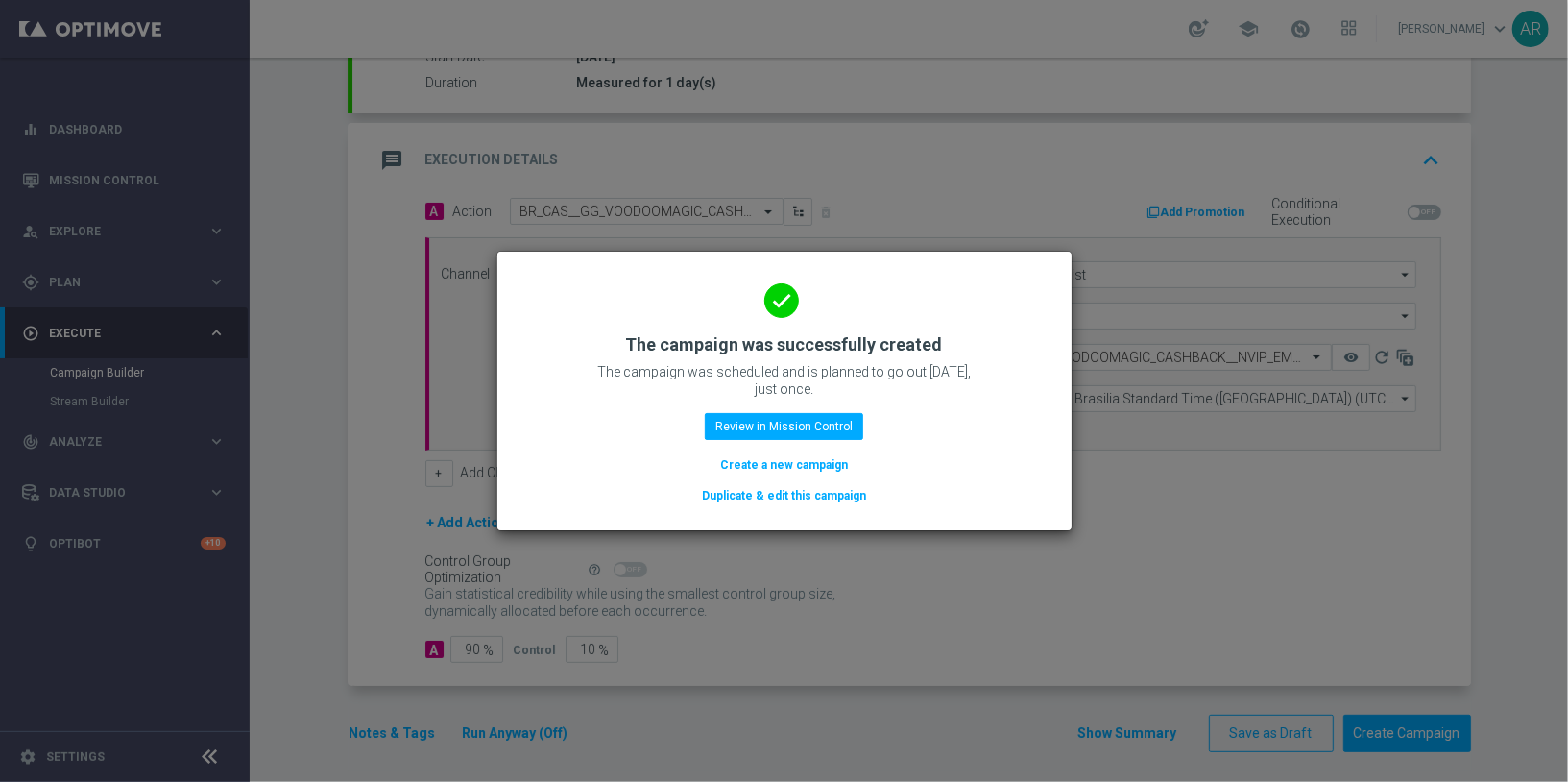
click at [779, 465] on button "Create a new campaign" at bounding box center [784, 465] width 131 height 22
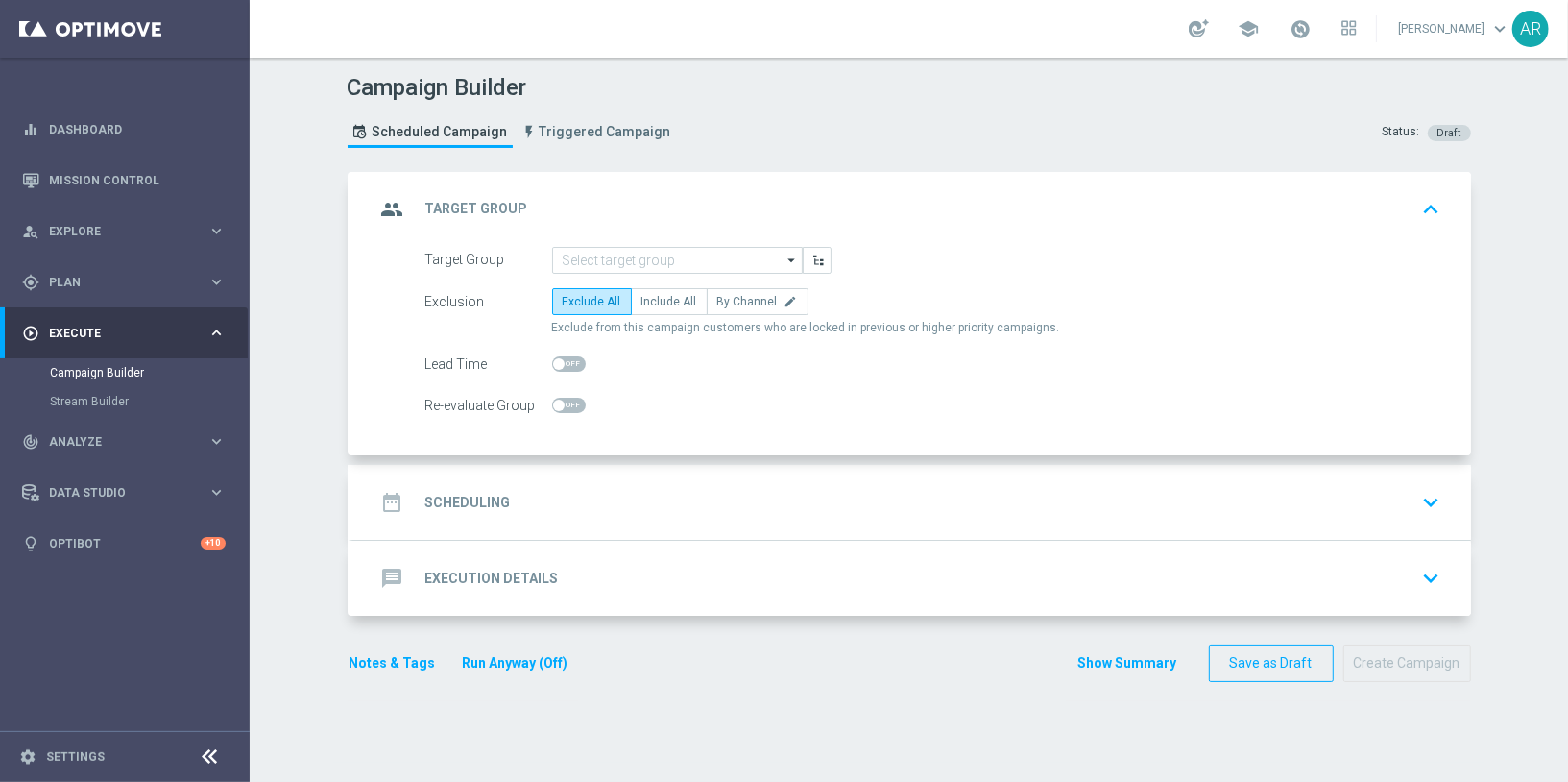
scroll to position [0, 0]
click at [657, 261] on input at bounding box center [678, 260] width 251 height 26
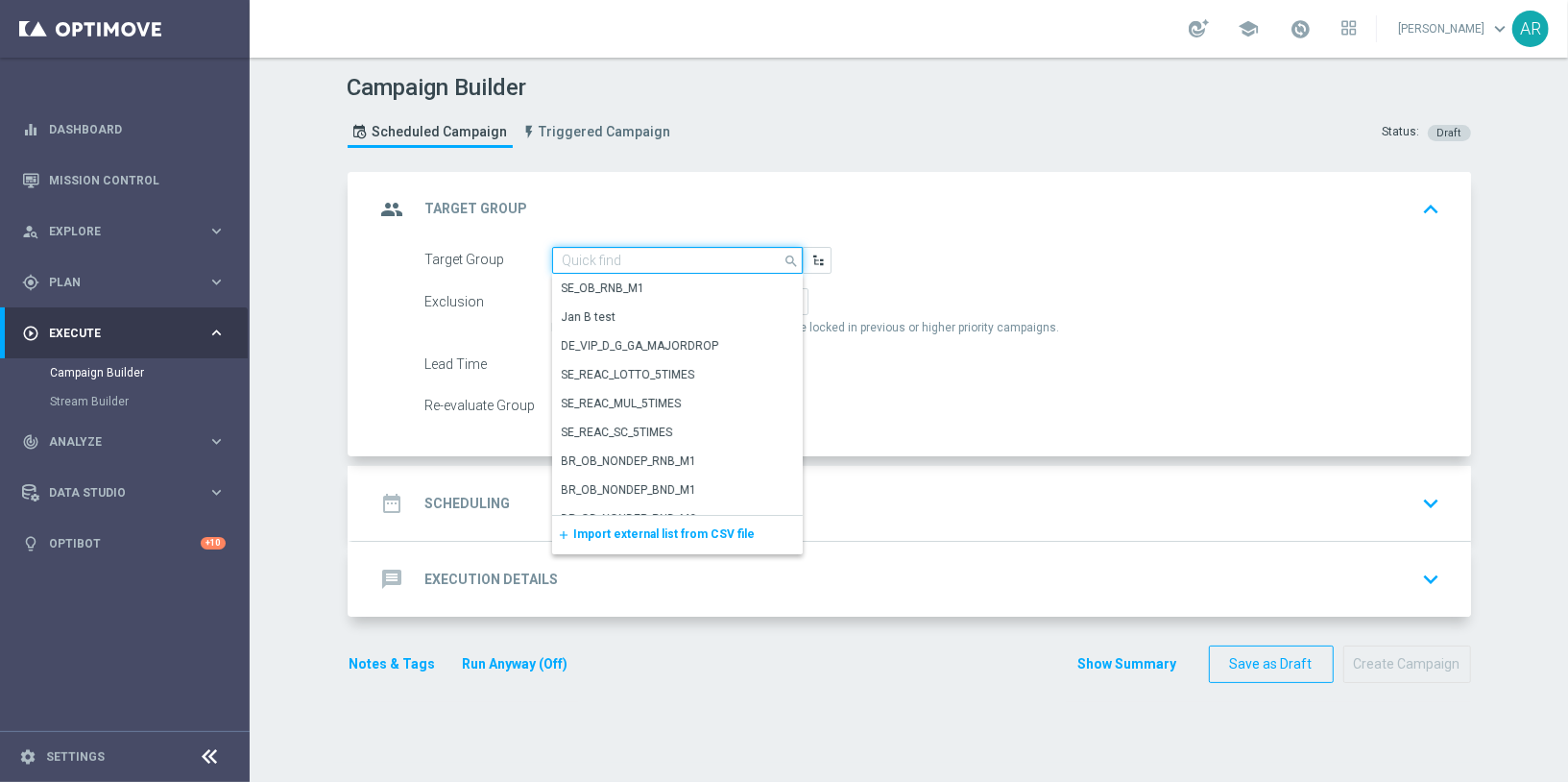
paste input "BR_CAS__GLOBALG_DEPOSITERS__NVIP_RI_TAC_GM"
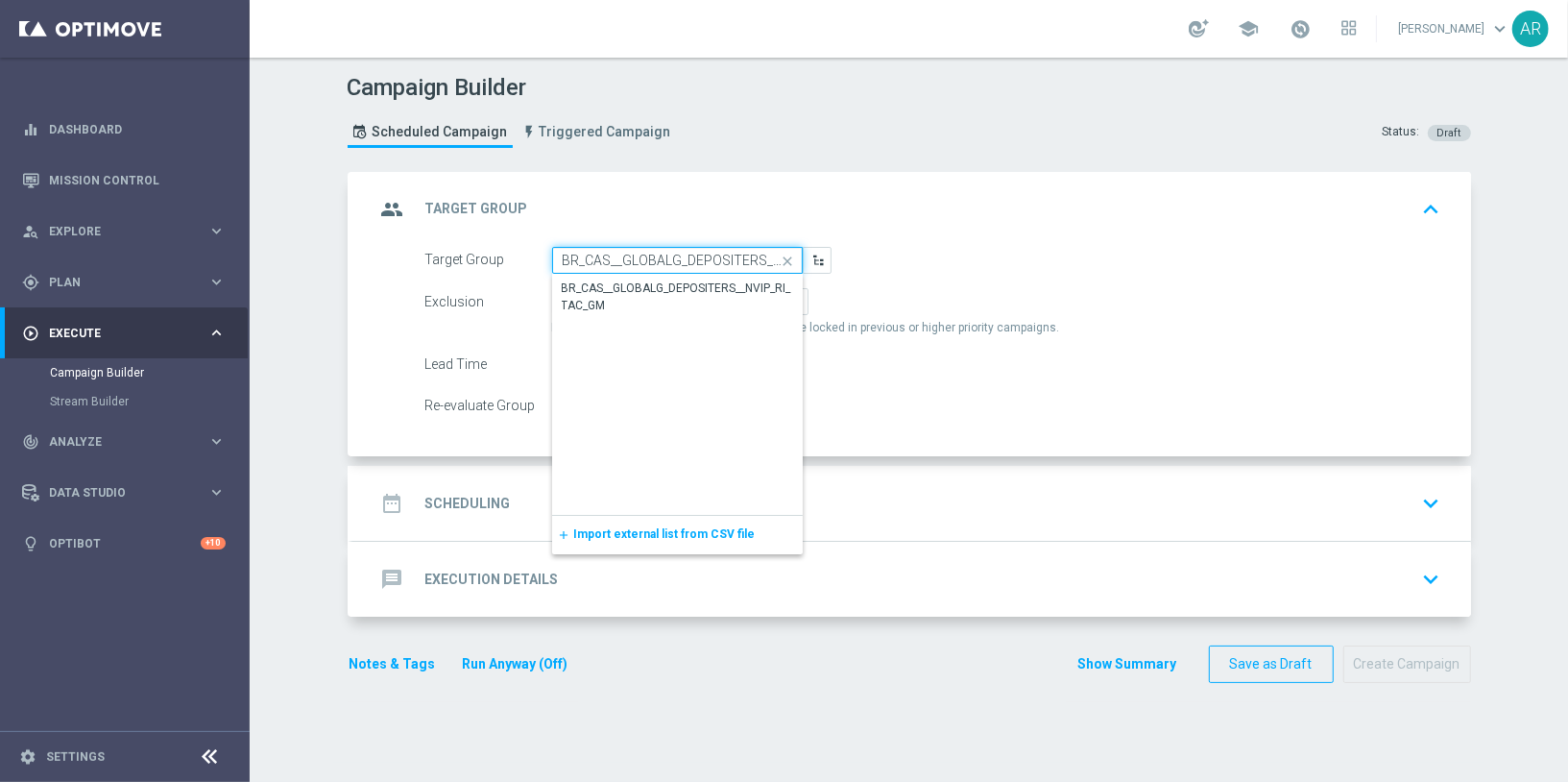
scroll to position [0, 94]
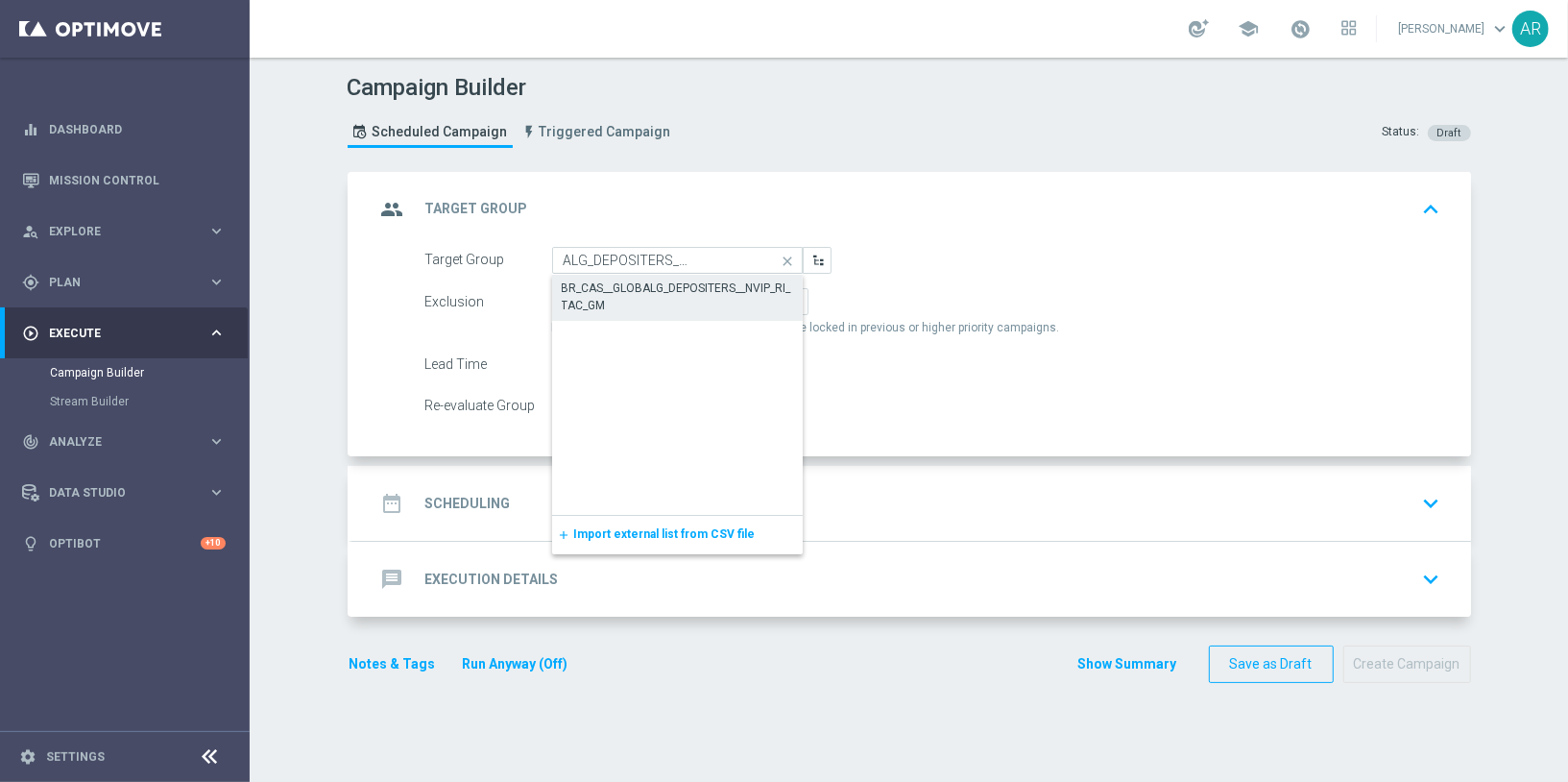
click at [658, 292] on div "BR_CAS__GLOBALG_DEPOSITERS__NVIP_RI_TAC_GM" at bounding box center [678, 296] width 231 height 34
type input "BR_CAS__GLOBALG_DEPOSITERS__NVIP_RI_TAC_GM"
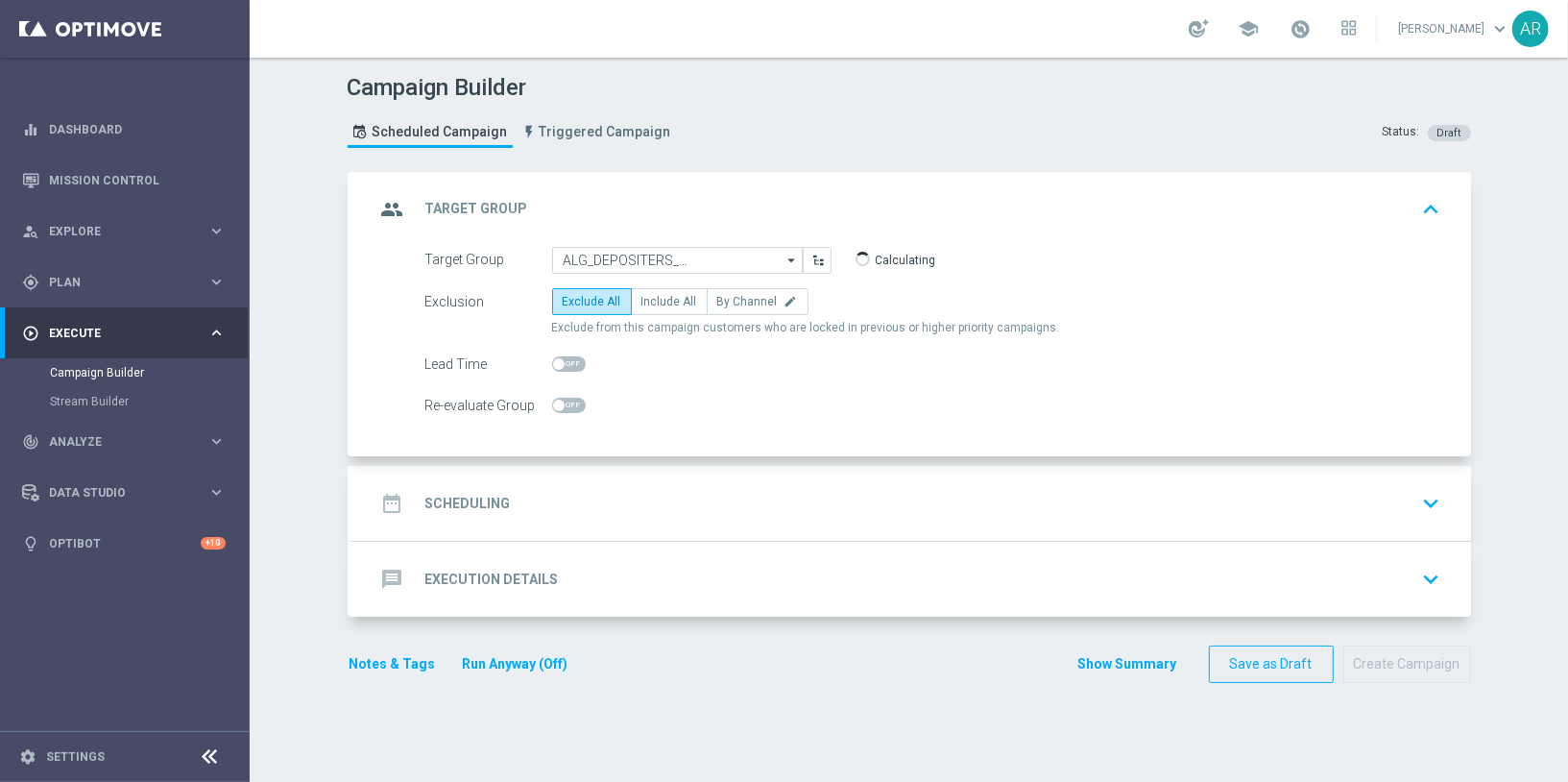
scroll to position [0, 0]
click at [652, 291] on label "Include All" at bounding box center [669, 301] width 76 height 26
click at [652, 299] on input "Include All" at bounding box center [647, 305] width 13 height 13
radio input "true"
click at [567, 492] on div "date_range Scheduling keyboard_arrow_down" at bounding box center [911, 503] width 1072 height 36
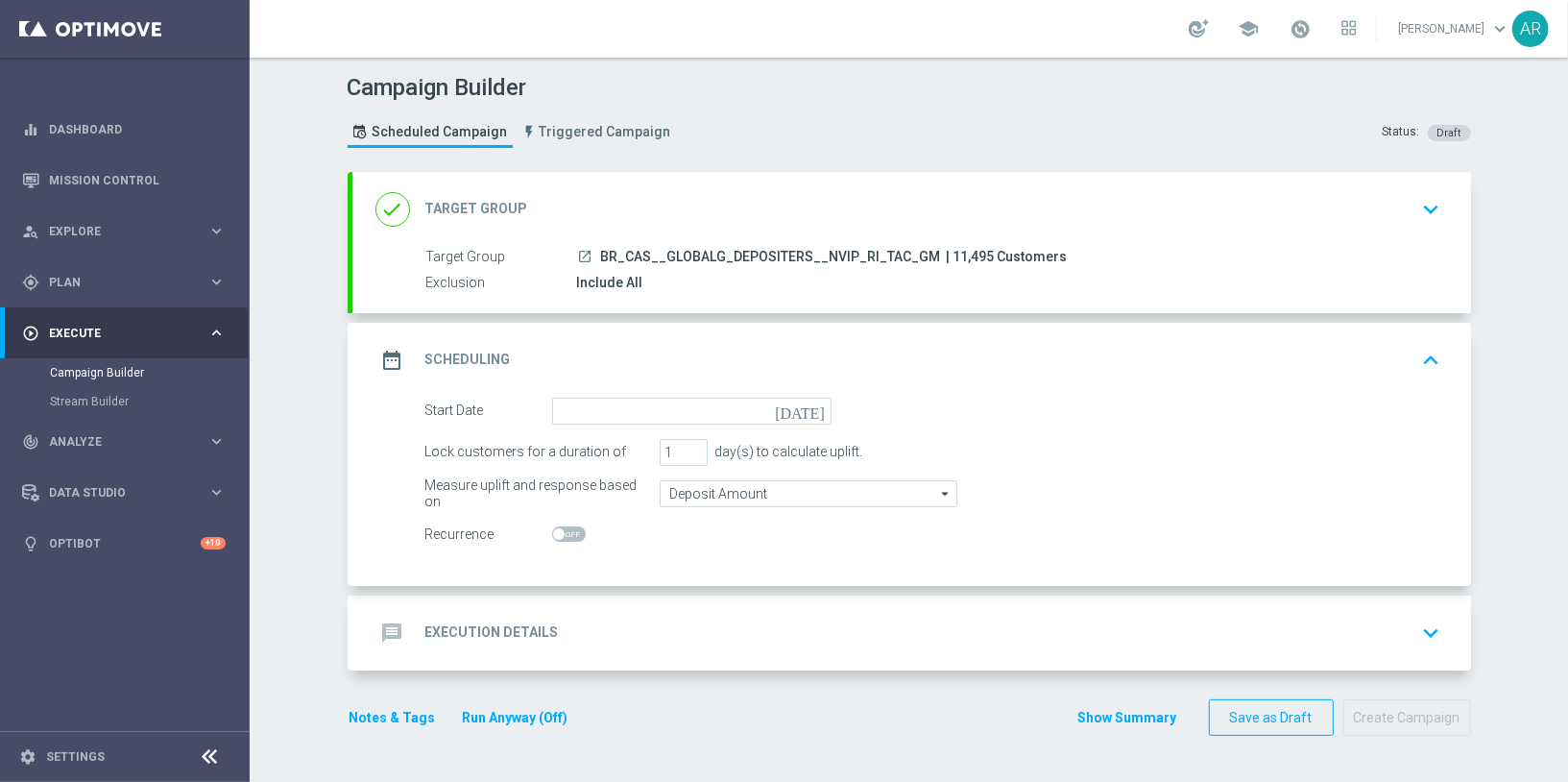
click at [815, 408] on icon "[DATE]" at bounding box center [803, 409] width 57 height 22
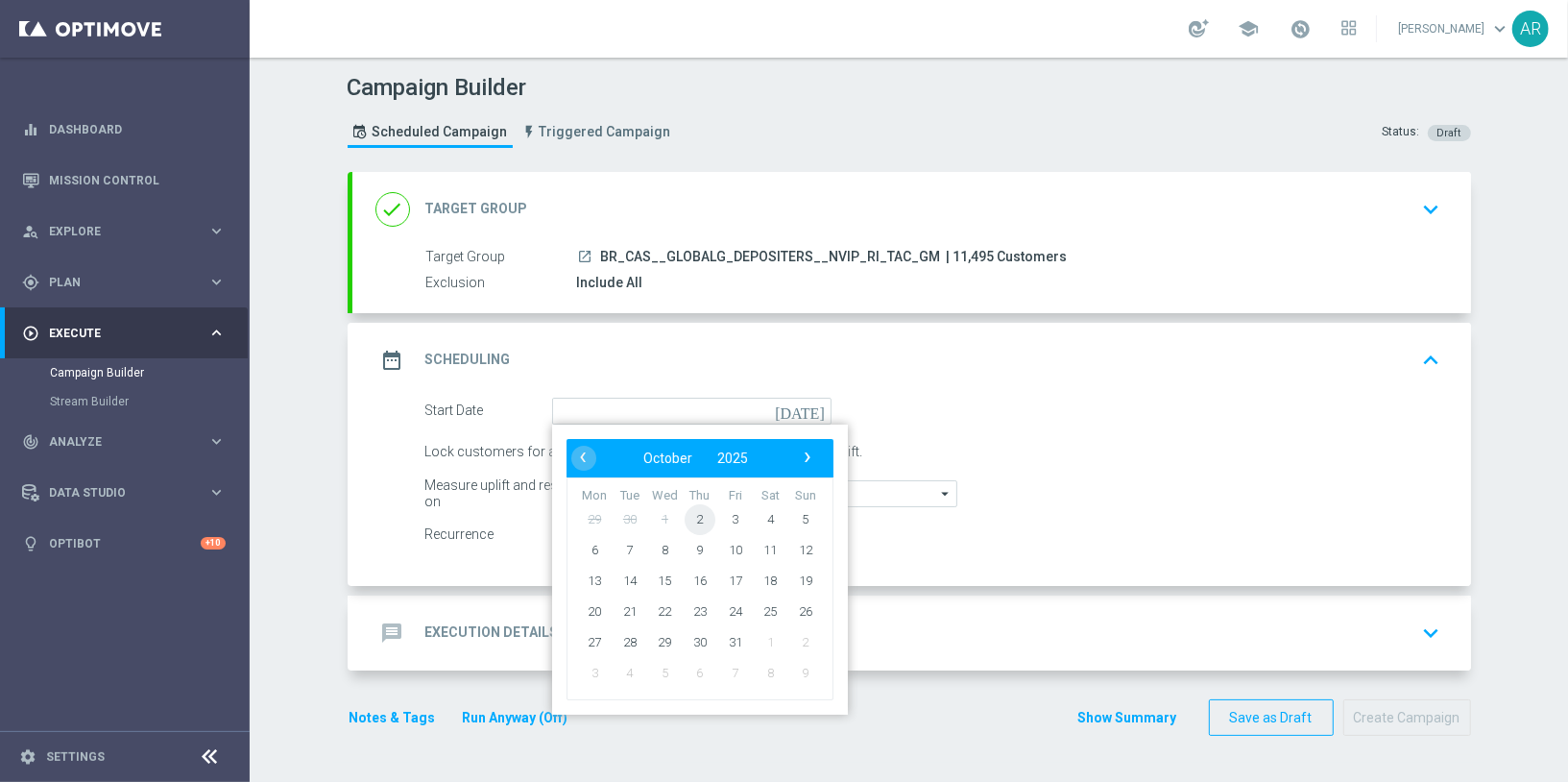
drag, startPoint x: 715, startPoint y: 513, endPoint x: 703, endPoint y: 513, distance: 12.0
click at [703, 513] on span "2" at bounding box center [698, 518] width 30 height 30
type input "[DATE]"
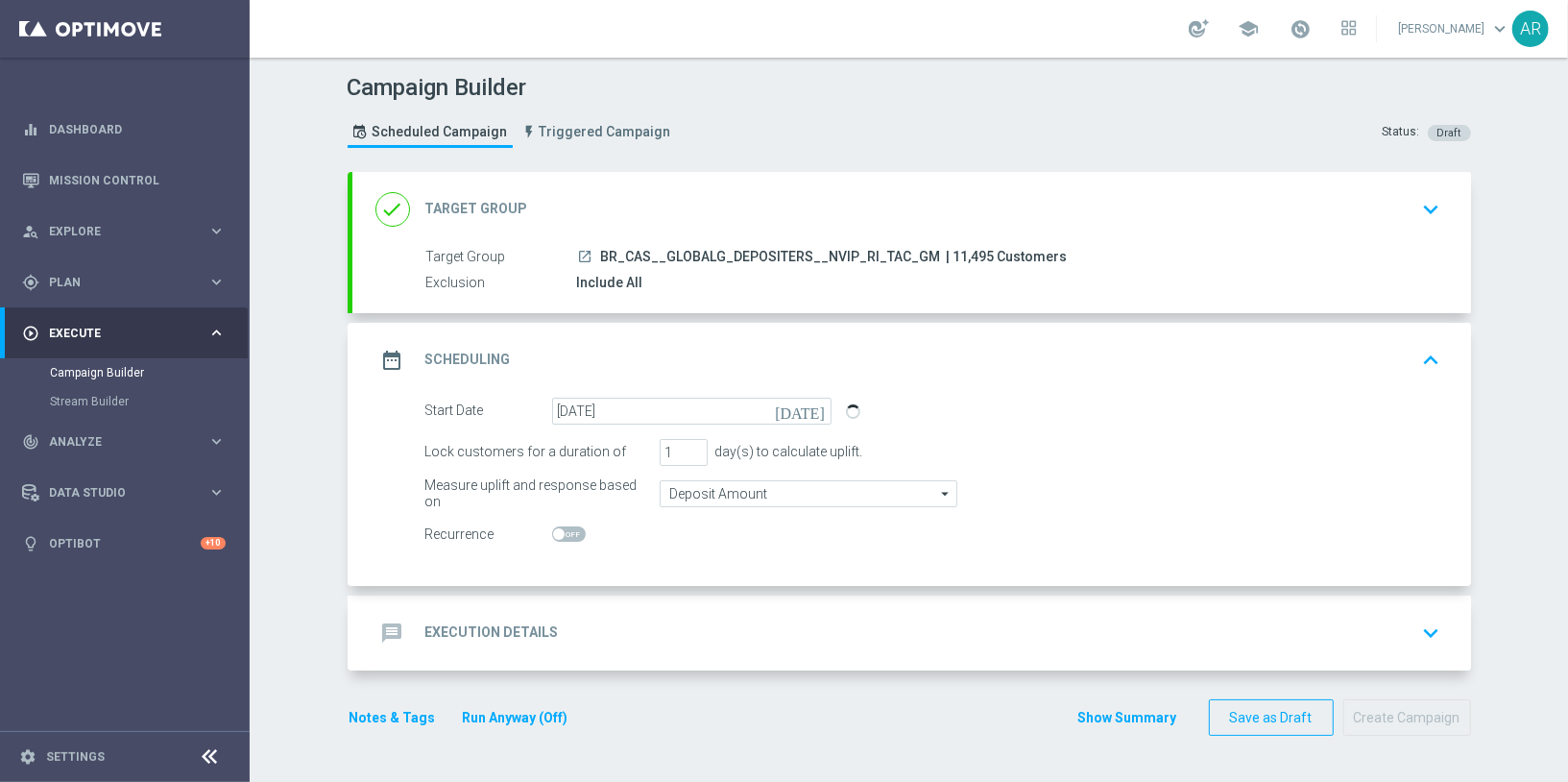
click at [551, 641] on div "message Execution Details" at bounding box center [466, 632] width 183 height 34
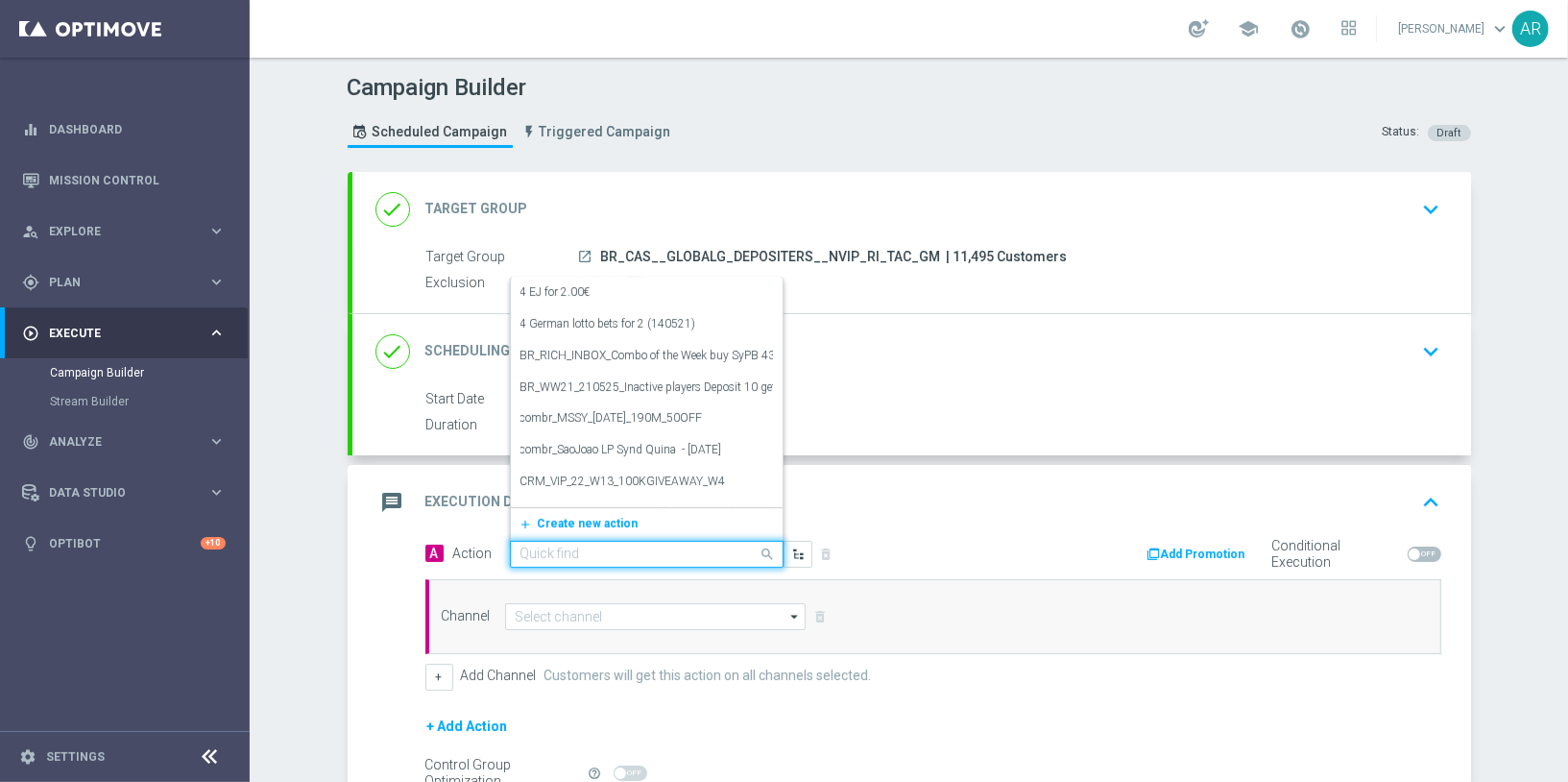
click at [639, 541] on div "Quick find" at bounding box center [646, 554] width 273 height 26
paste input "BR_CAS__GG_VOODOOMAGIC_CASHBACK__NVIP_RI_TAC_GM"
type input "BR_CAS__GG_VOODOOMAGIC_CASHBACK__NVIP_RI_TAC_GM"
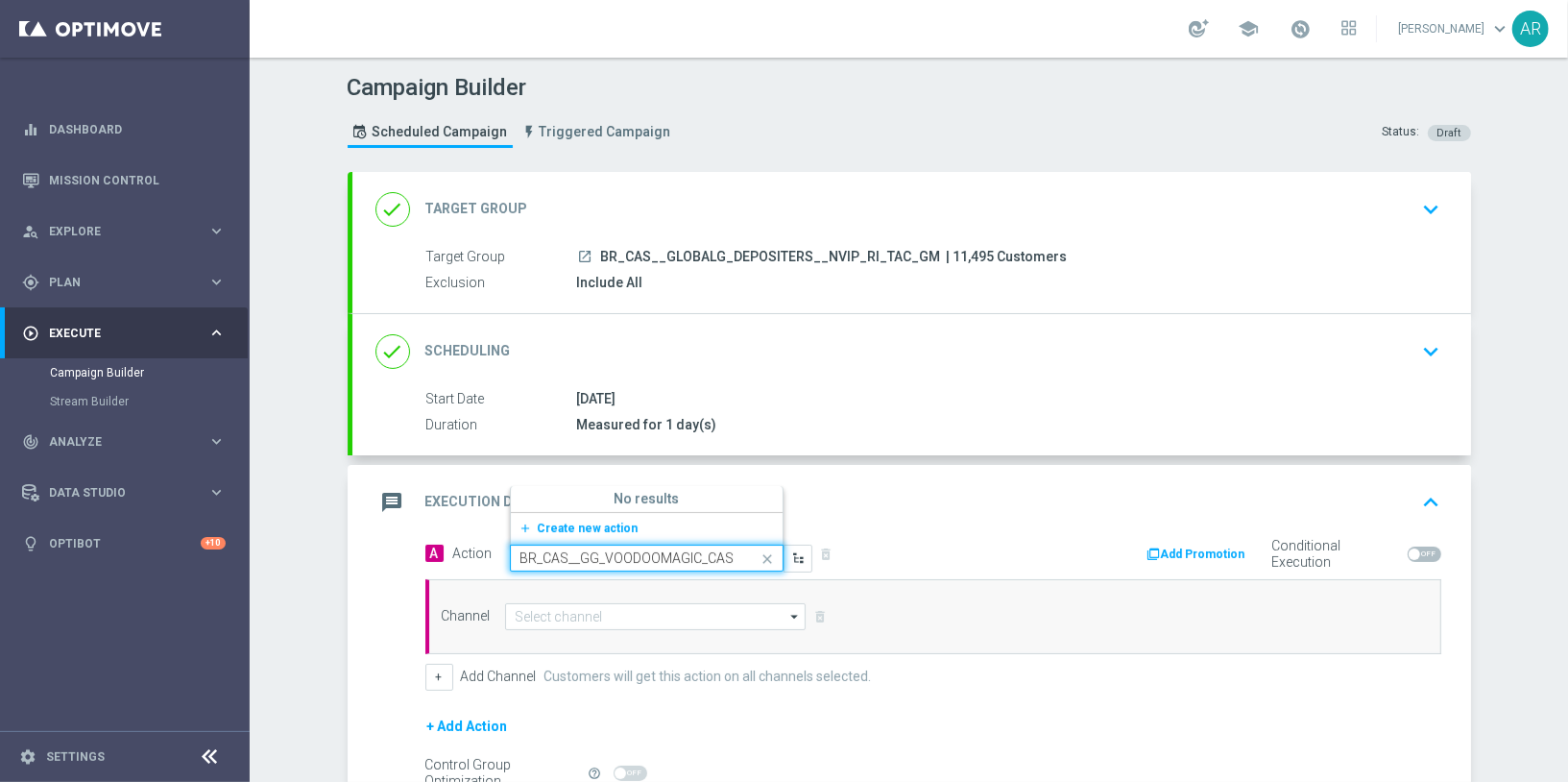
scroll to position [0, 154]
click at [591, 517] on button "add_new Create new action" at bounding box center [643, 528] width 265 height 23
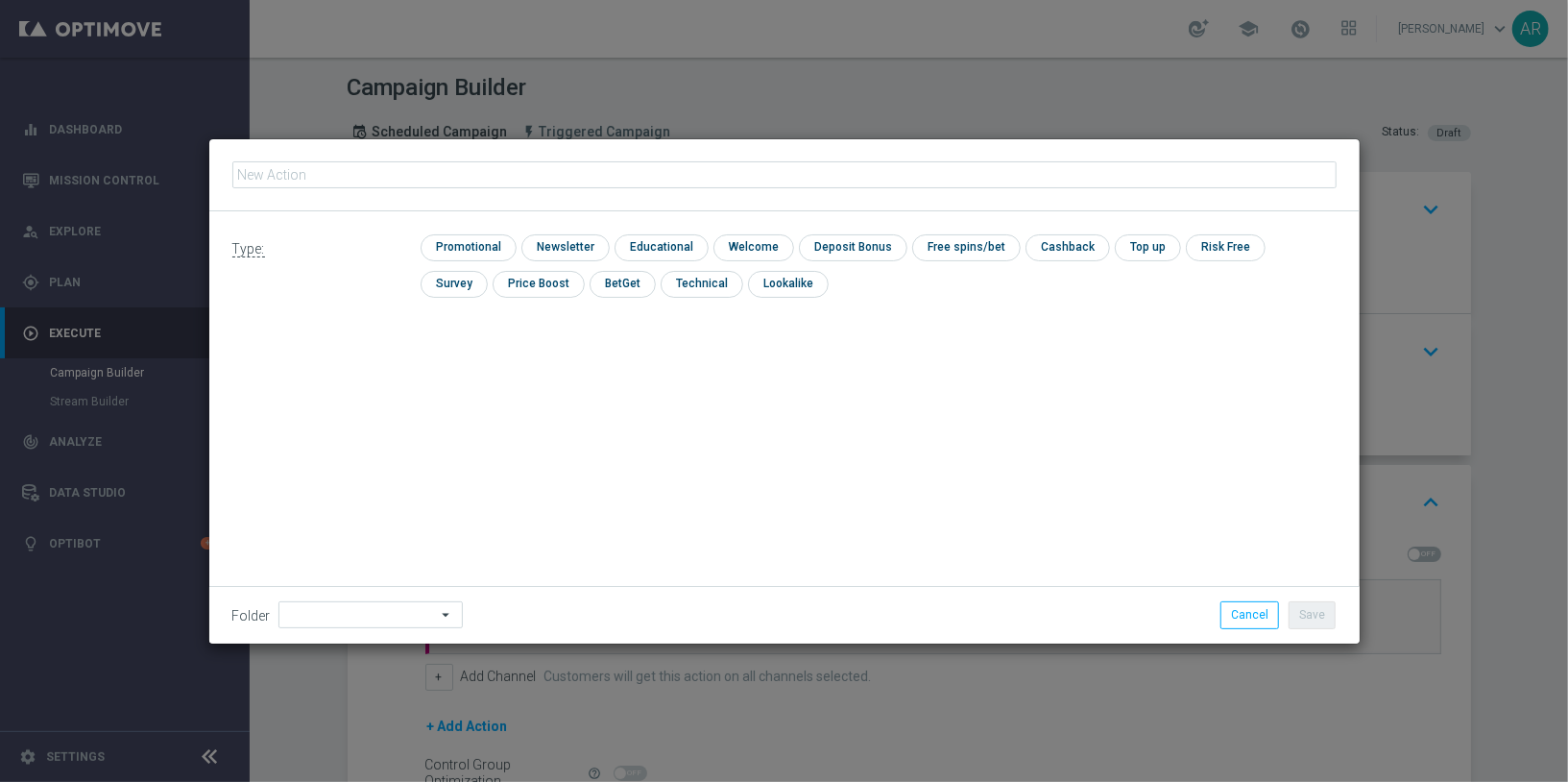
click at [592, 176] on input "text" at bounding box center [784, 174] width 1104 height 26
type input "BR_CAS__GG_VOODOOMAGIC_CASHBACK__NVIP_RI_TAC_GM"
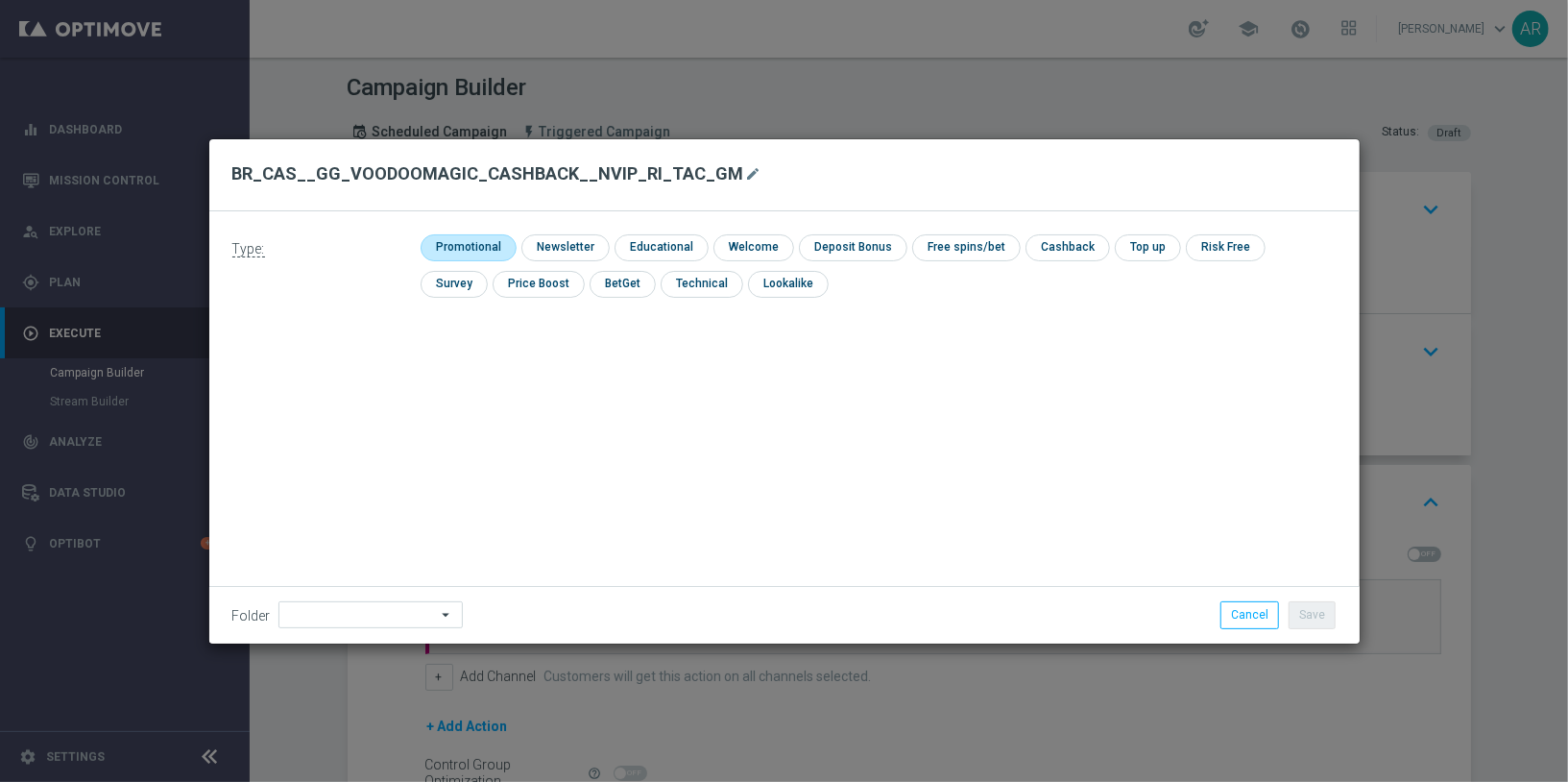
click at [496, 250] on input "checkbox" at bounding box center [465, 247] width 91 height 25
checkbox input "true"
click at [1316, 608] on button "Save" at bounding box center [1312, 614] width 47 height 26
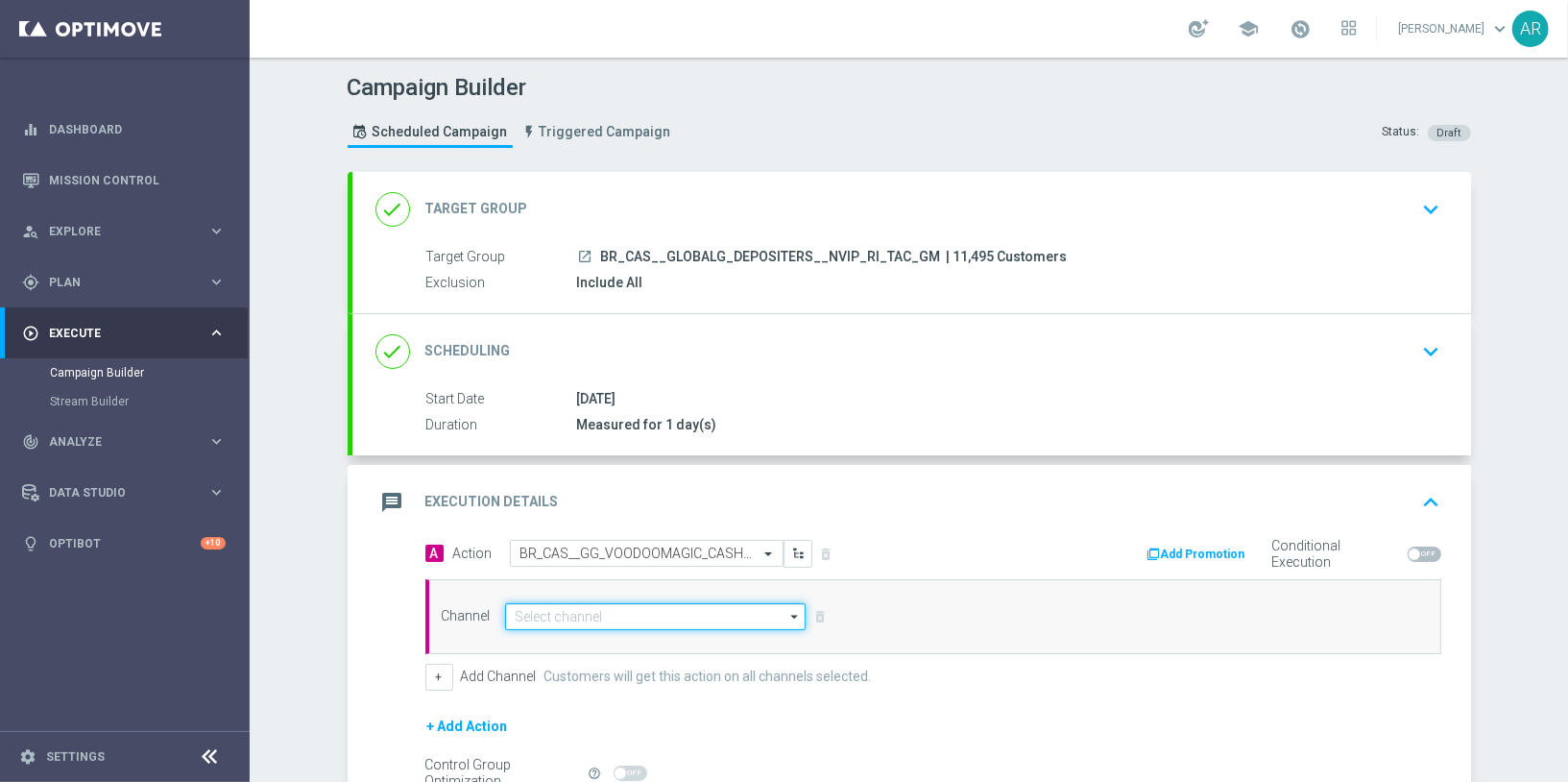
click at [572, 613] on input at bounding box center [656, 616] width 302 height 26
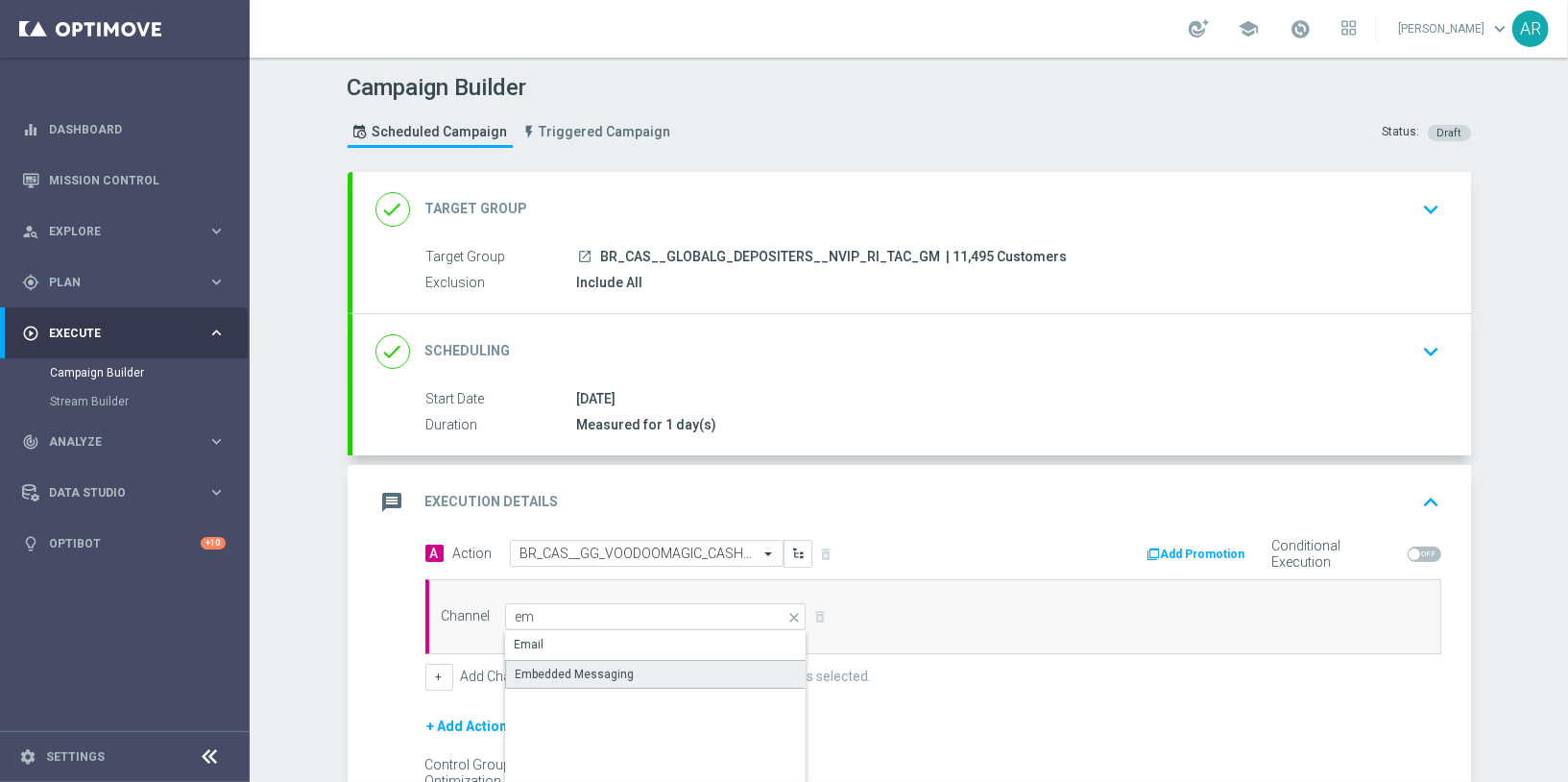
click at [626, 672] on div "Embedded Messaging" at bounding box center [575, 674] width 119 height 18
type input "Embedded Messaging"
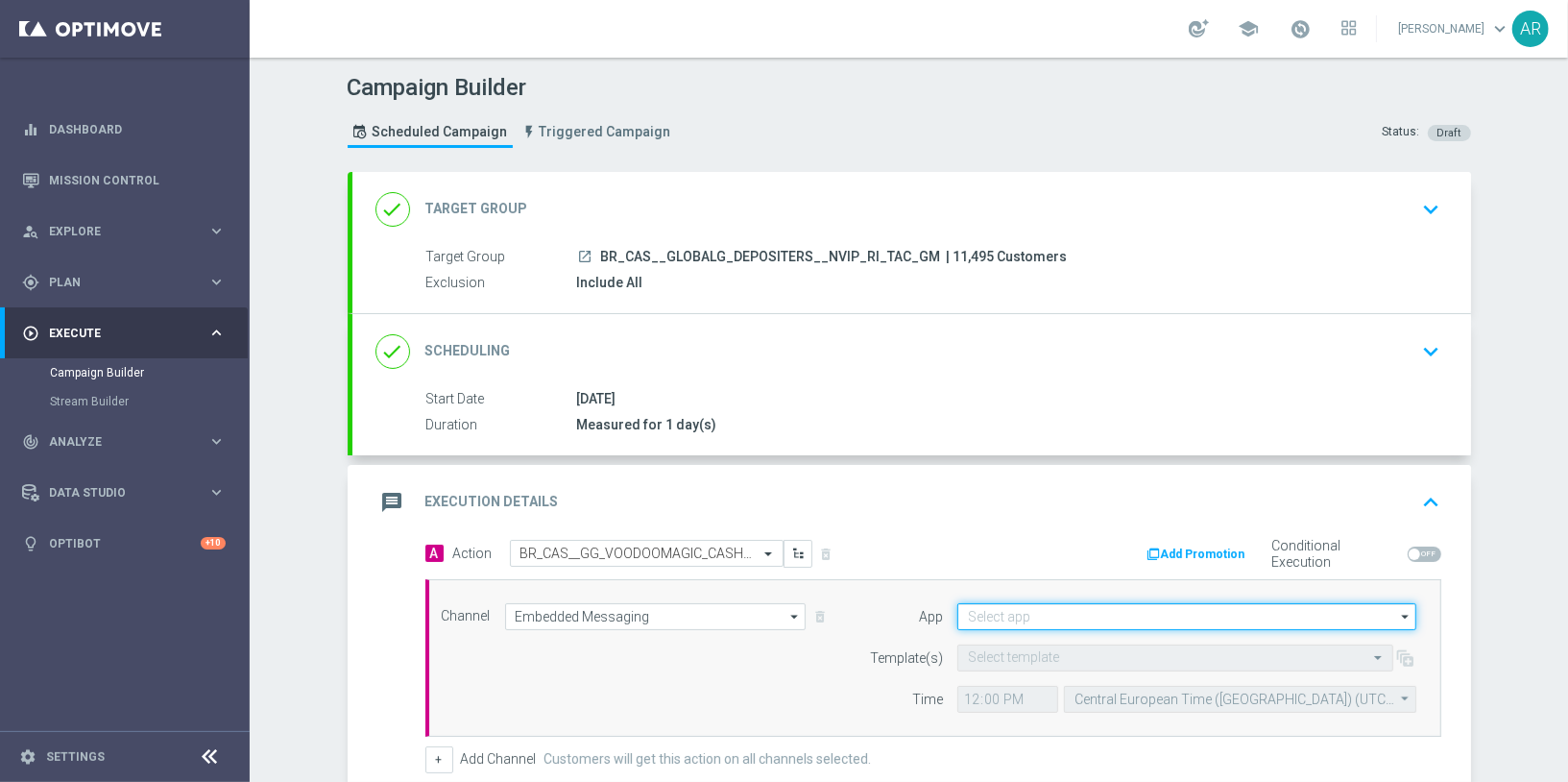
click at [1019, 604] on input at bounding box center [1186, 616] width 459 height 26
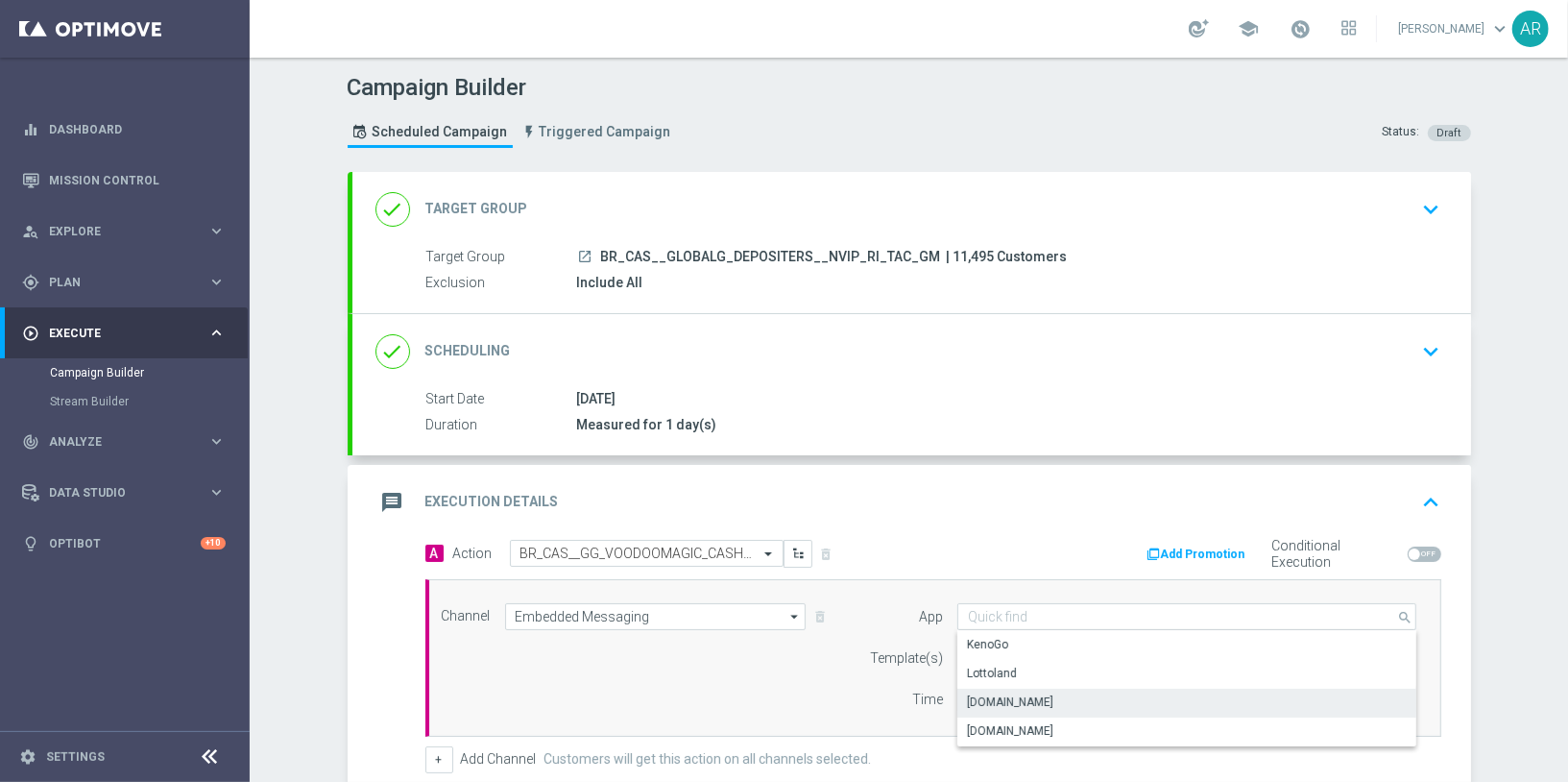
click at [1071, 699] on div "[DOMAIN_NAME]" at bounding box center [1187, 702] width 460 height 26
type input "[DOMAIN_NAME]"
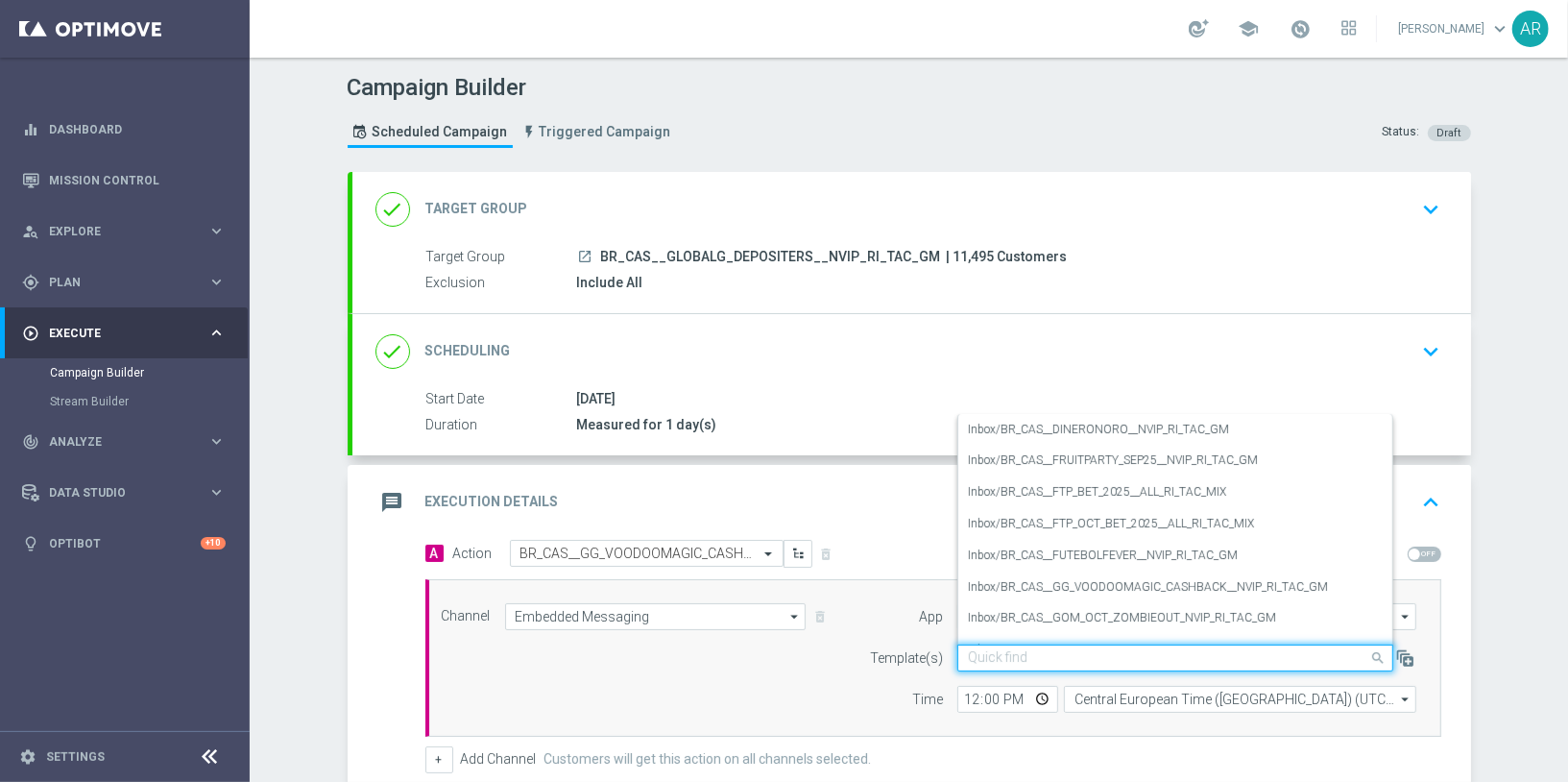
click at [1020, 653] on input "text" at bounding box center [1156, 659] width 376 height 17
paste input "BR_CAS__GG_VOODOOMAGIC_CASHBACK__NVIP_RI_TAC_GM"
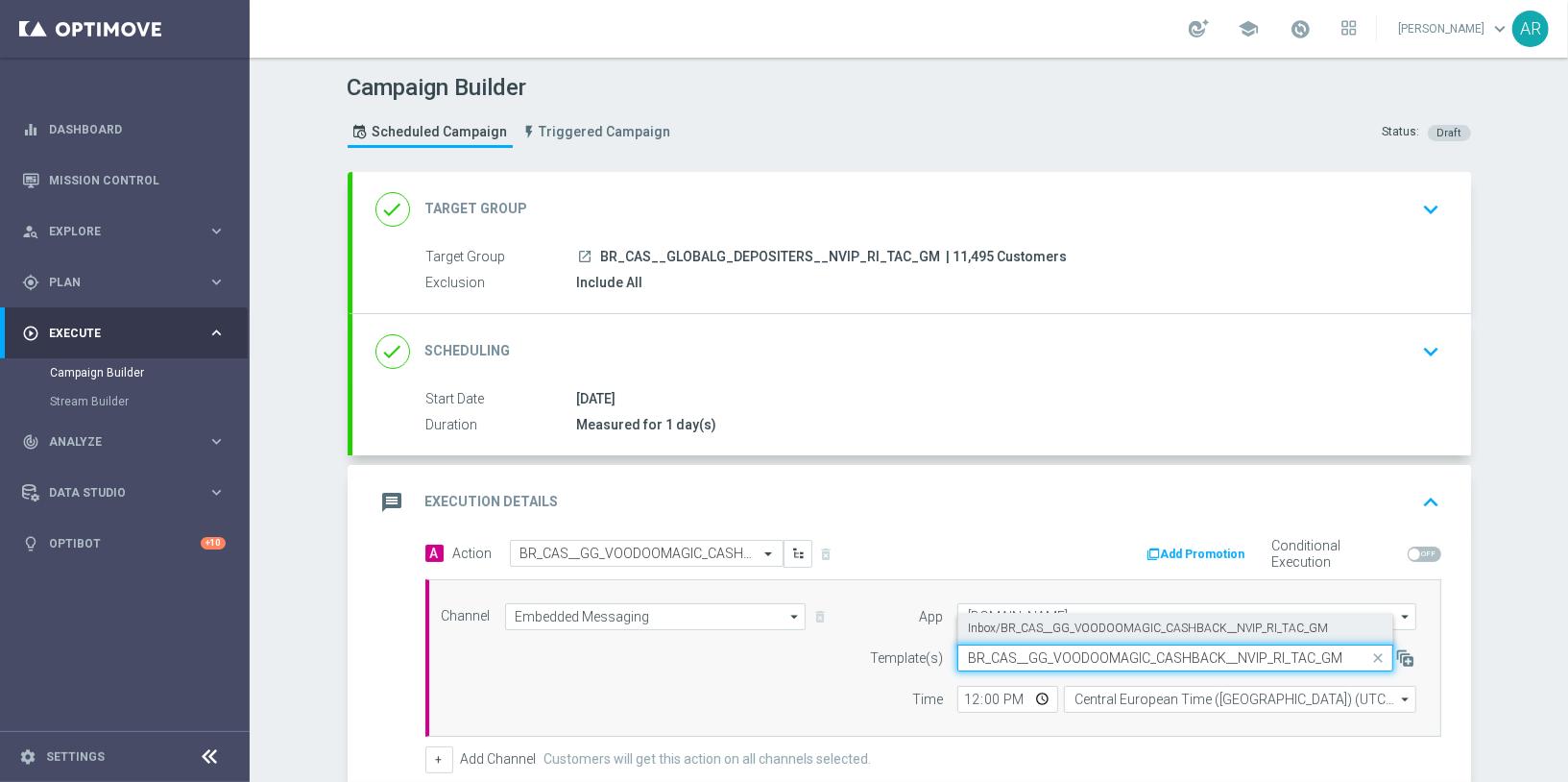
click at [1081, 620] on label "Inbox/BR_CAS__GG_VOODOOMAGIC_CASHBACK__NVIP_RI_TAC_GM" at bounding box center [1148, 628] width 360 height 17
type input "BR_CAS__GG_VOODOOMAGIC_CASHBACK__NVIP_RI_TAC_GM"
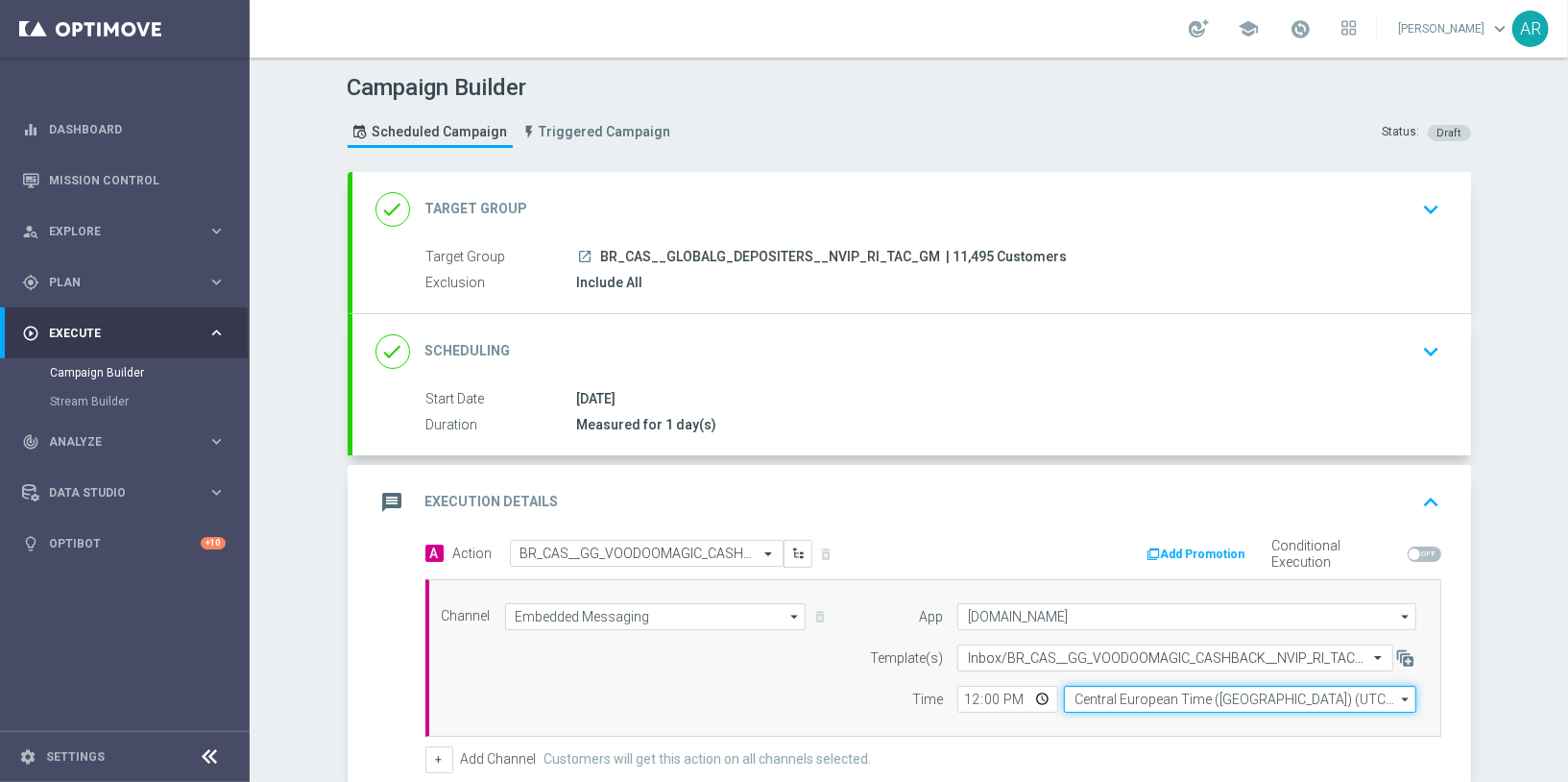
click at [1141, 692] on input "Central European Time ([GEOGRAPHIC_DATA]) (UTC +02:00)" at bounding box center [1240, 699] width 353 height 26
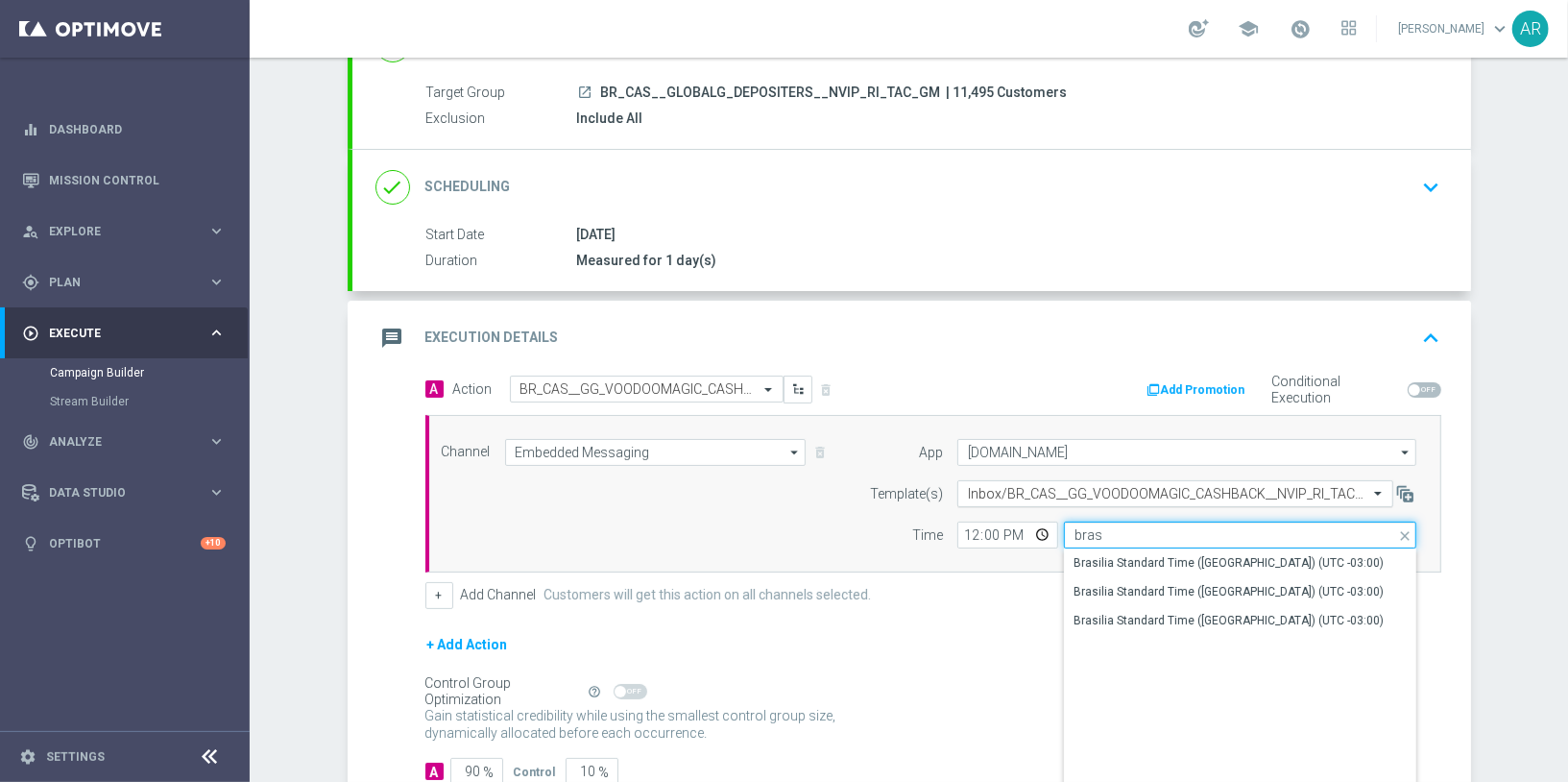
scroll to position [169, 0]
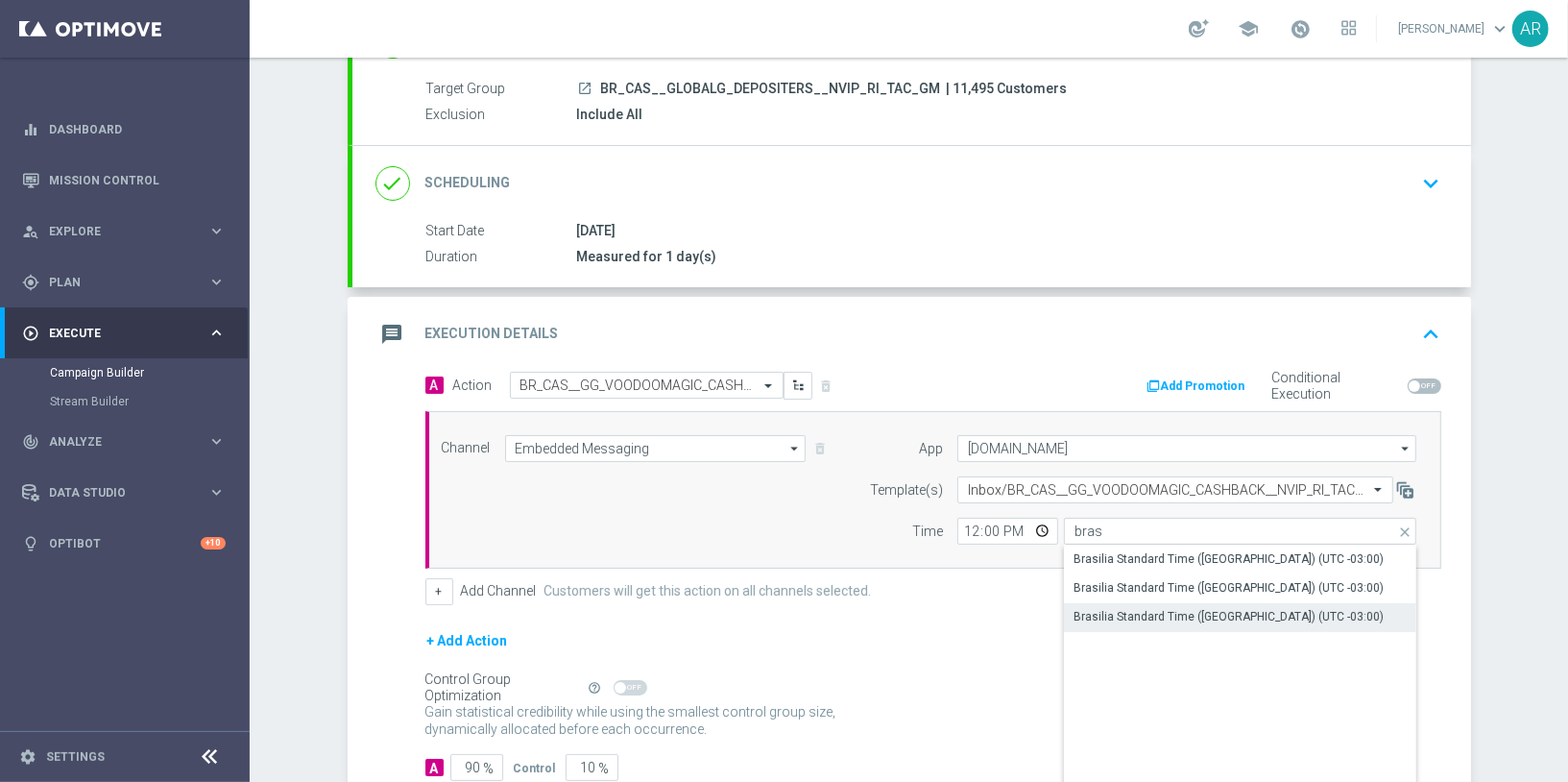
click at [1207, 615] on div "Brasilia Standard Time ([GEOGRAPHIC_DATA]) (UTC -03:00)" at bounding box center [1228, 617] width 310 height 18
type input "Brasilia Standard Time ([GEOGRAPHIC_DATA]) (UTC -03:00)"
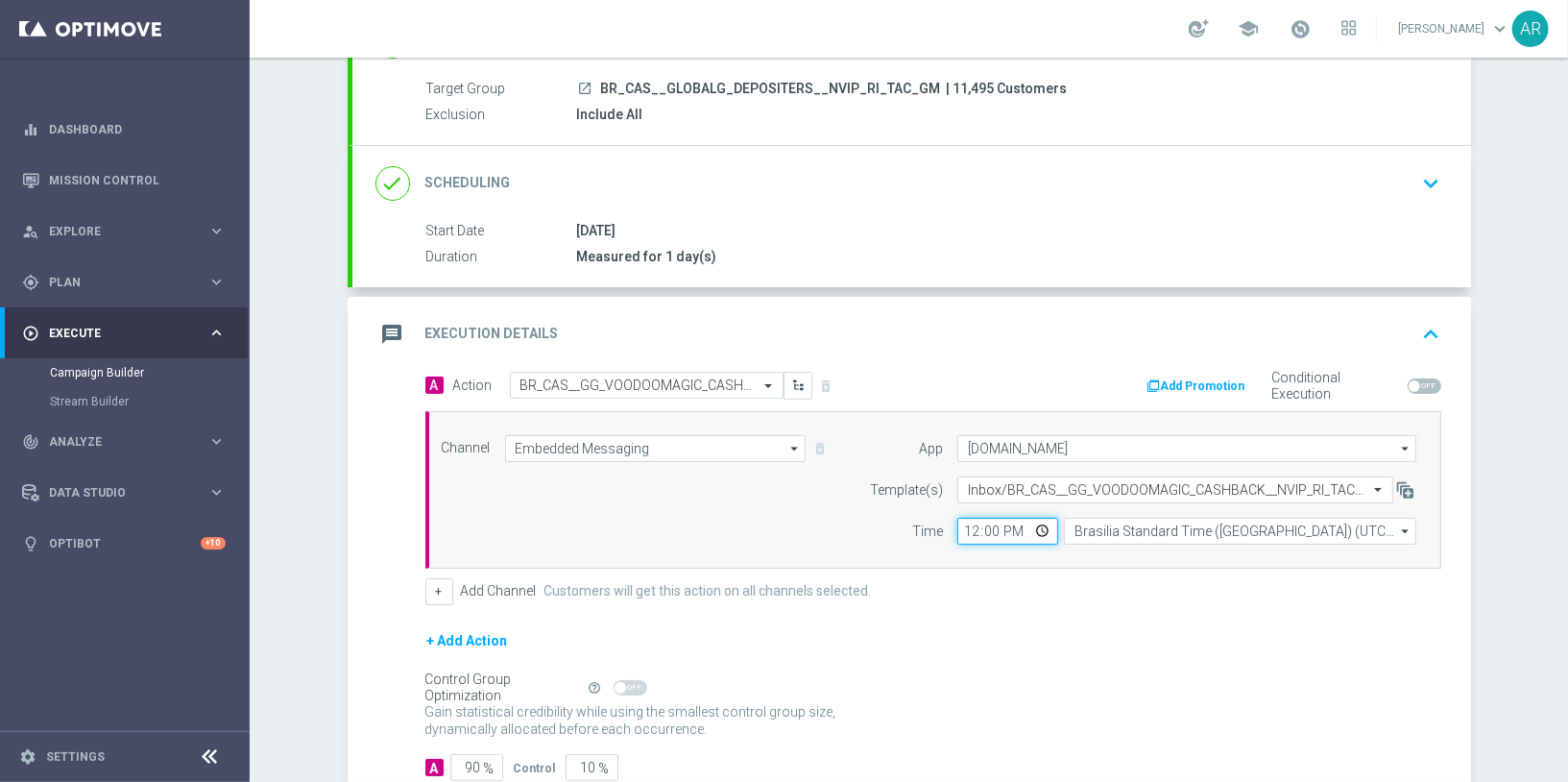
click at [1041, 524] on input "12:00" at bounding box center [1007, 530] width 101 height 26
type input "14:00"
click at [732, 497] on div "Channel Embedded Messaging Embedded Messaging arrow_drop_down Drag here to set …" at bounding box center [928, 490] width 1004 height 110
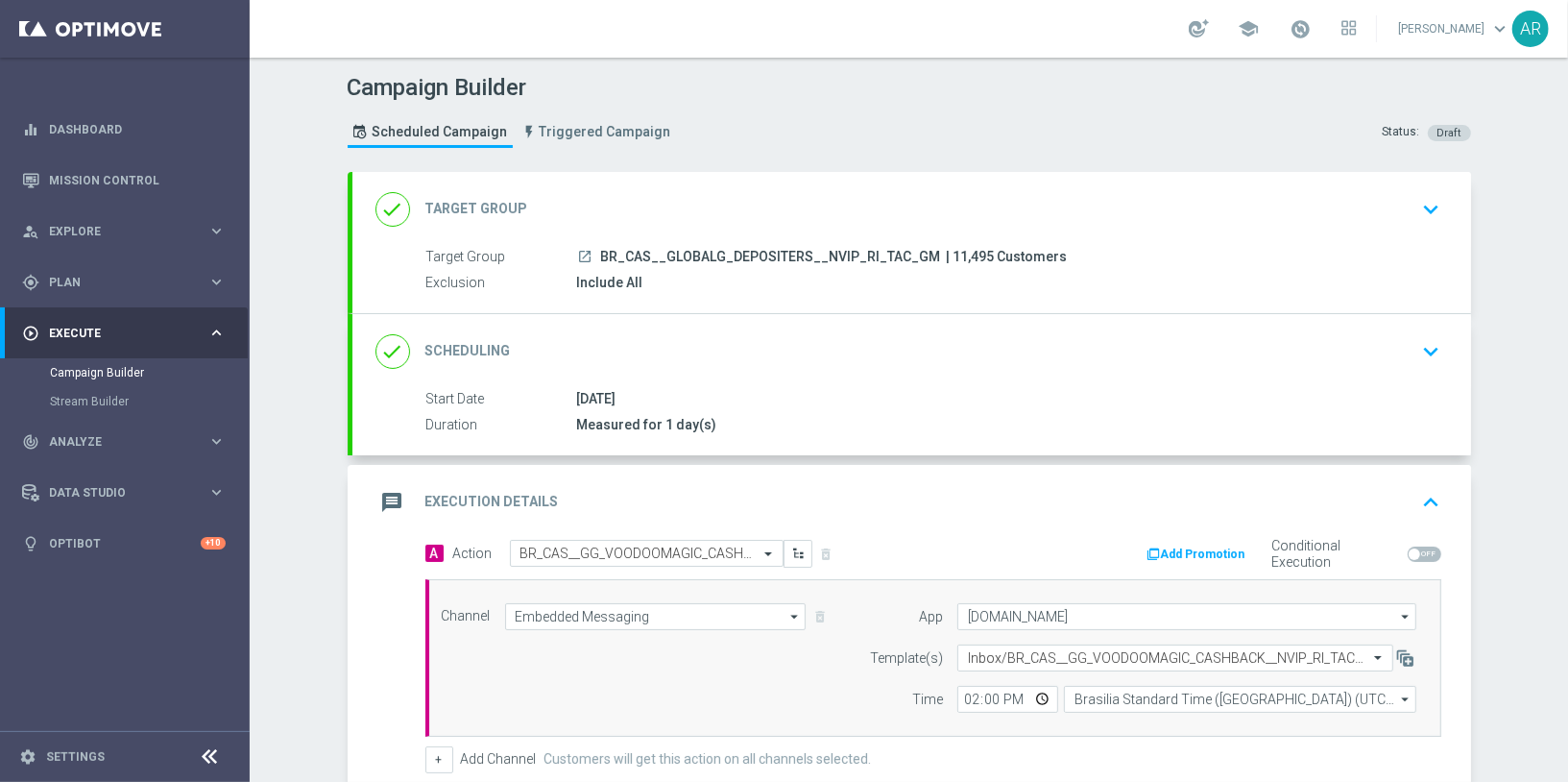
scroll to position [286, 0]
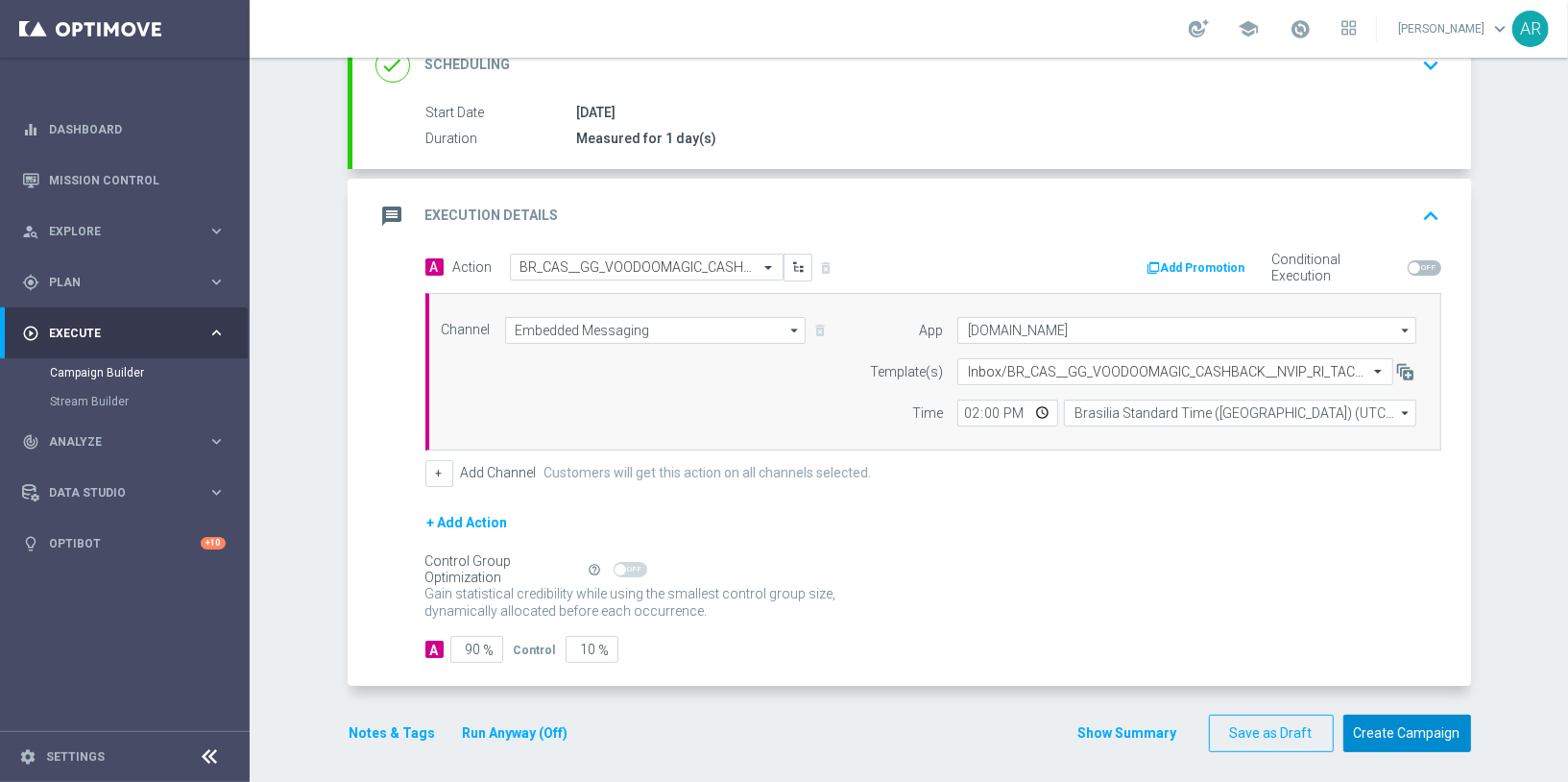
click at [1422, 732] on button "Create Campaign" at bounding box center [1407, 733] width 127 height 37
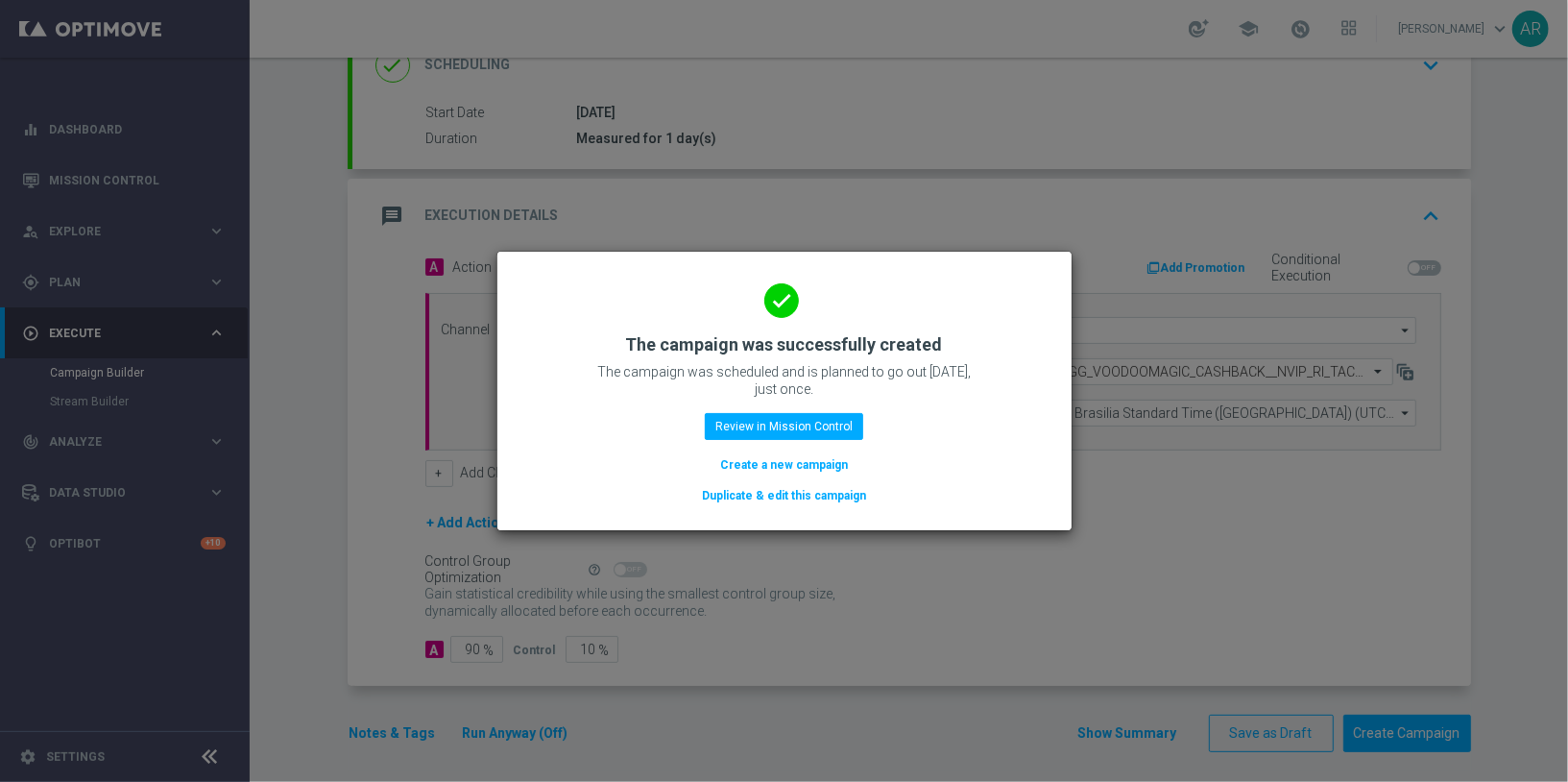
click at [812, 464] on button "Create a new campaign" at bounding box center [784, 465] width 131 height 22
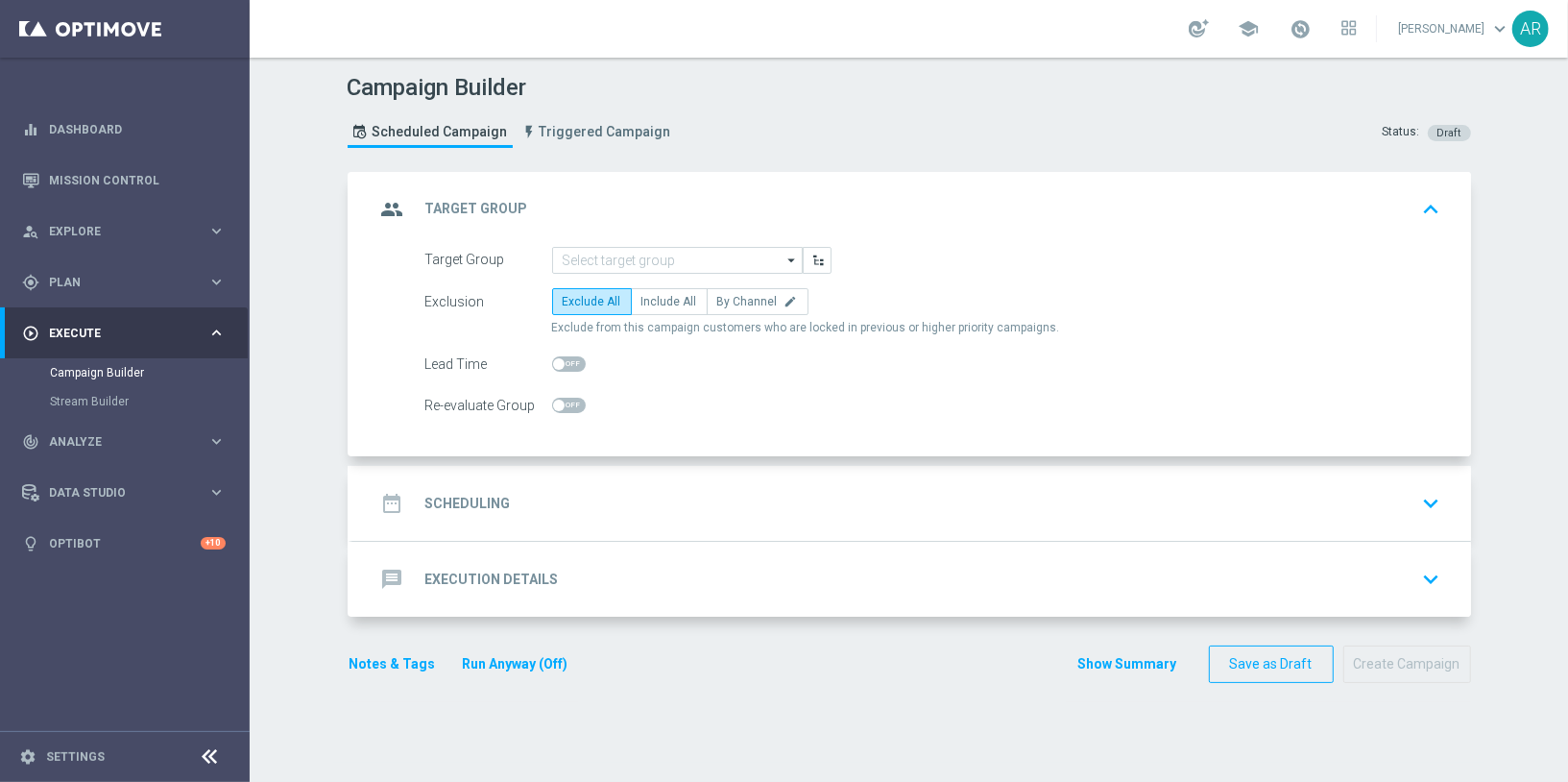
click at [301, 465] on div "Campaign Builder Scheduled Campaign Triggered Campaign Status: Draft group Targ…" at bounding box center [909, 419] width 1318 height 724
